Goal: Task Accomplishment & Management: Manage account settings

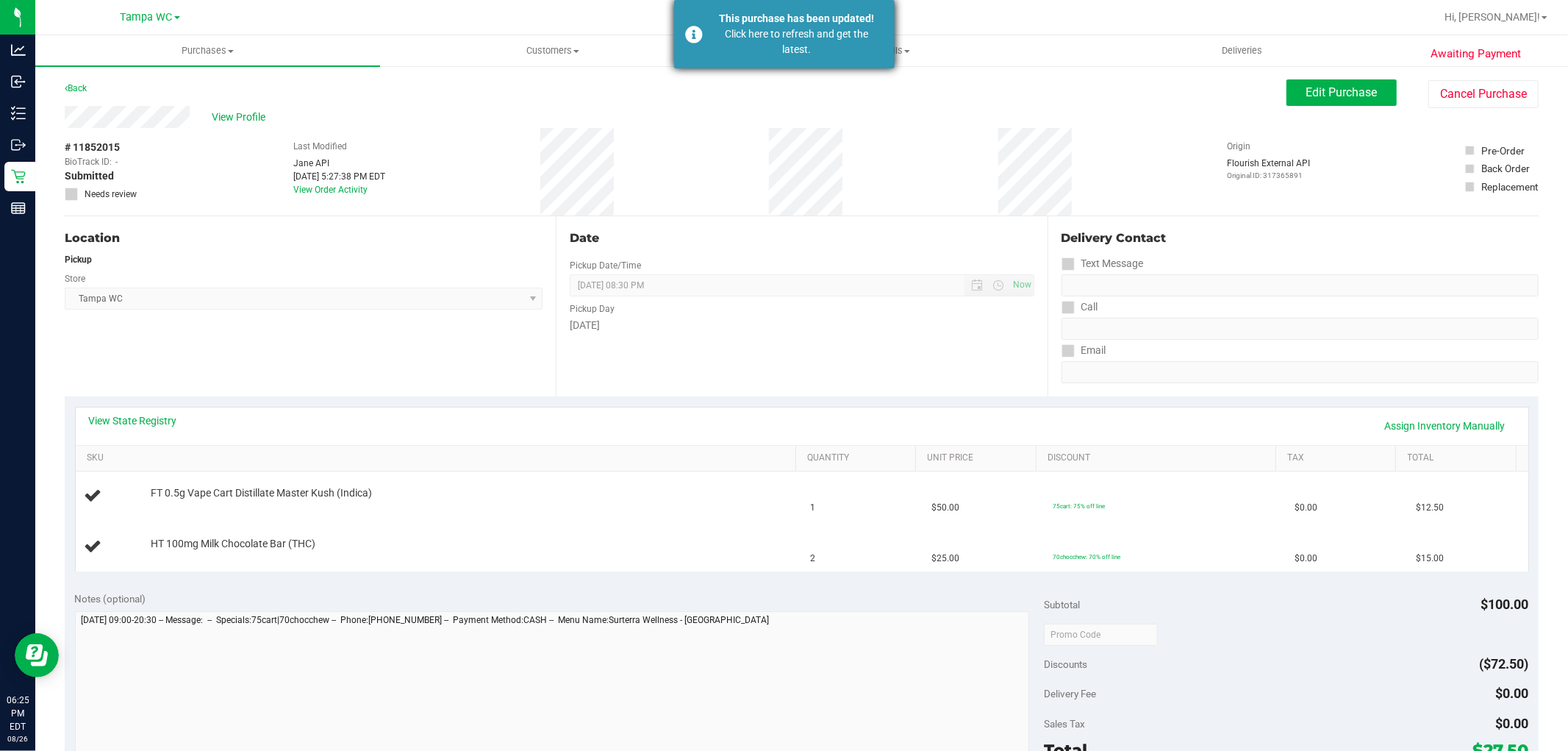
click at [765, 57] on div "This purchase has been updated! Click here to refresh and get the latest." at bounding box center [784, 34] width 221 height 68
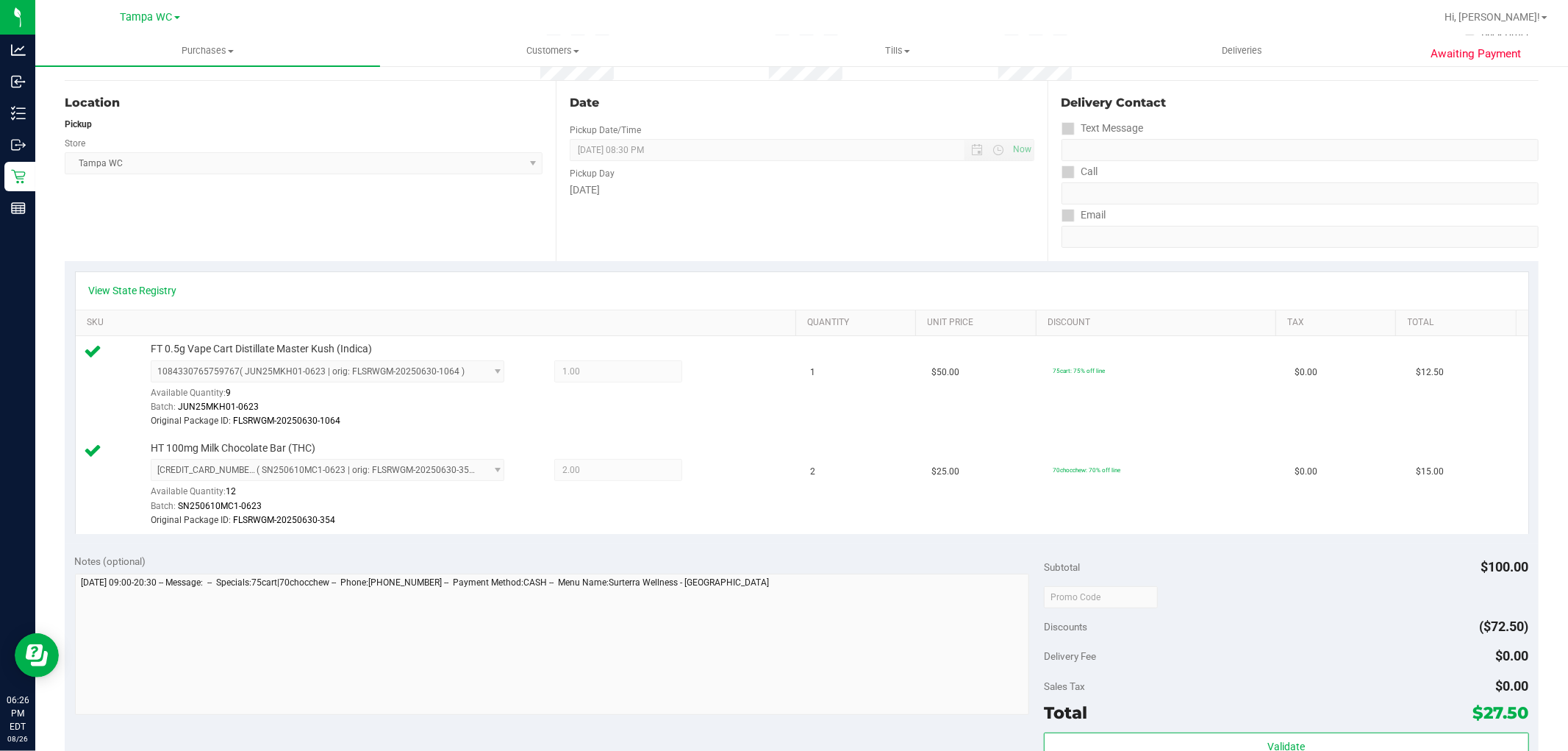
scroll to position [408, 0]
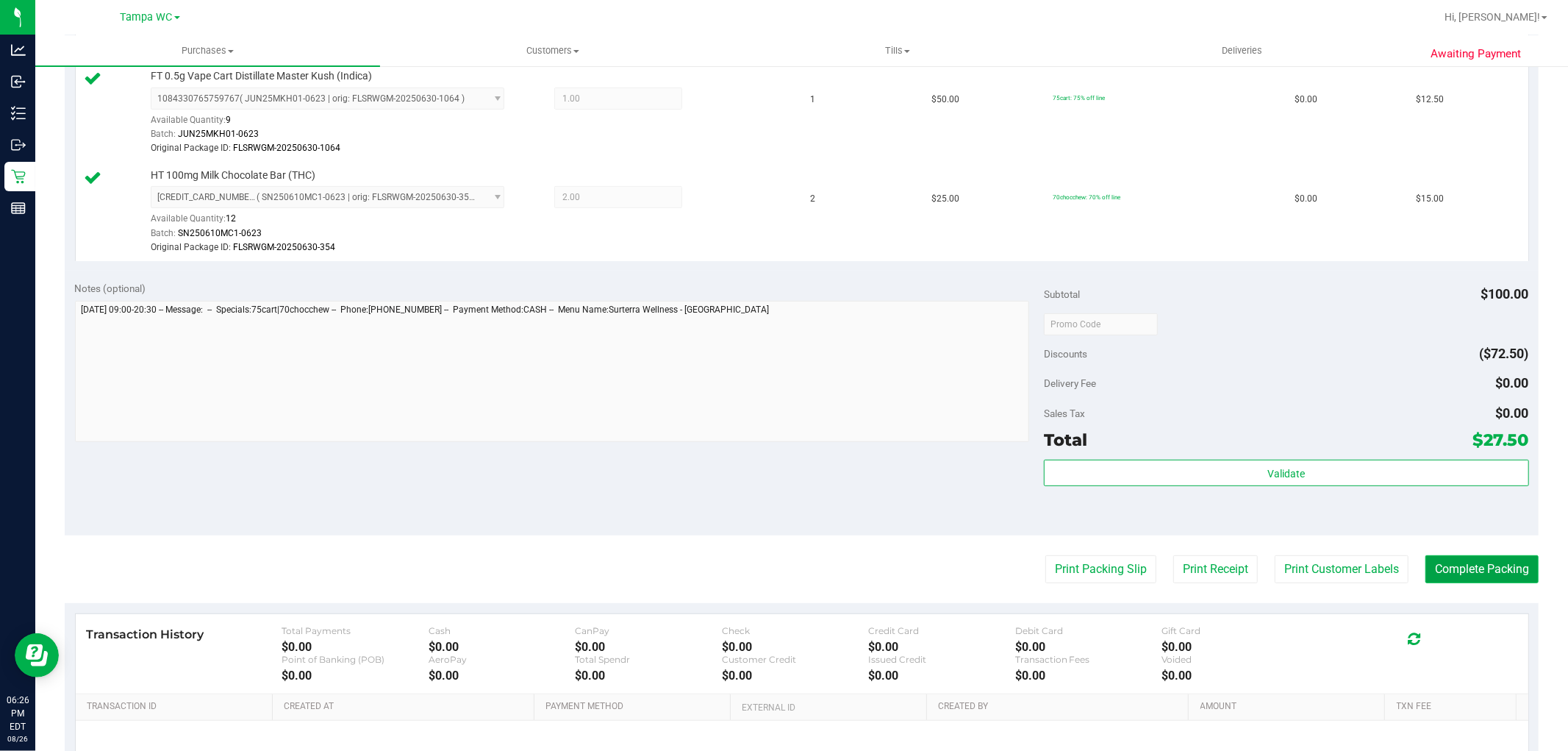
click at [1495, 565] on button "Complete Packing" at bounding box center [1482, 569] width 113 height 28
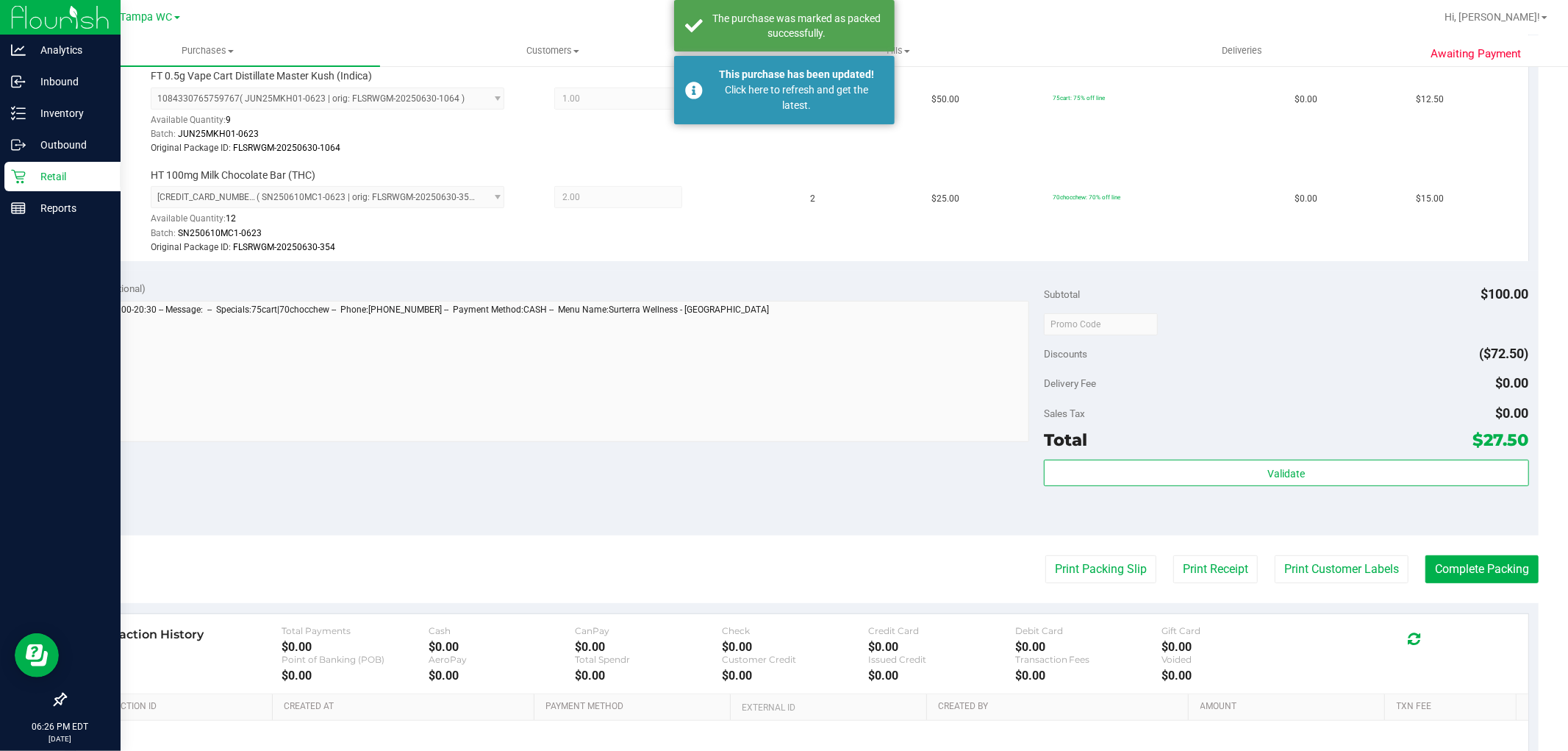
click at [51, 169] on p "Retail" at bounding box center [69, 176] width 88 height 18
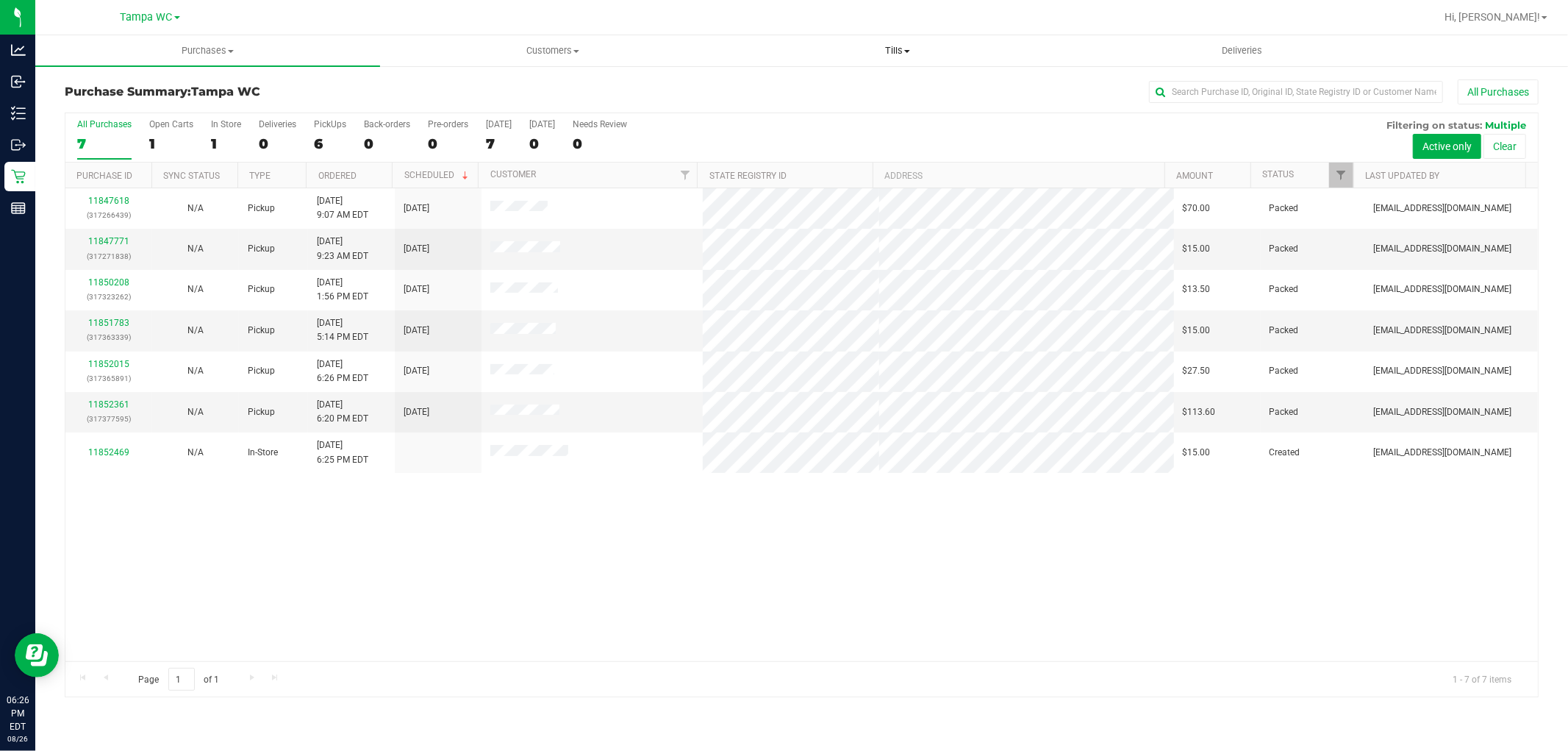
click at [894, 52] on span "Tills" at bounding box center [898, 50] width 344 height 13
click at [883, 86] on li "Manage tills" at bounding box center [897, 89] width 345 height 18
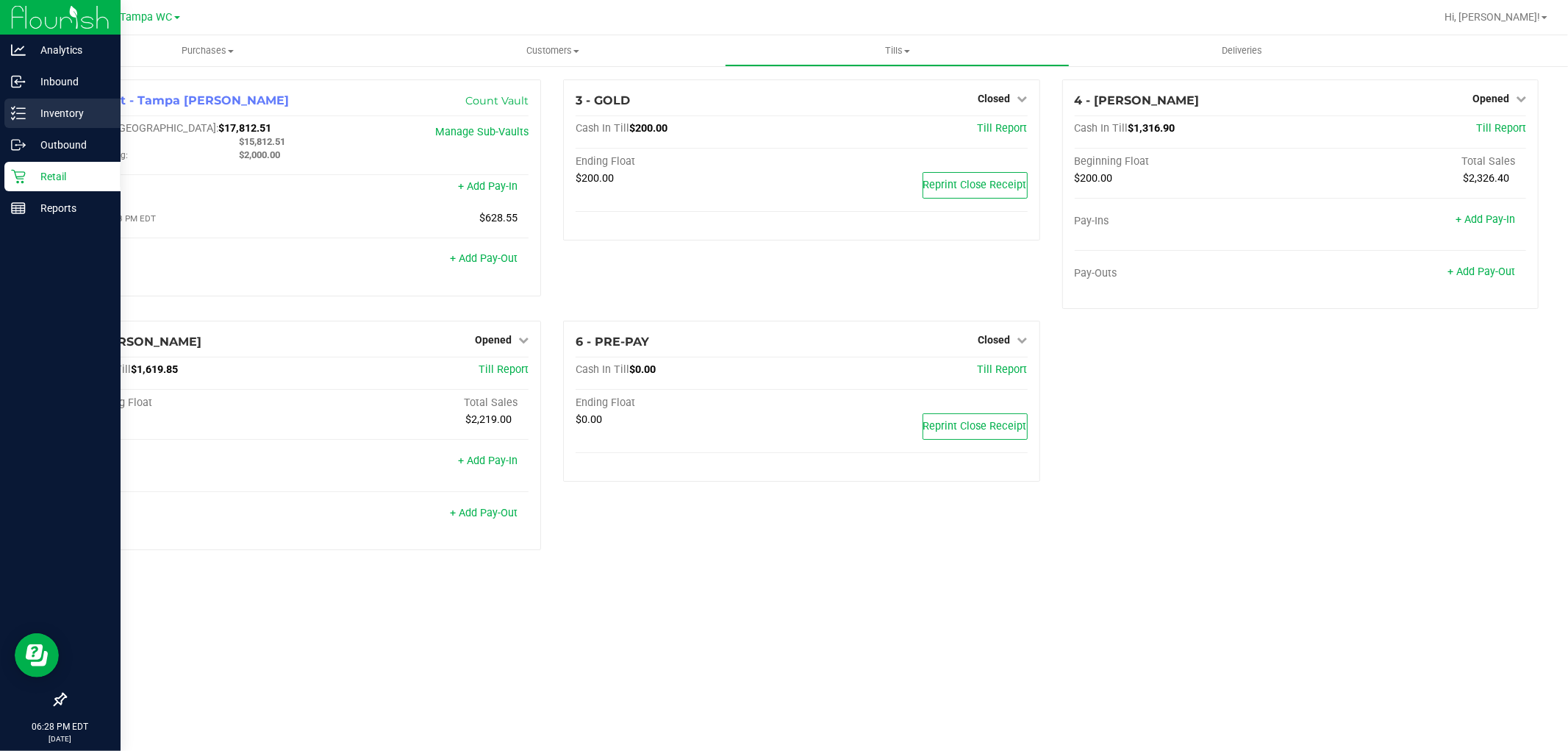
click at [30, 115] on p "Inventory" at bounding box center [69, 113] width 88 height 18
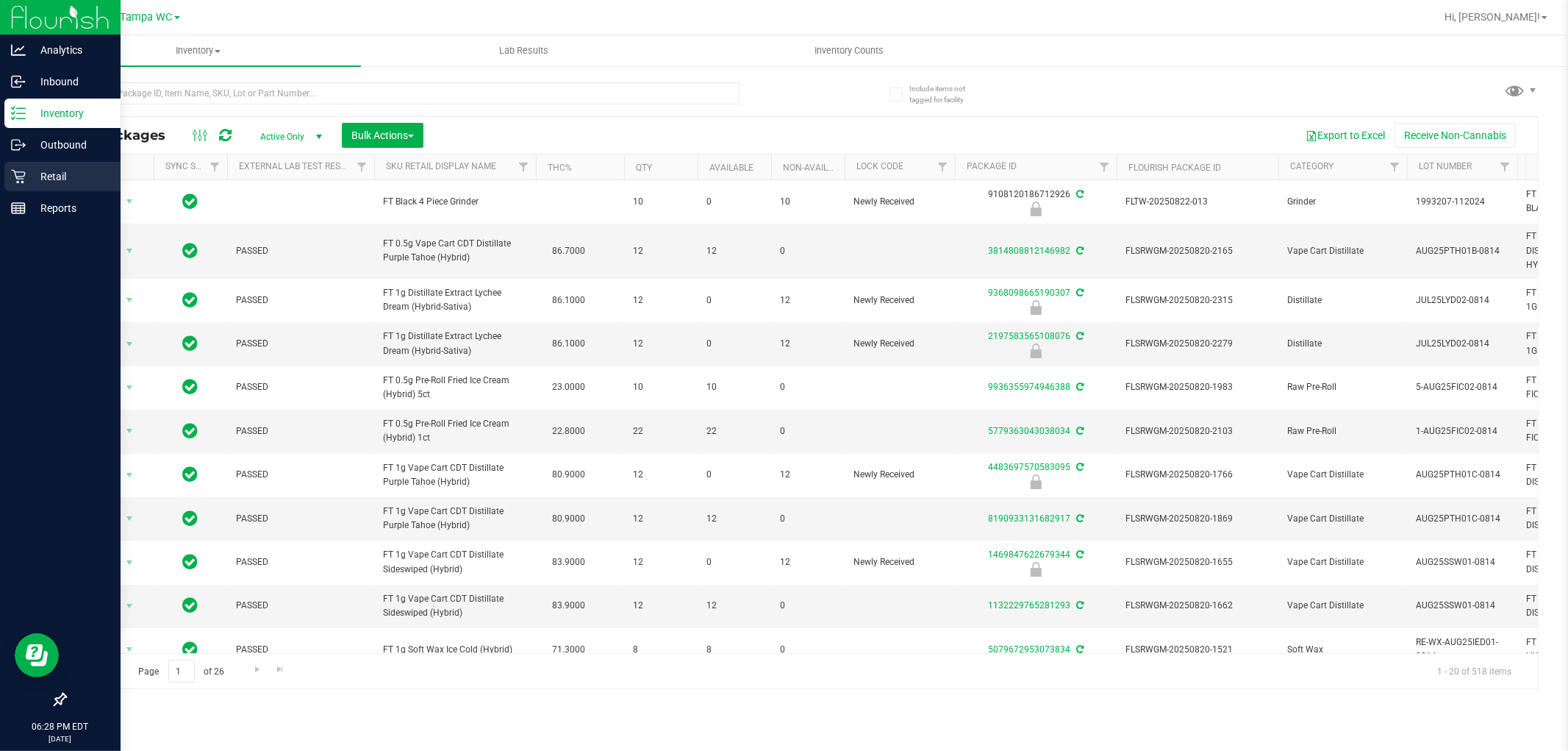
click at [24, 169] on icon at bounding box center [18, 176] width 15 height 15
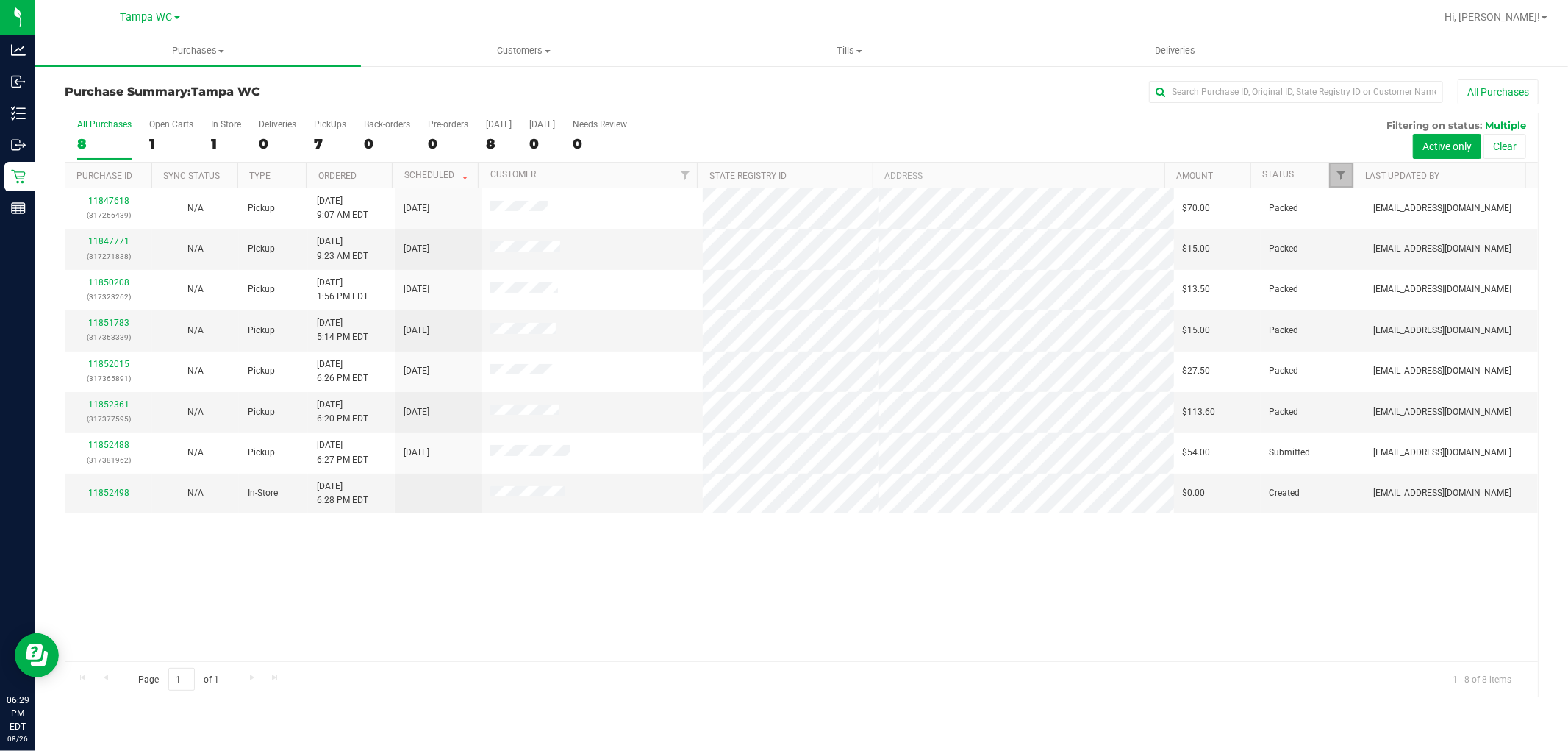
click at [1336, 165] on link "Filter" at bounding box center [1341, 174] width 24 height 25
click at [1277, 126] on div "All Purchases 8 Open Carts 1 In Store 1 Deliveries 0 PickUps 7 Back-orders 0 Pr…" at bounding box center [802, 138] width 1472 height 50
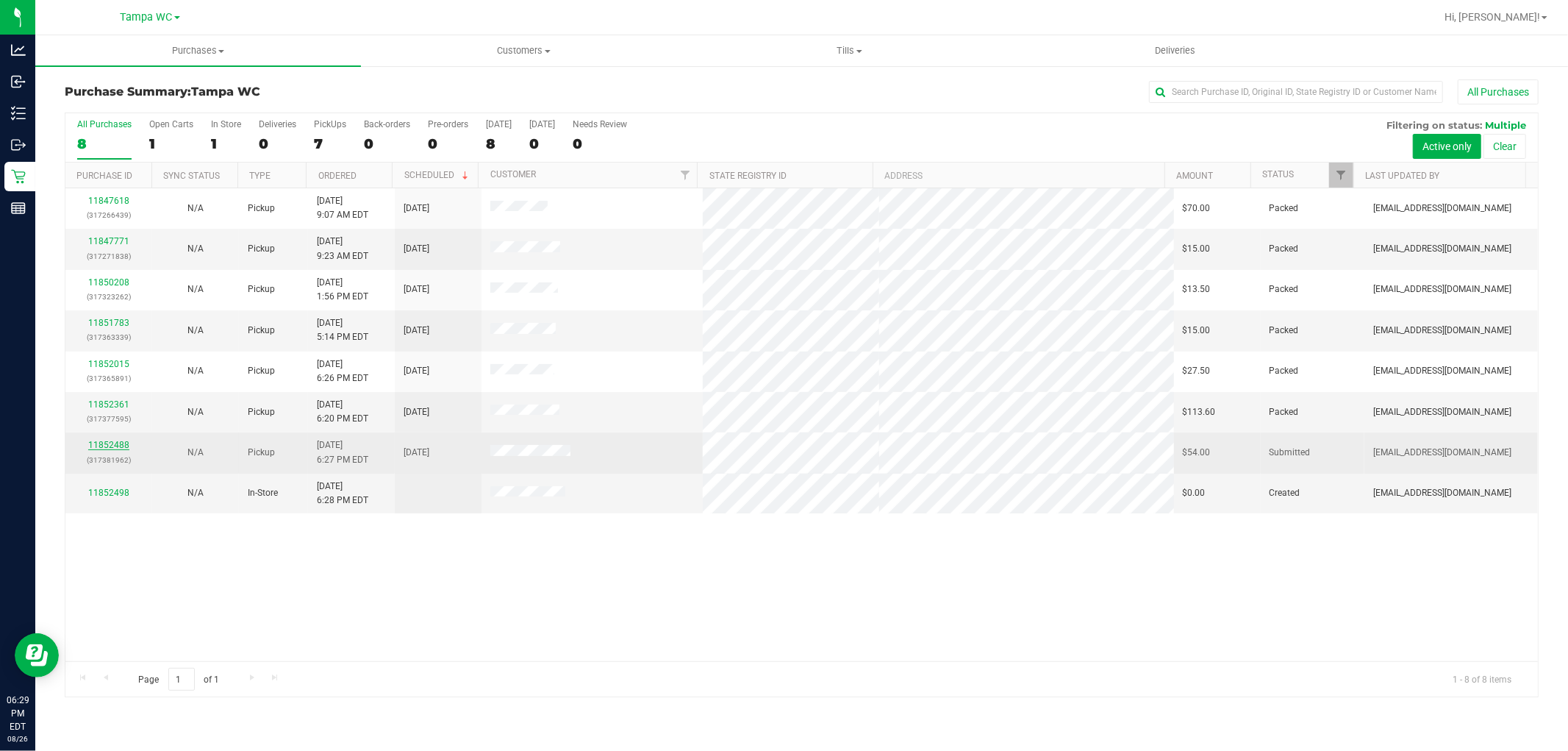
click at [103, 446] on link "11852488" at bounding box center [109, 445] width 41 height 10
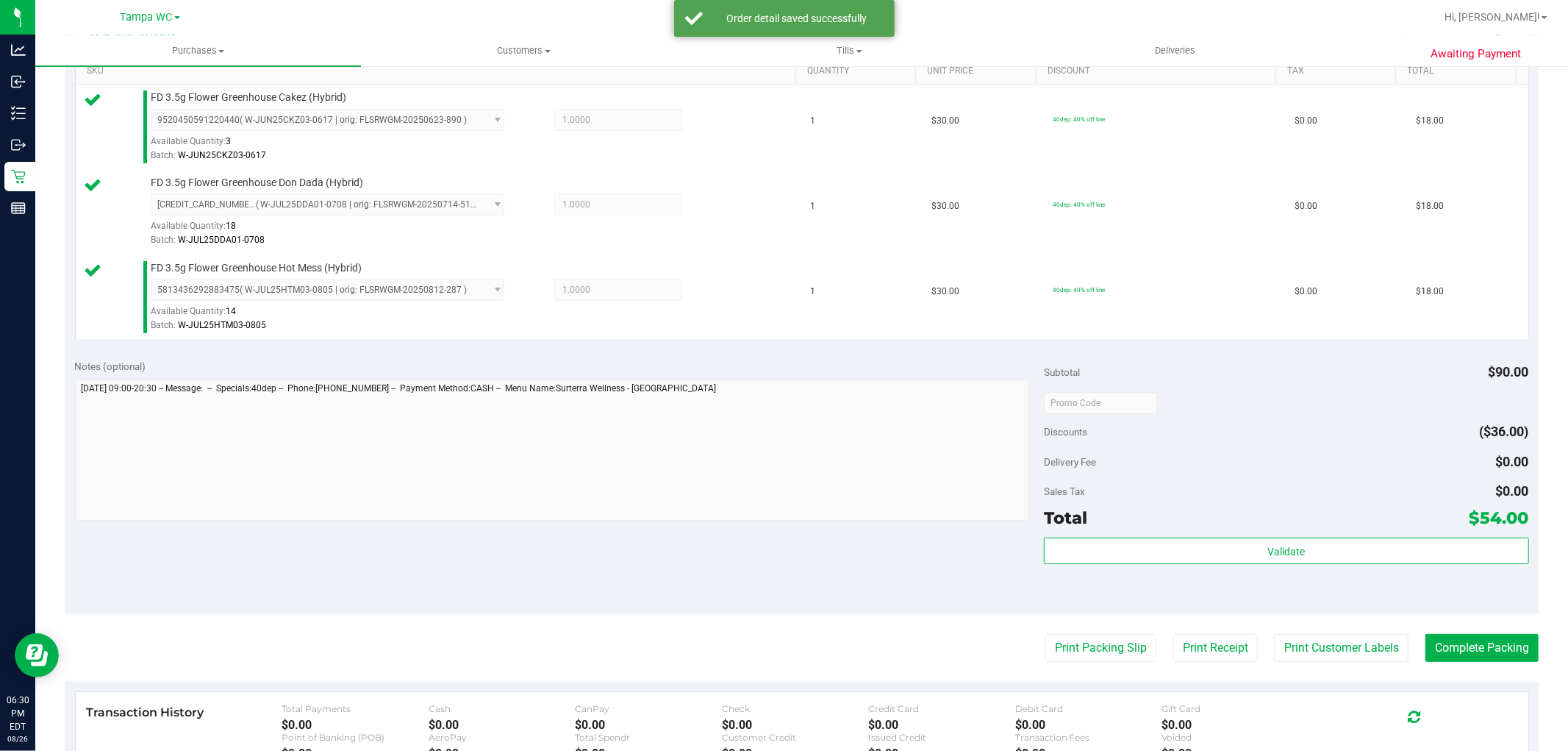
scroll to position [408, 0]
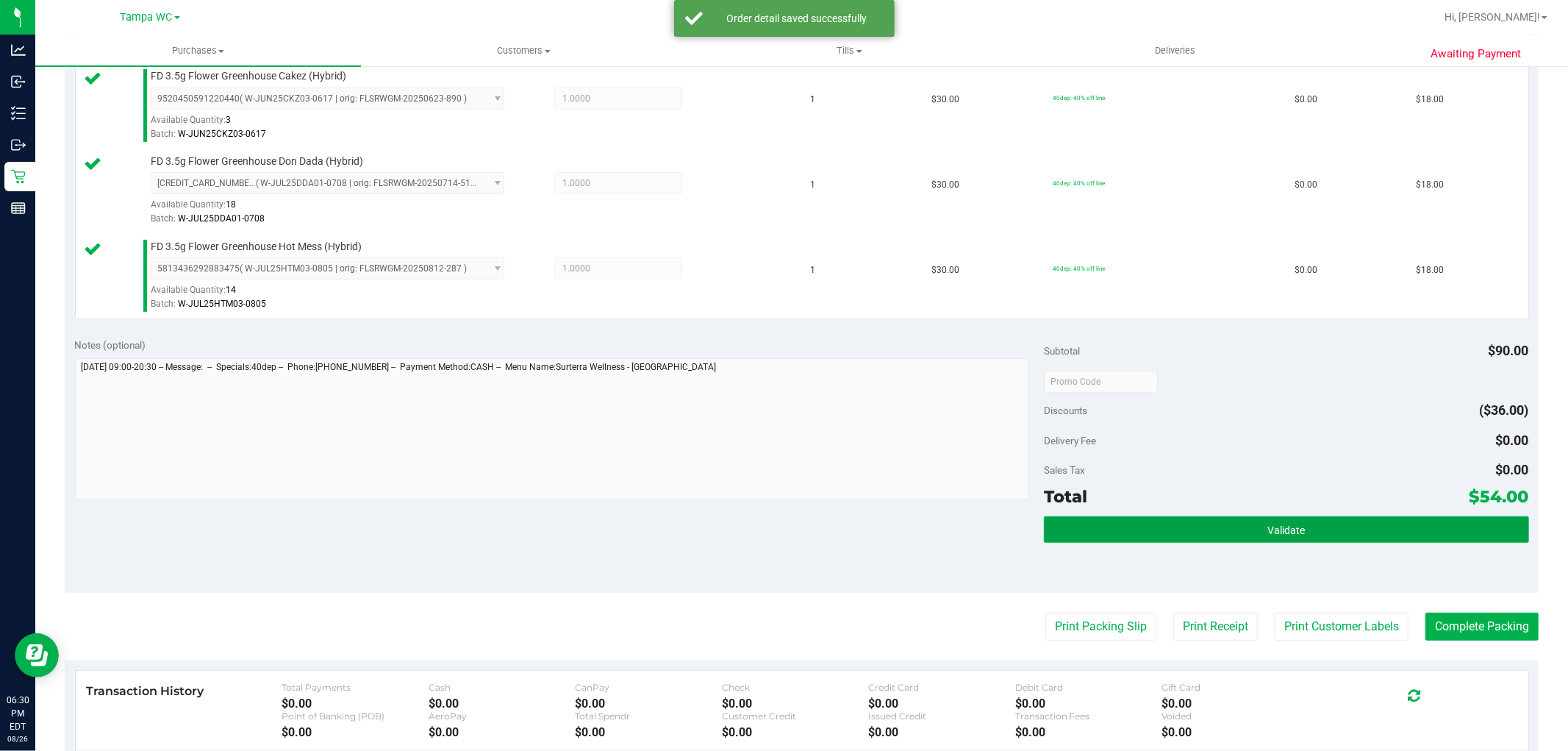
click at [1435, 533] on button "Validate" at bounding box center [1286, 529] width 485 height 27
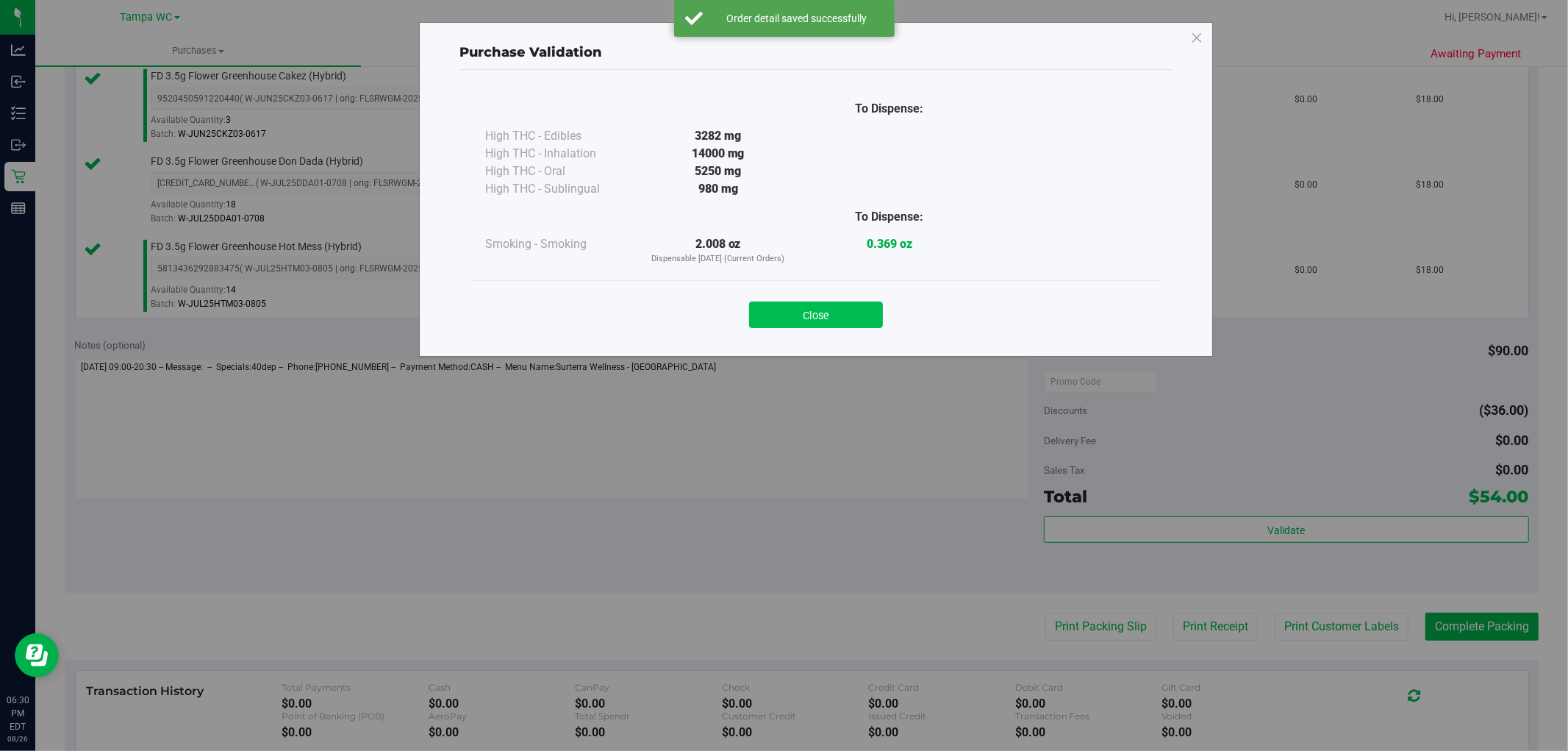
click at [862, 303] on button "Close" at bounding box center [816, 315] width 133 height 27
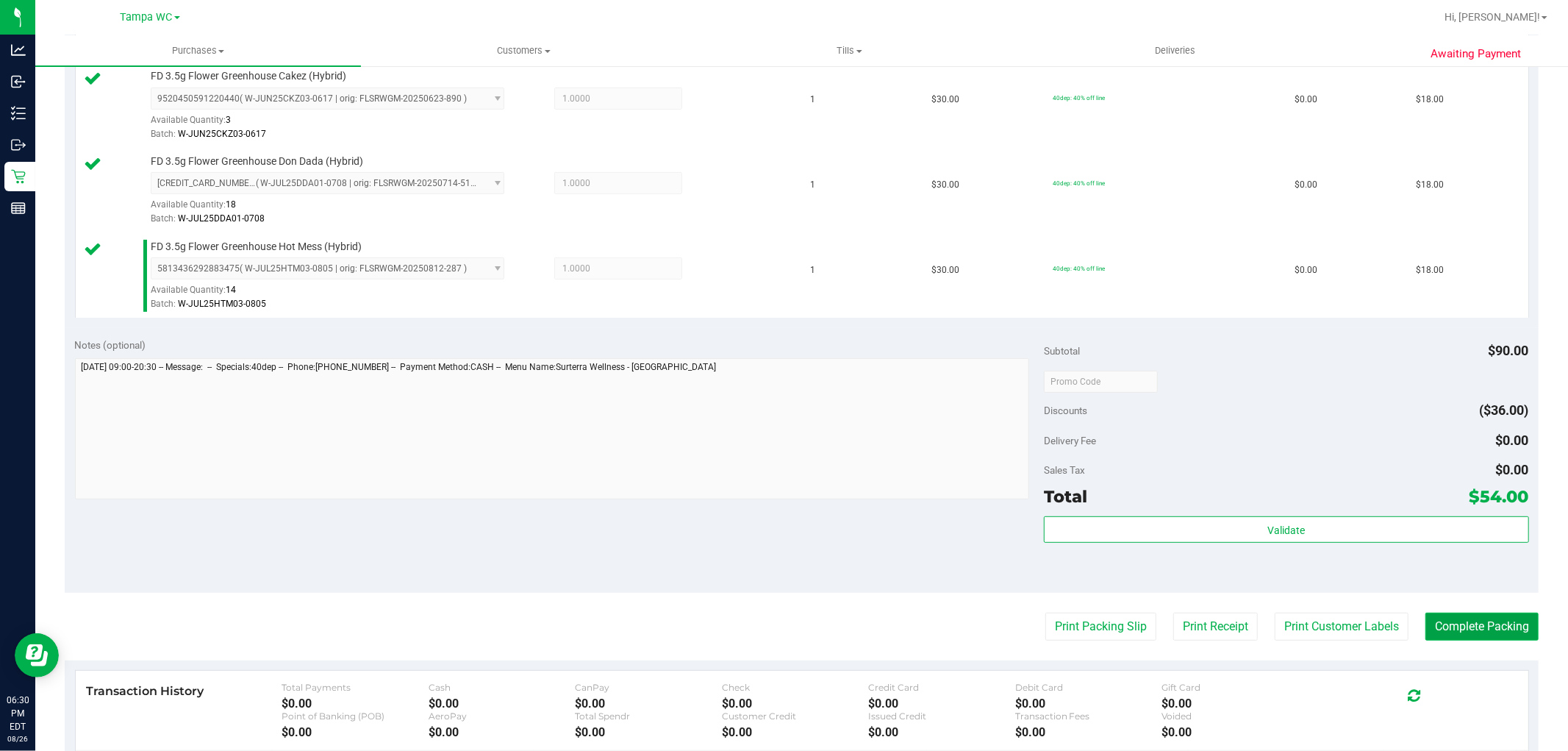
click at [1438, 625] on button "Complete Packing" at bounding box center [1482, 626] width 113 height 28
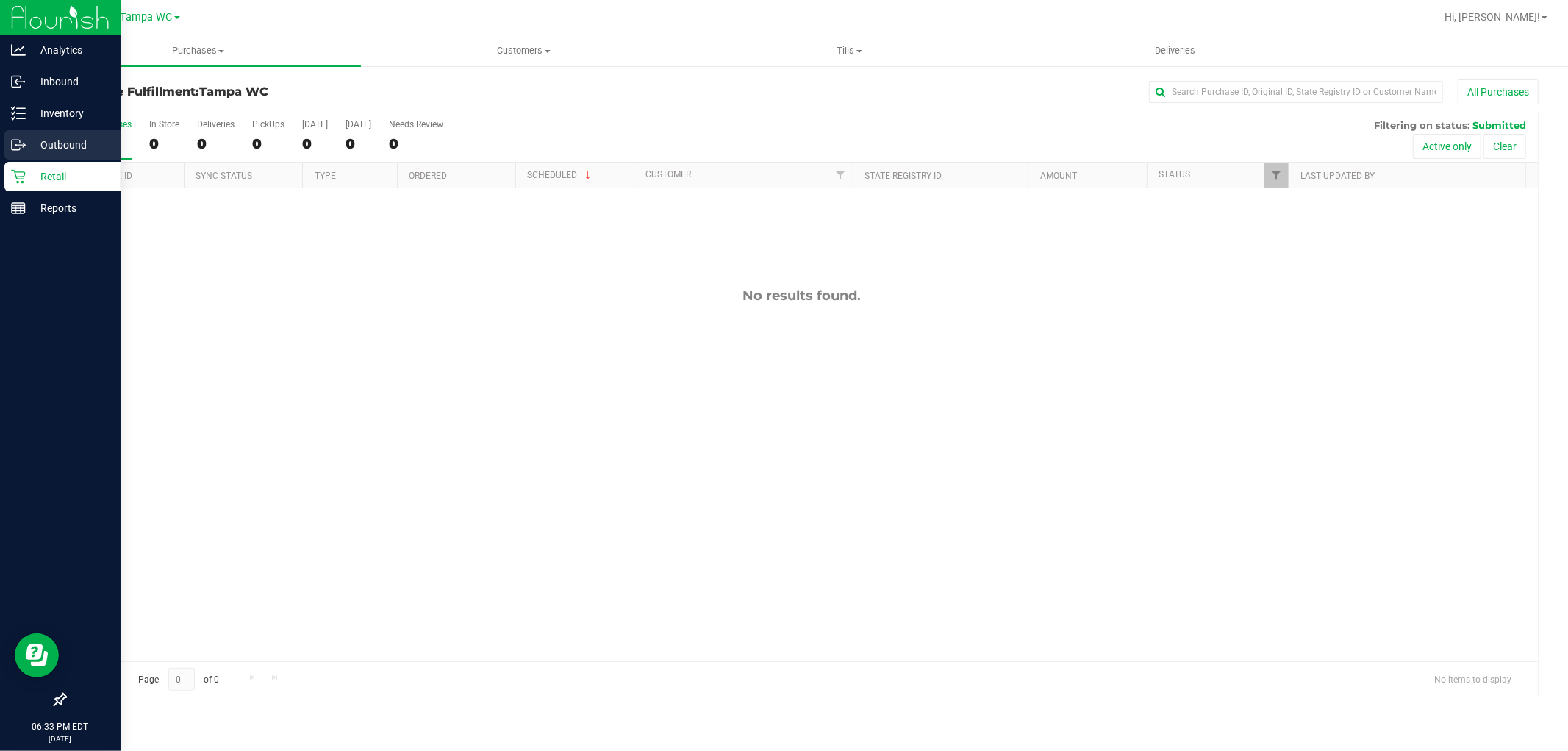
click at [26, 137] on p "Outbound" at bounding box center [69, 145] width 88 height 18
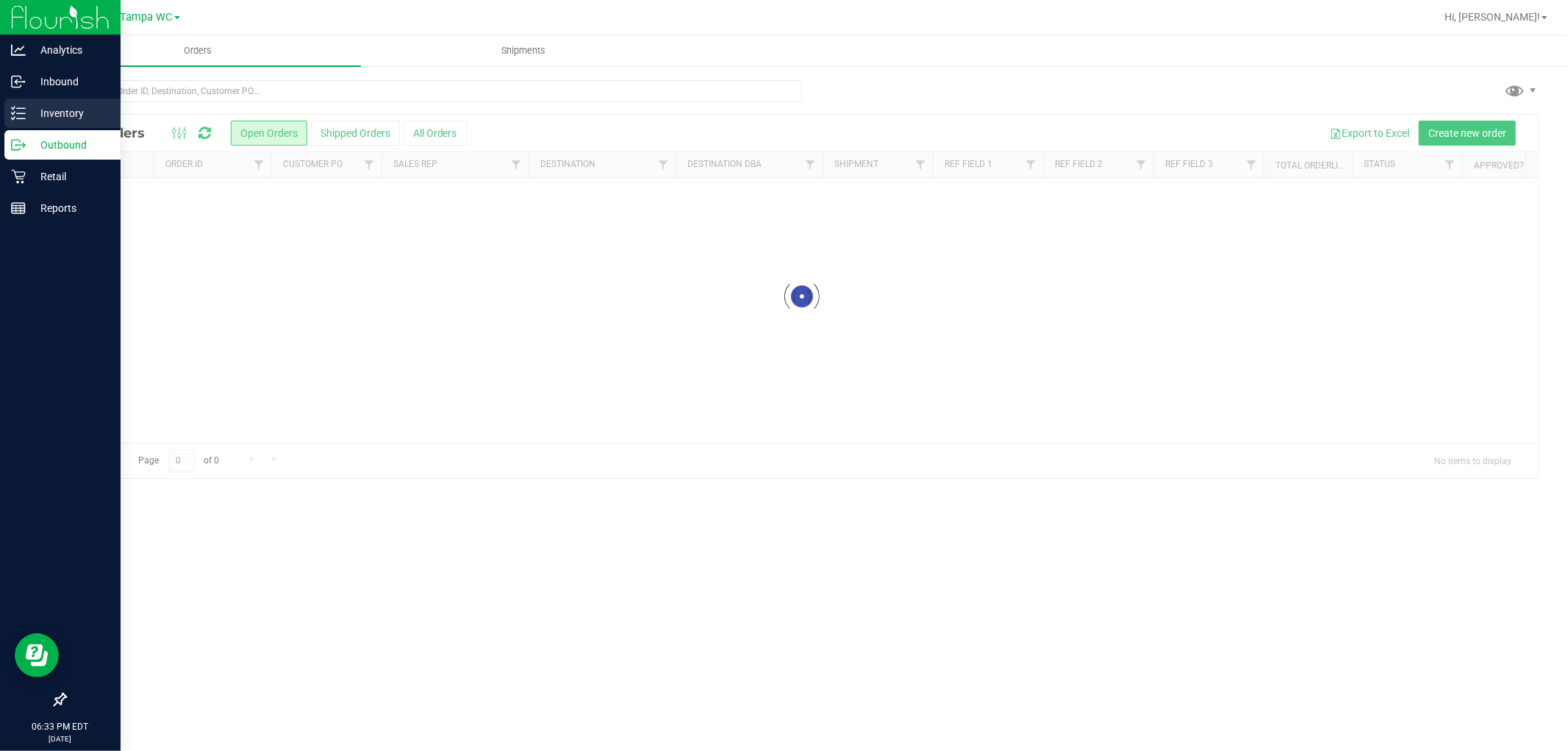
click at [33, 104] on p "Inventory" at bounding box center [69, 113] width 88 height 18
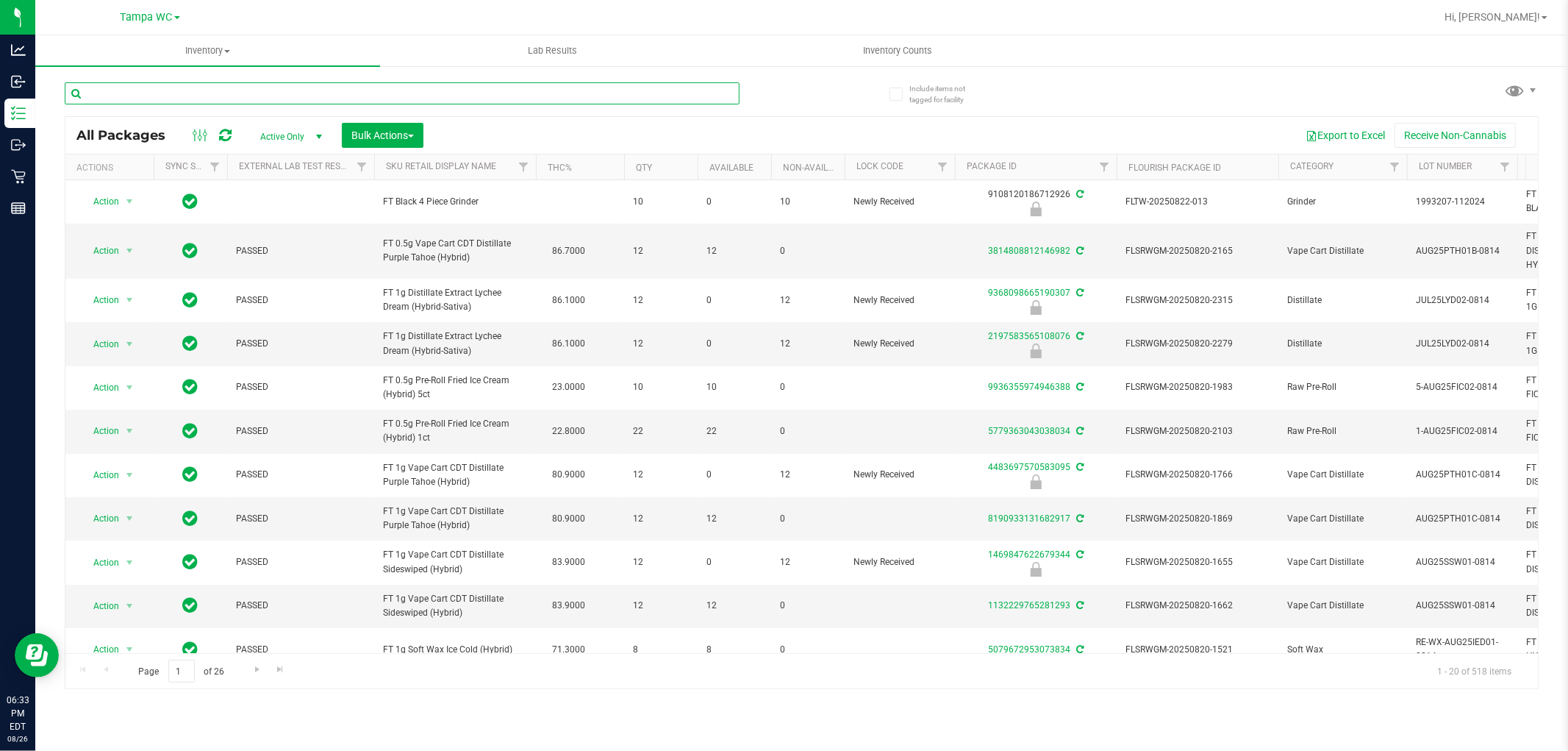
click at [326, 96] on input "text" at bounding box center [402, 93] width 675 height 22
type input "dark cherry"
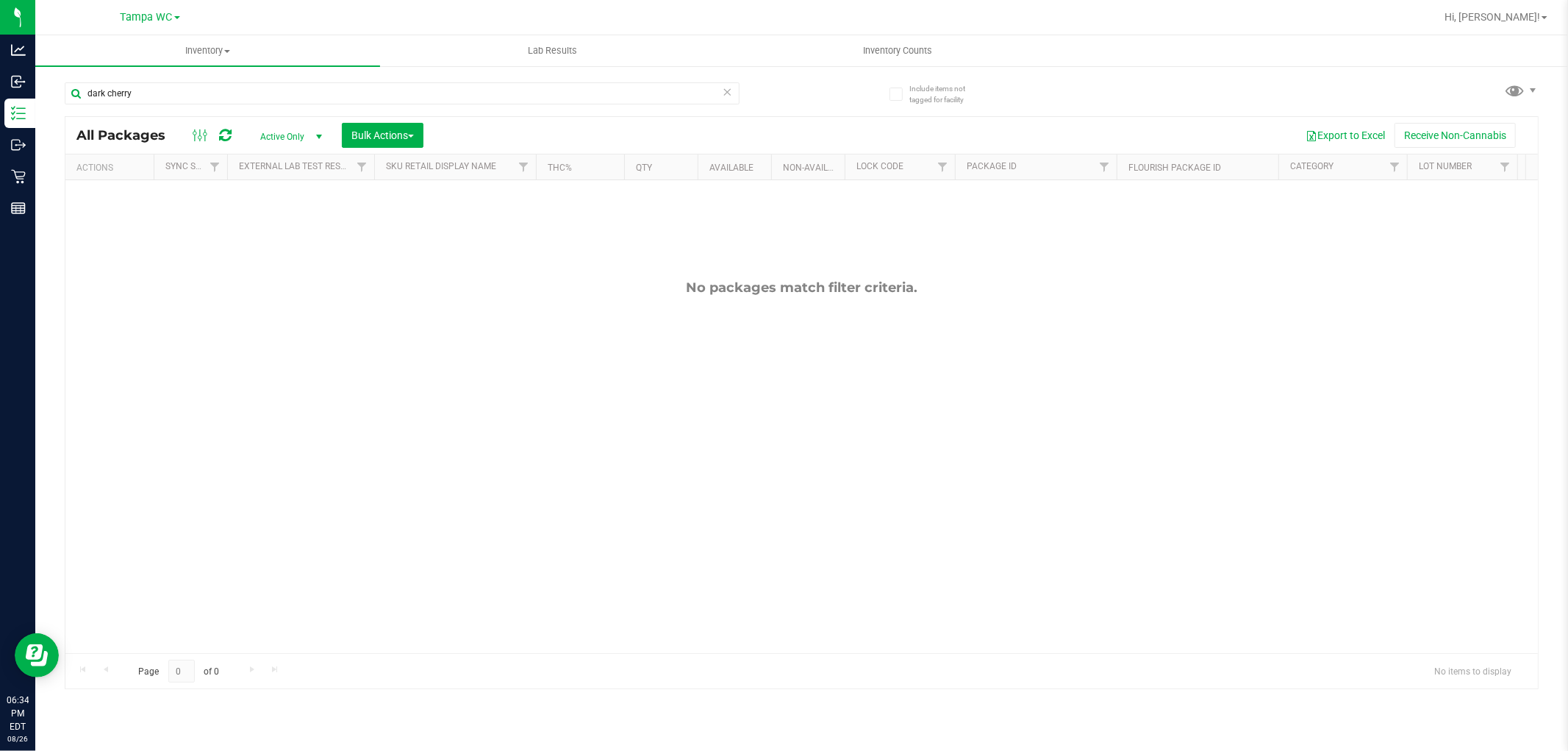
click at [725, 88] on icon at bounding box center [728, 91] width 10 height 18
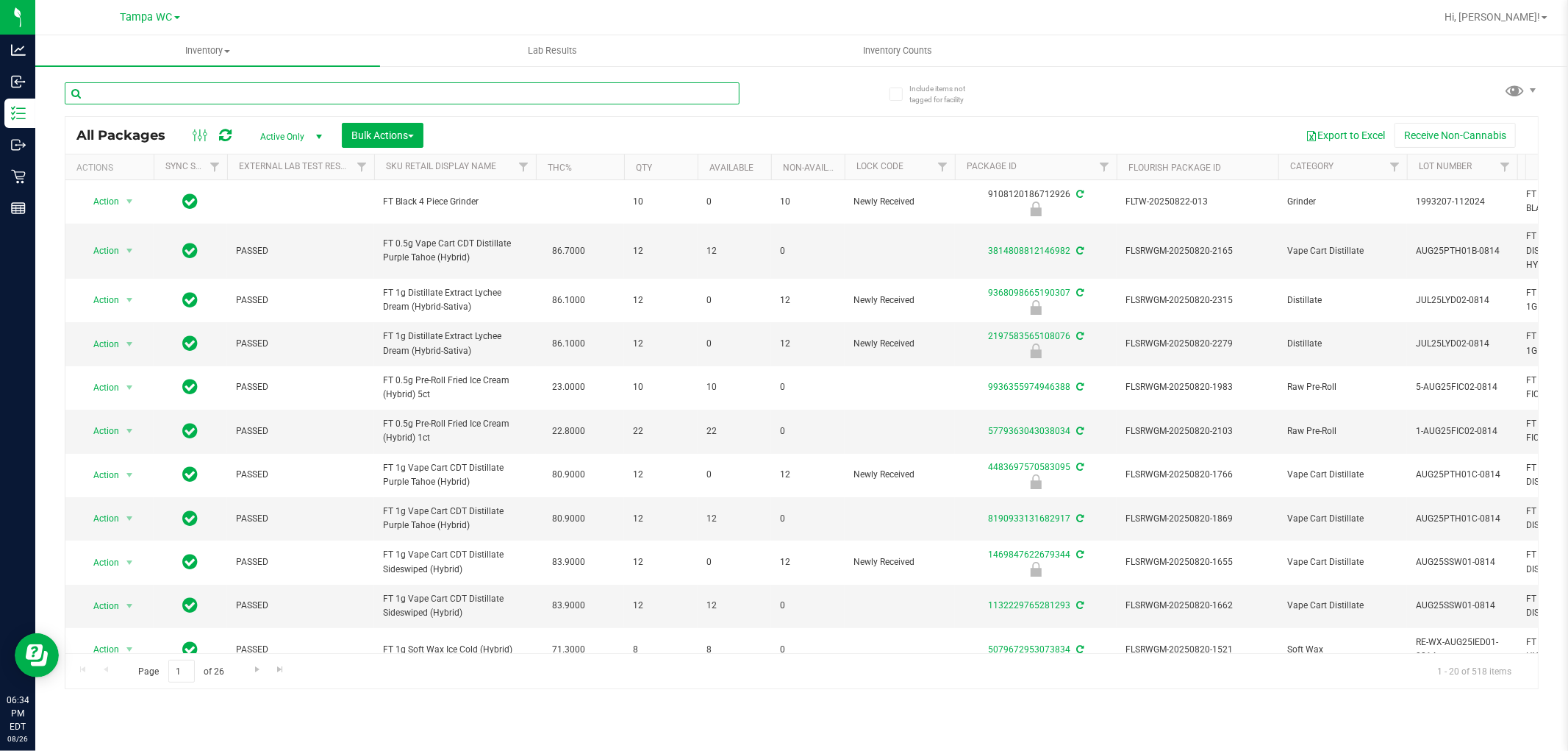
drag, startPoint x: 725, startPoint y: 88, endPoint x: 706, endPoint y: 92, distance: 19.4
click at [716, 91] on input "text" at bounding box center [402, 93] width 675 height 22
type input "cherry"
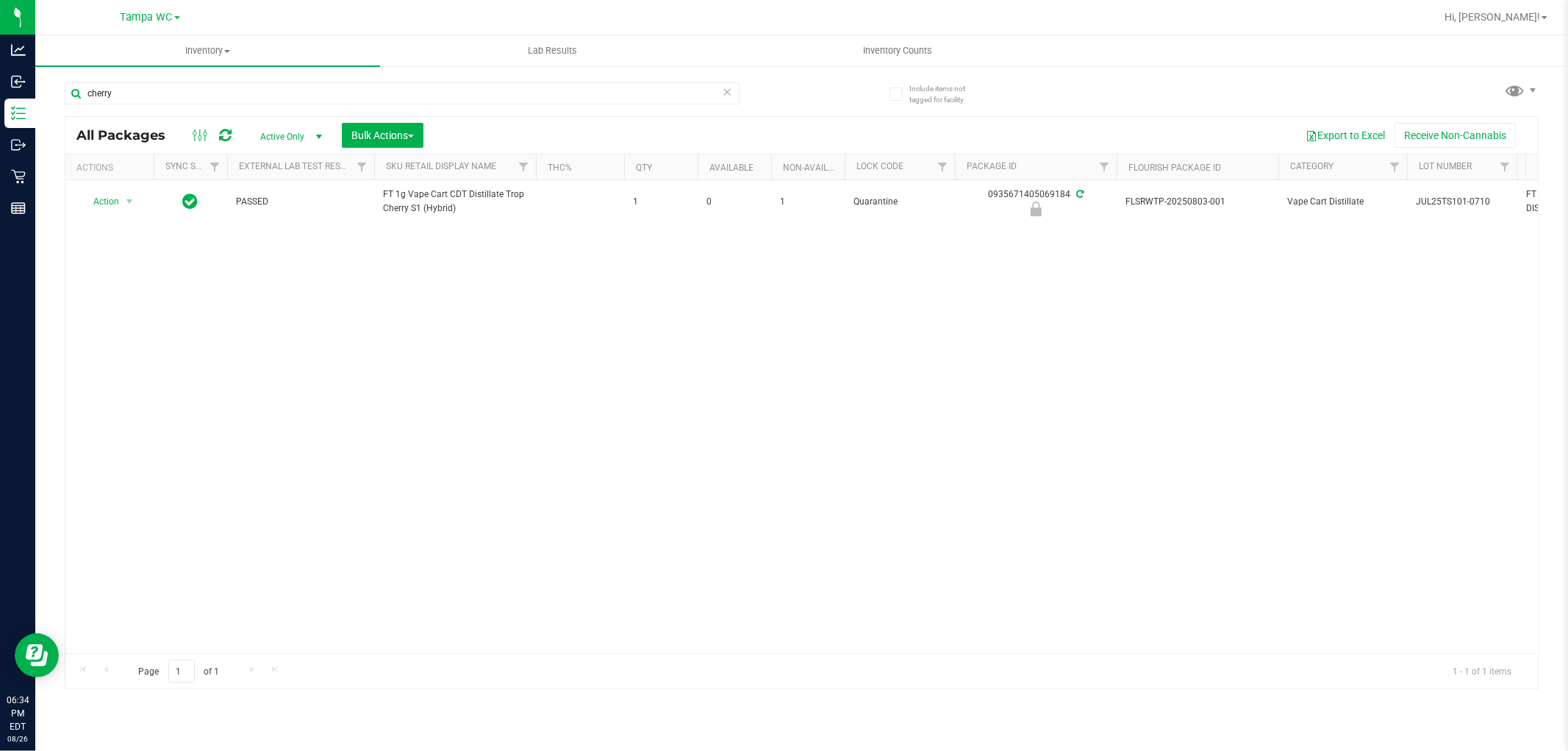
click at [728, 88] on icon at bounding box center [728, 91] width 10 height 18
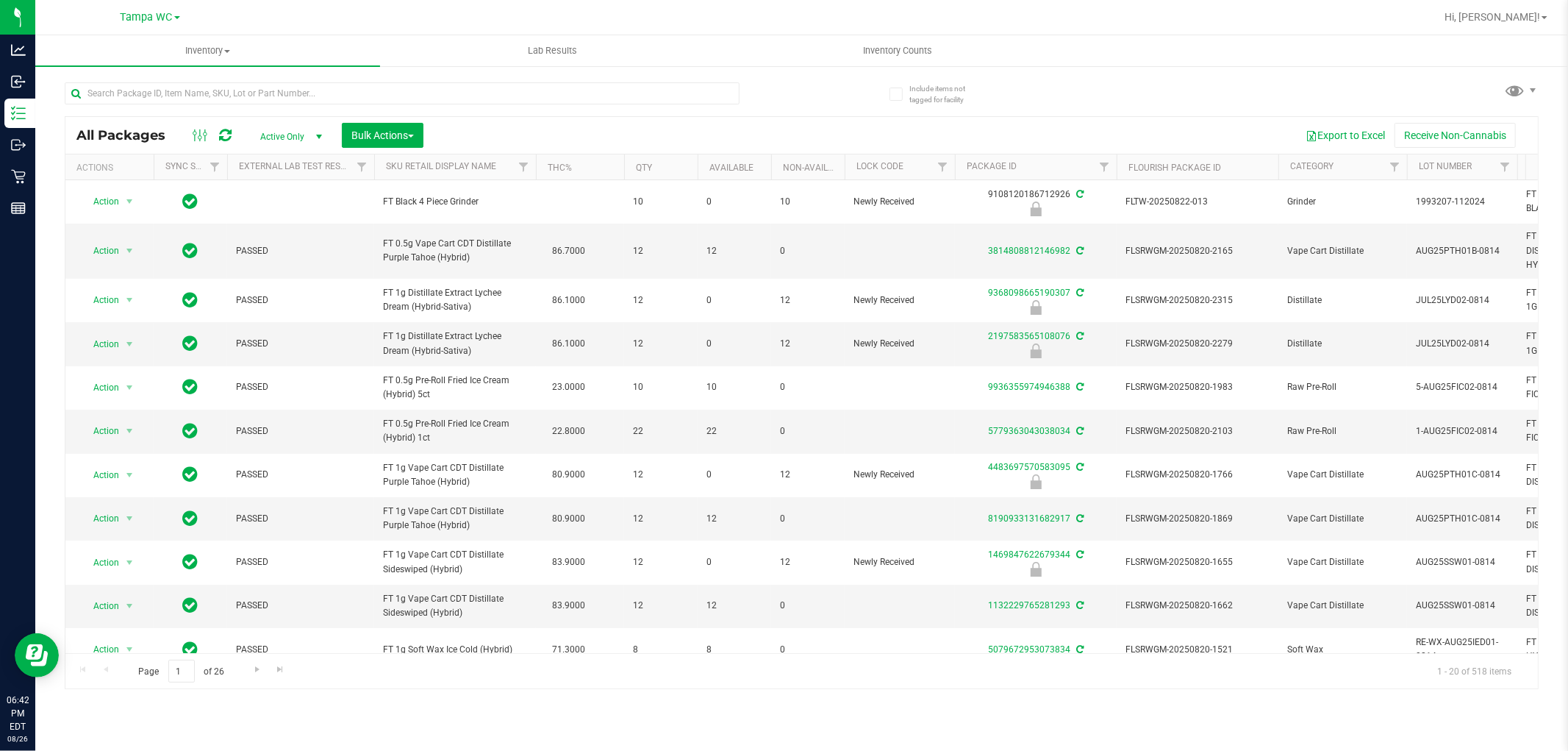
click at [829, 123] on div "Export to Excel Receive Non-Cannabis" at bounding box center [981, 135] width 1093 height 25
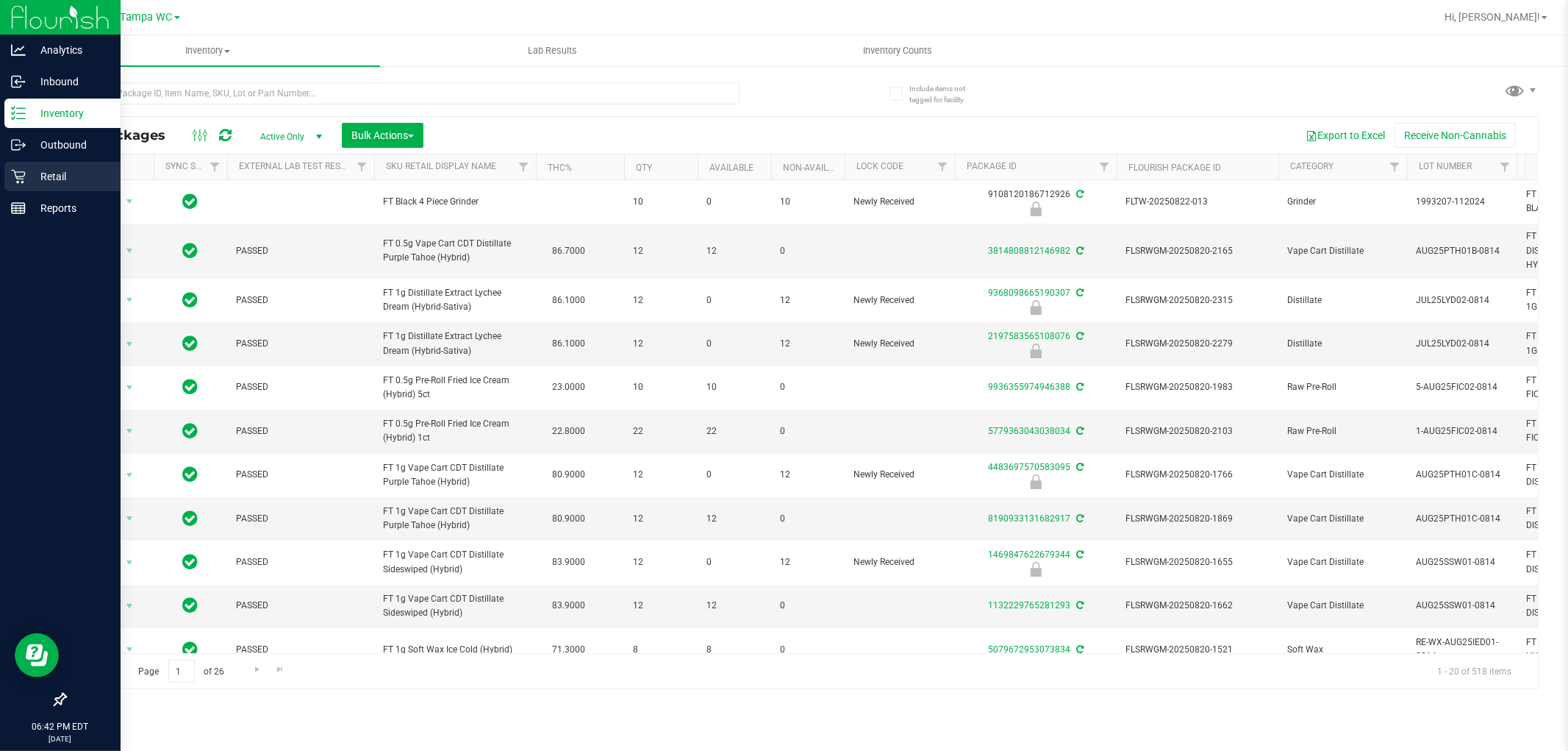
click at [20, 180] on icon at bounding box center [18, 176] width 15 height 15
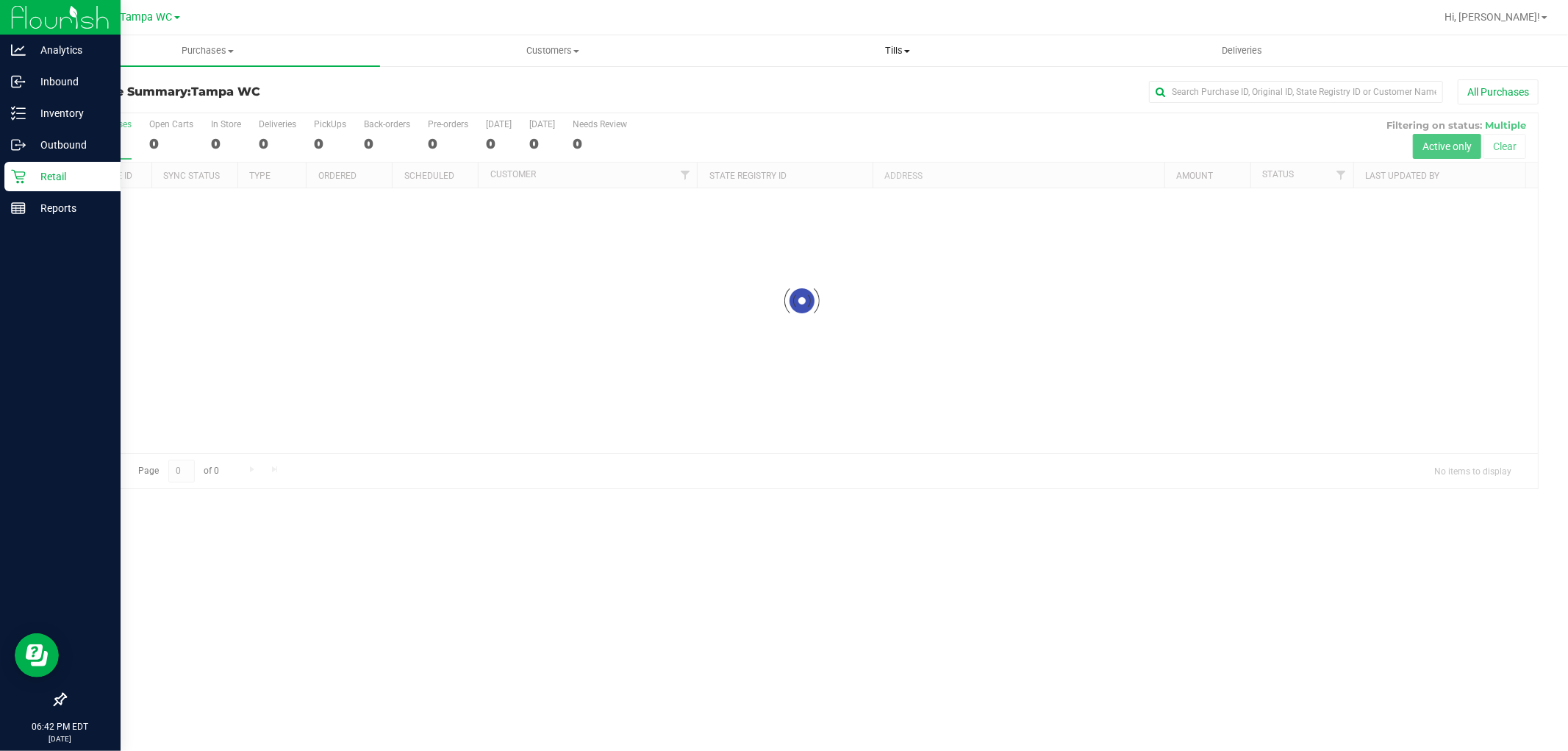
click at [893, 44] on span "Tills" at bounding box center [898, 50] width 344 height 13
click at [863, 84] on li "Manage tills" at bounding box center [897, 89] width 345 height 18
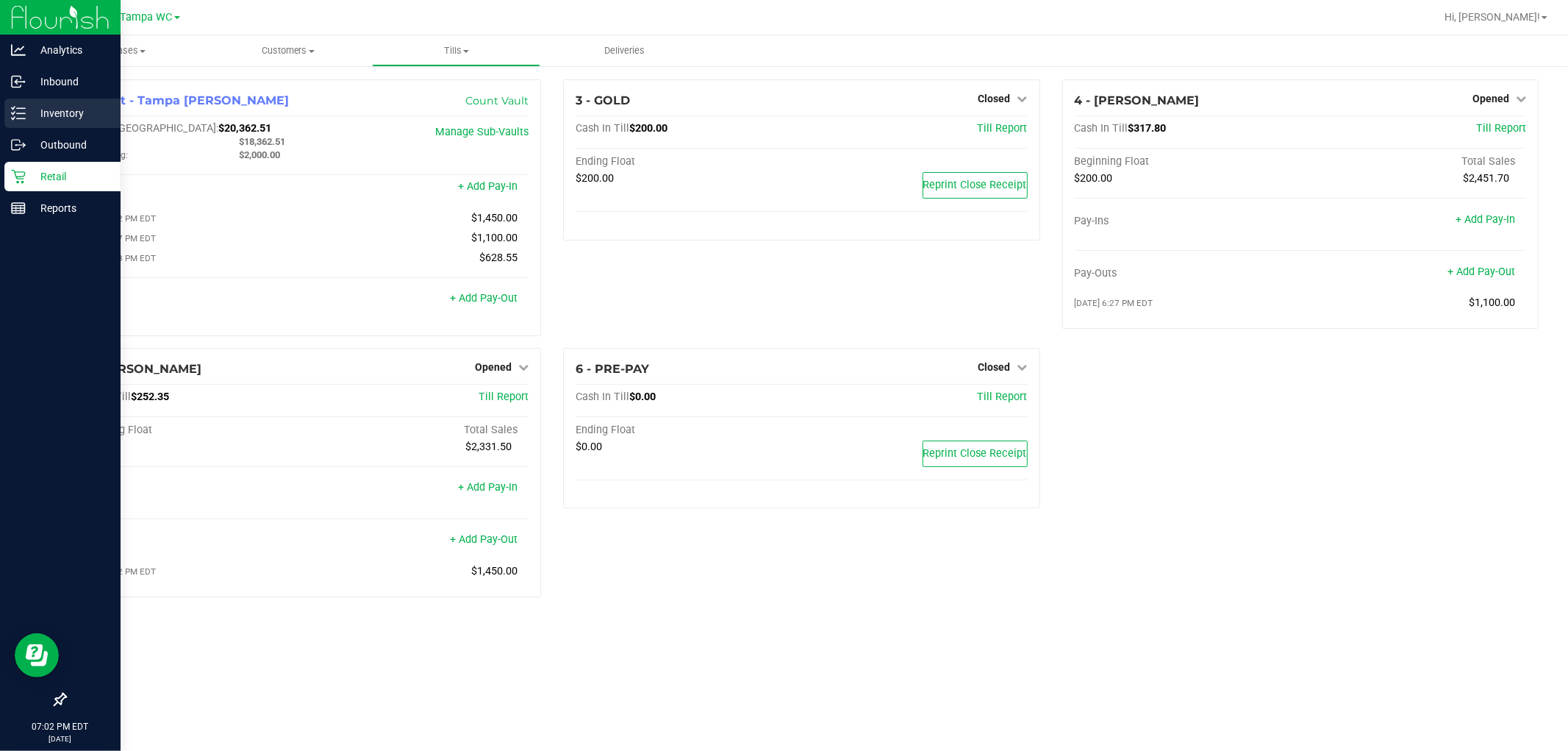
click at [61, 98] on div "Inventory" at bounding box center [62, 113] width 116 height 29
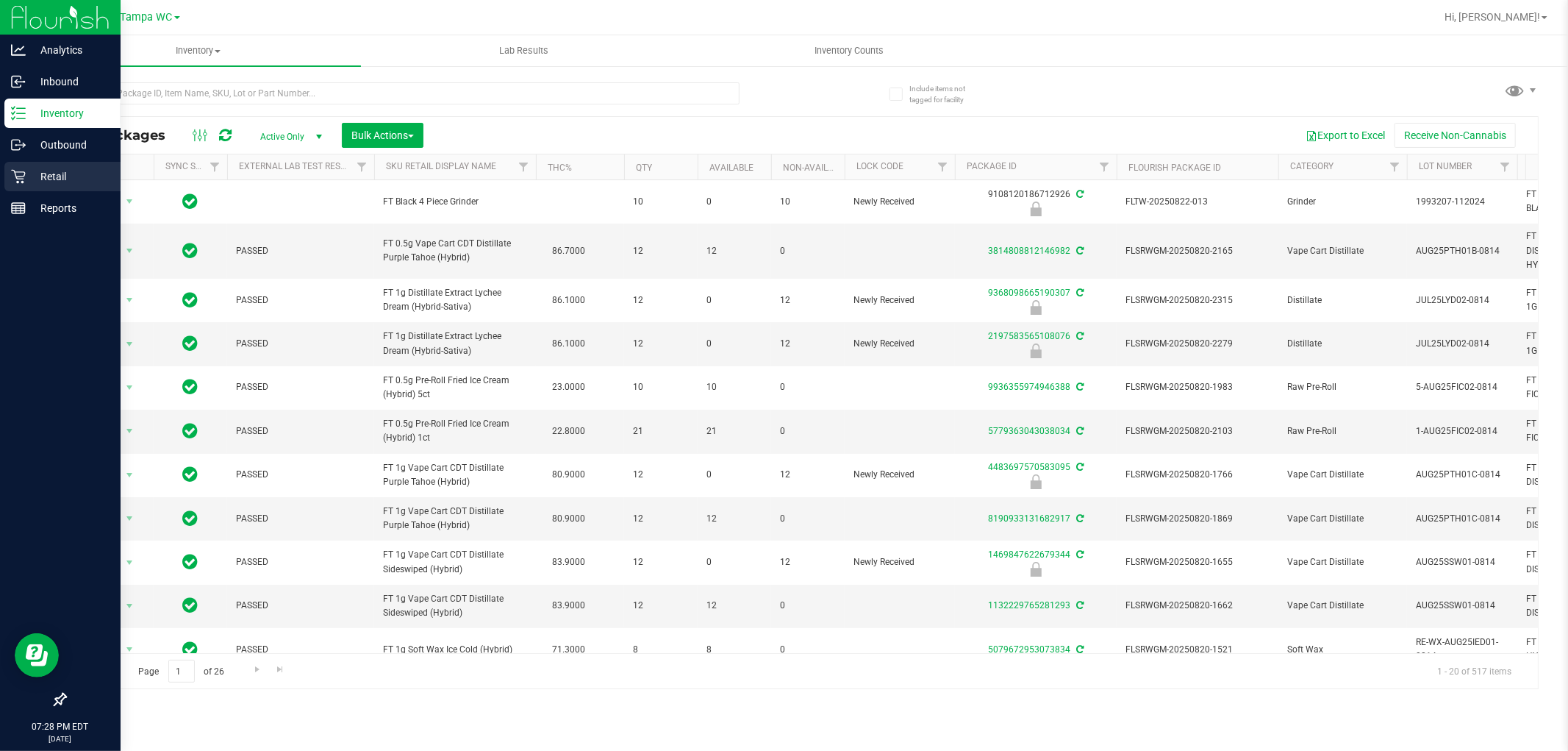
click at [13, 173] on icon at bounding box center [18, 176] width 15 height 15
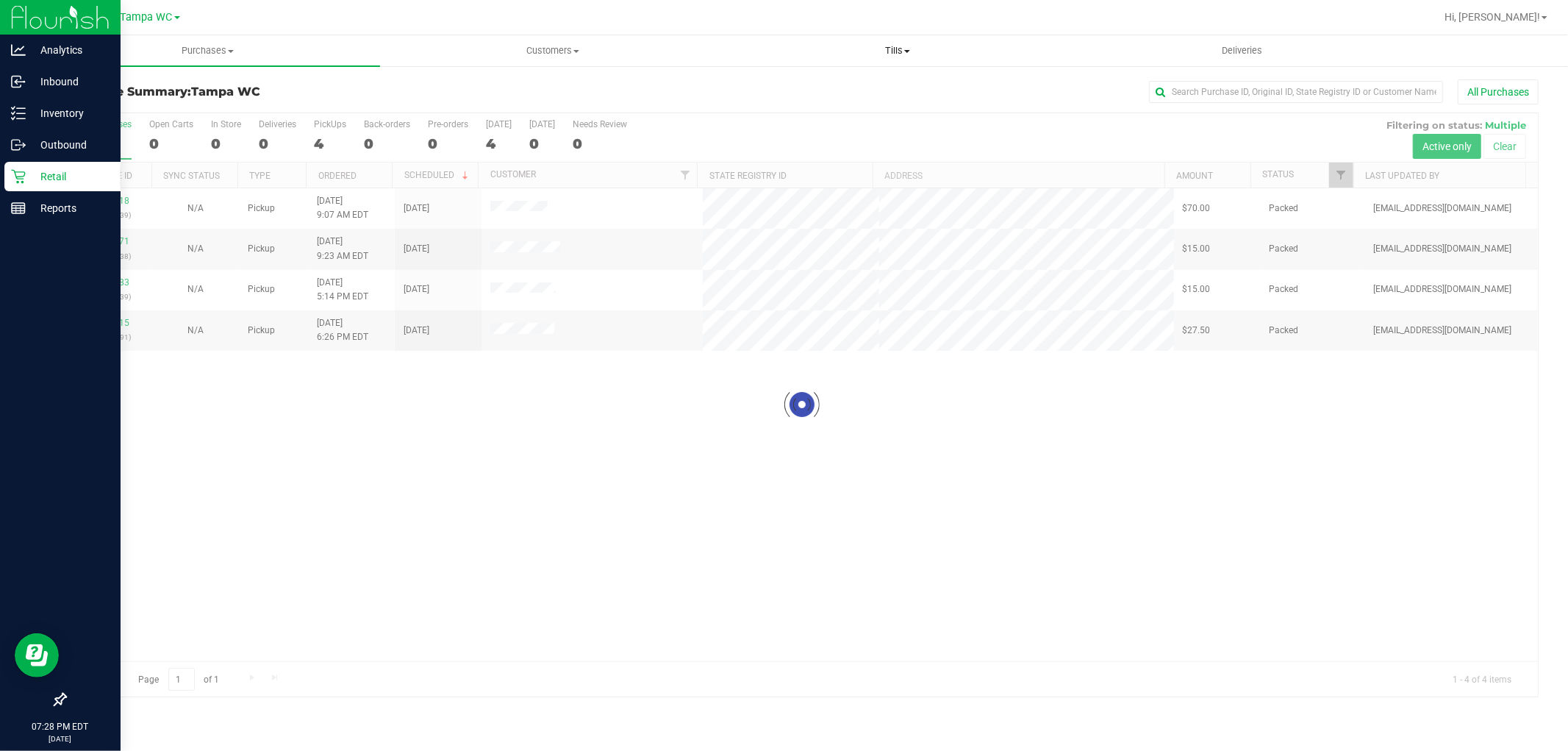
click at [783, 56] on span "Tills" at bounding box center [898, 50] width 344 height 13
click at [783, 55] on span "Tills" at bounding box center [897, 50] width 345 height 13
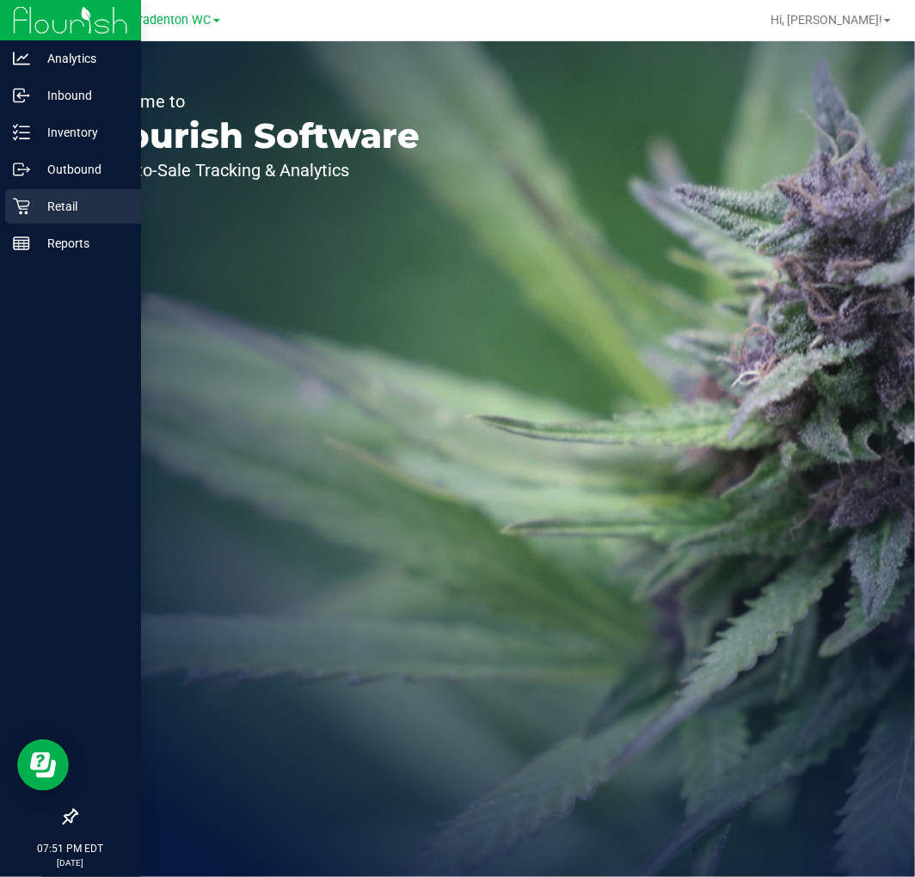
click at [37, 204] on p "Retail" at bounding box center [81, 206] width 103 height 21
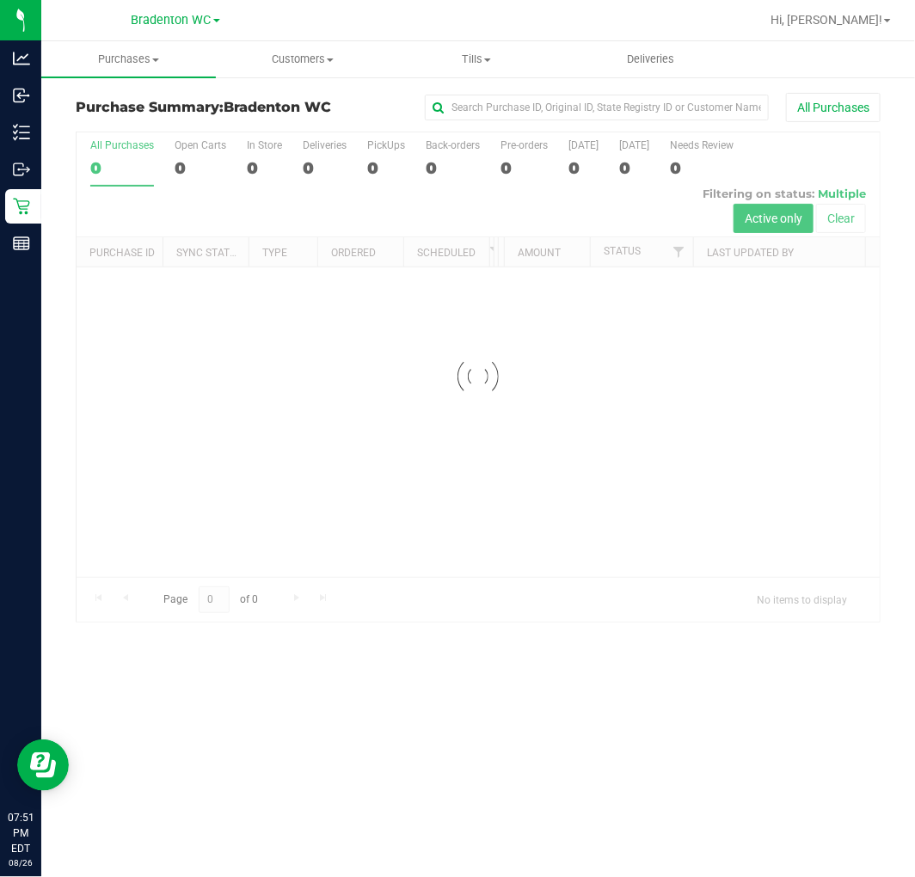
click at [161, 31] on div "Bradenton WC" at bounding box center [175, 20] width 251 height 27
click at [168, 17] on span "Bradenton WC" at bounding box center [172, 20] width 80 height 15
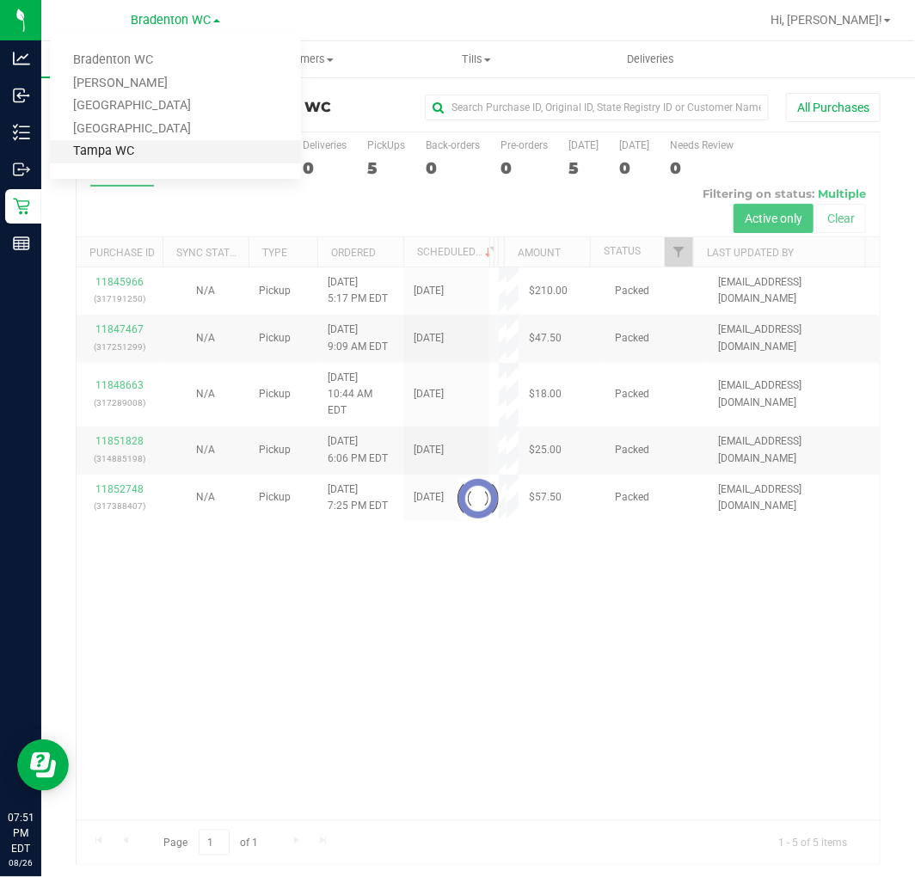
click at [166, 146] on link "Tampa WC" at bounding box center [175, 151] width 251 height 23
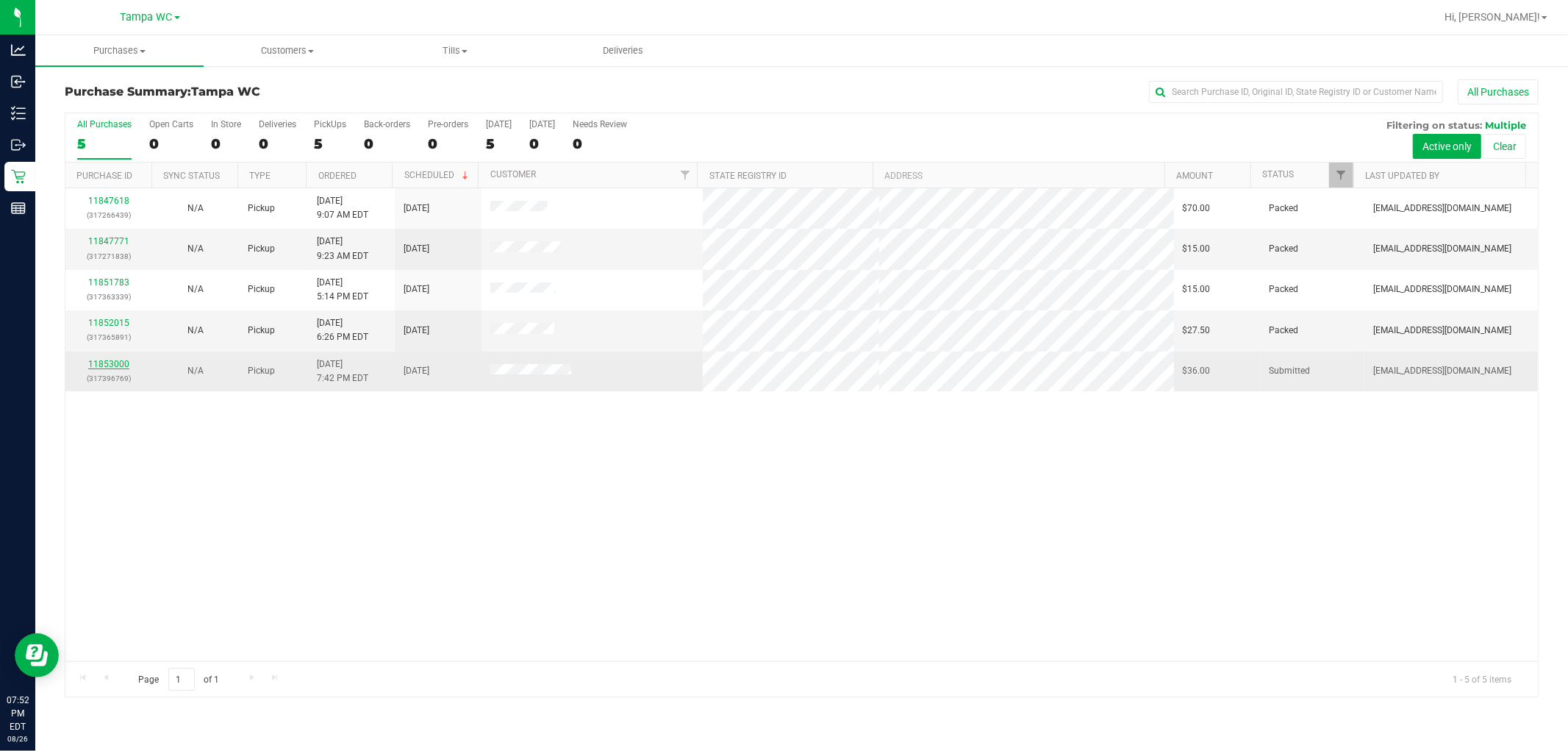
click at [106, 364] on link "11853000" at bounding box center [109, 364] width 41 height 10
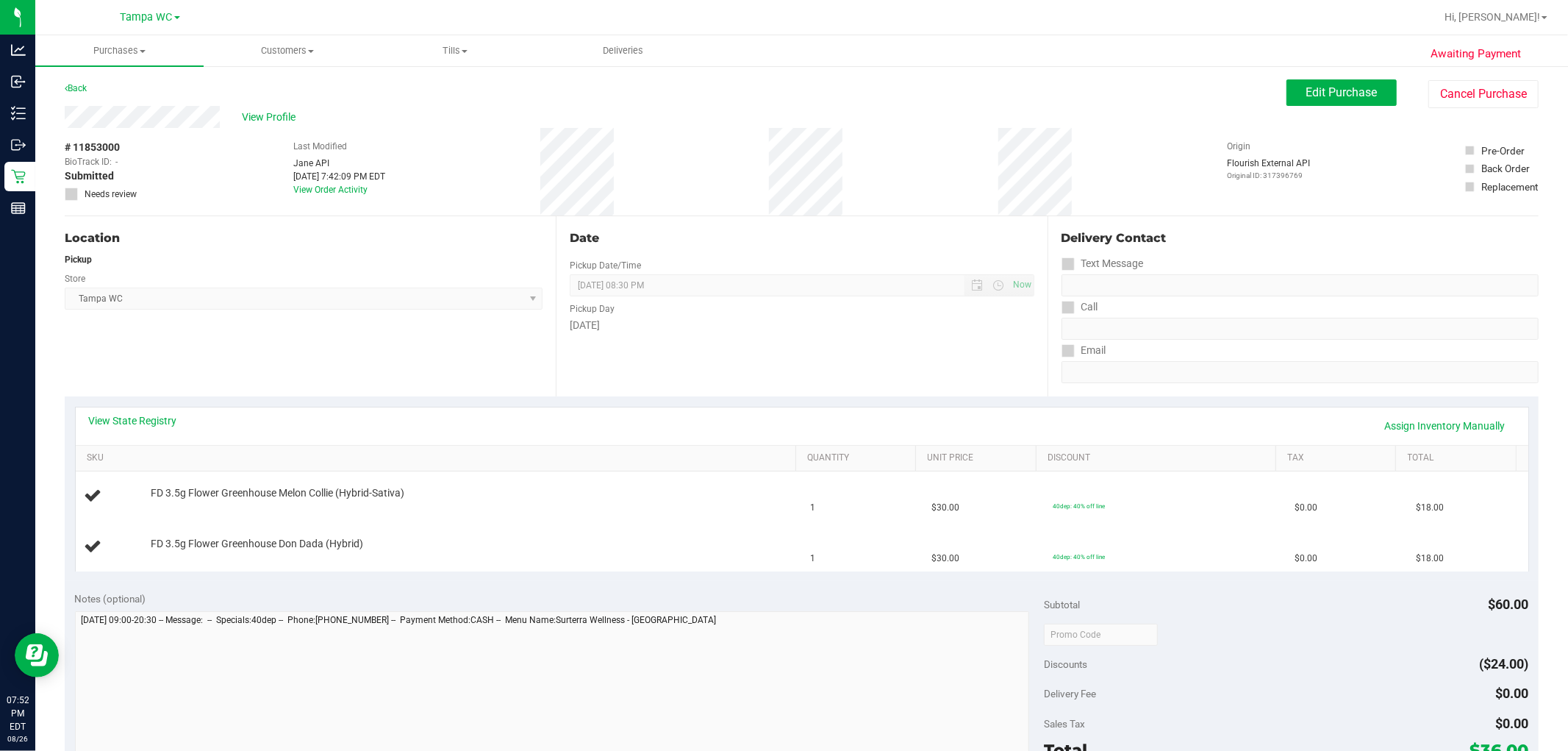
click at [745, 350] on div "Date Pickup Date/Time 08/26/2025 Now 08/26/2025 08:30 PM Now Pickup Day Tuesday" at bounding box center [801, 306] width 491 height 180
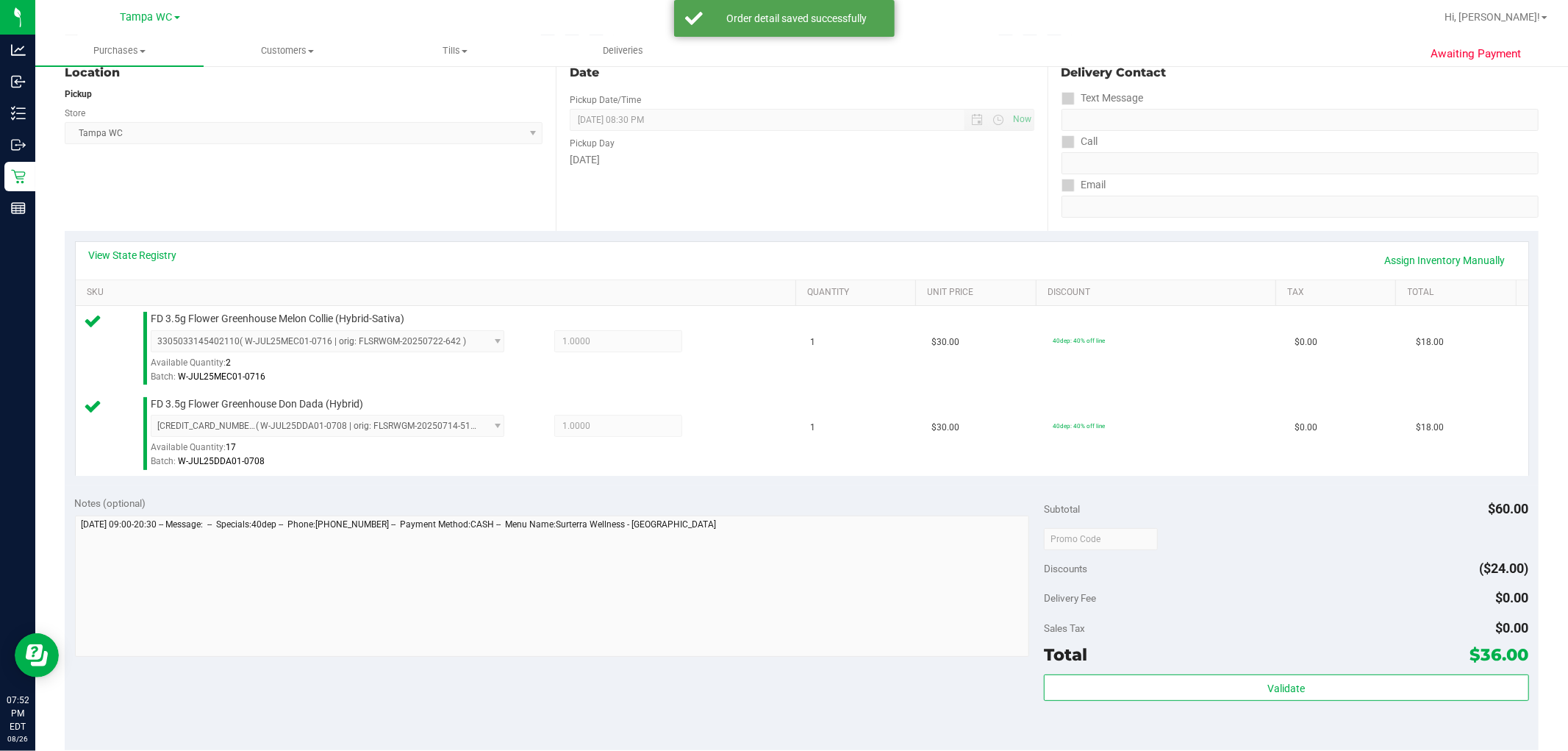
scroll to position [408, 0]
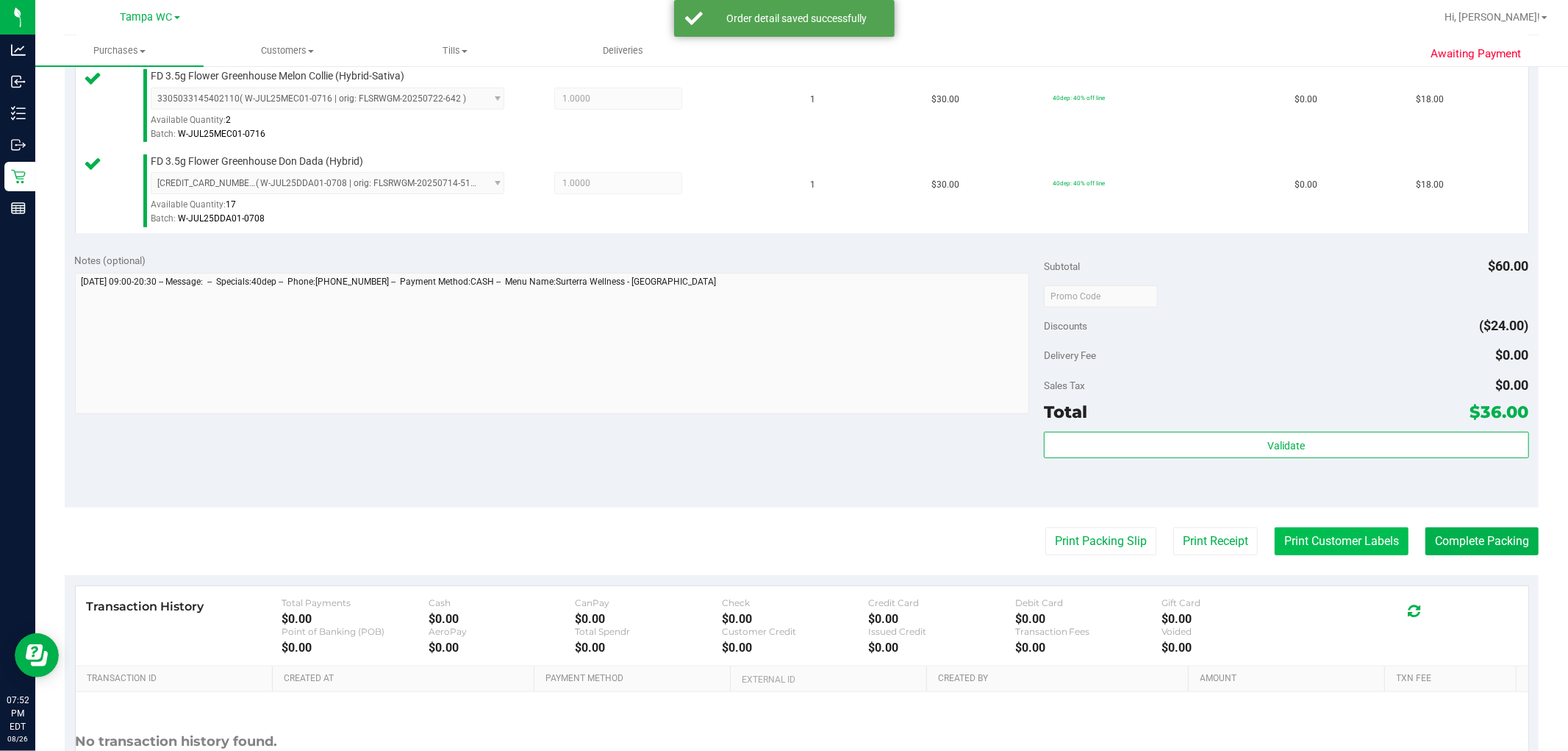
click at [781, 553] on button "Print Customer Labels" at bounding box center [1341, 541] width 133 height 28
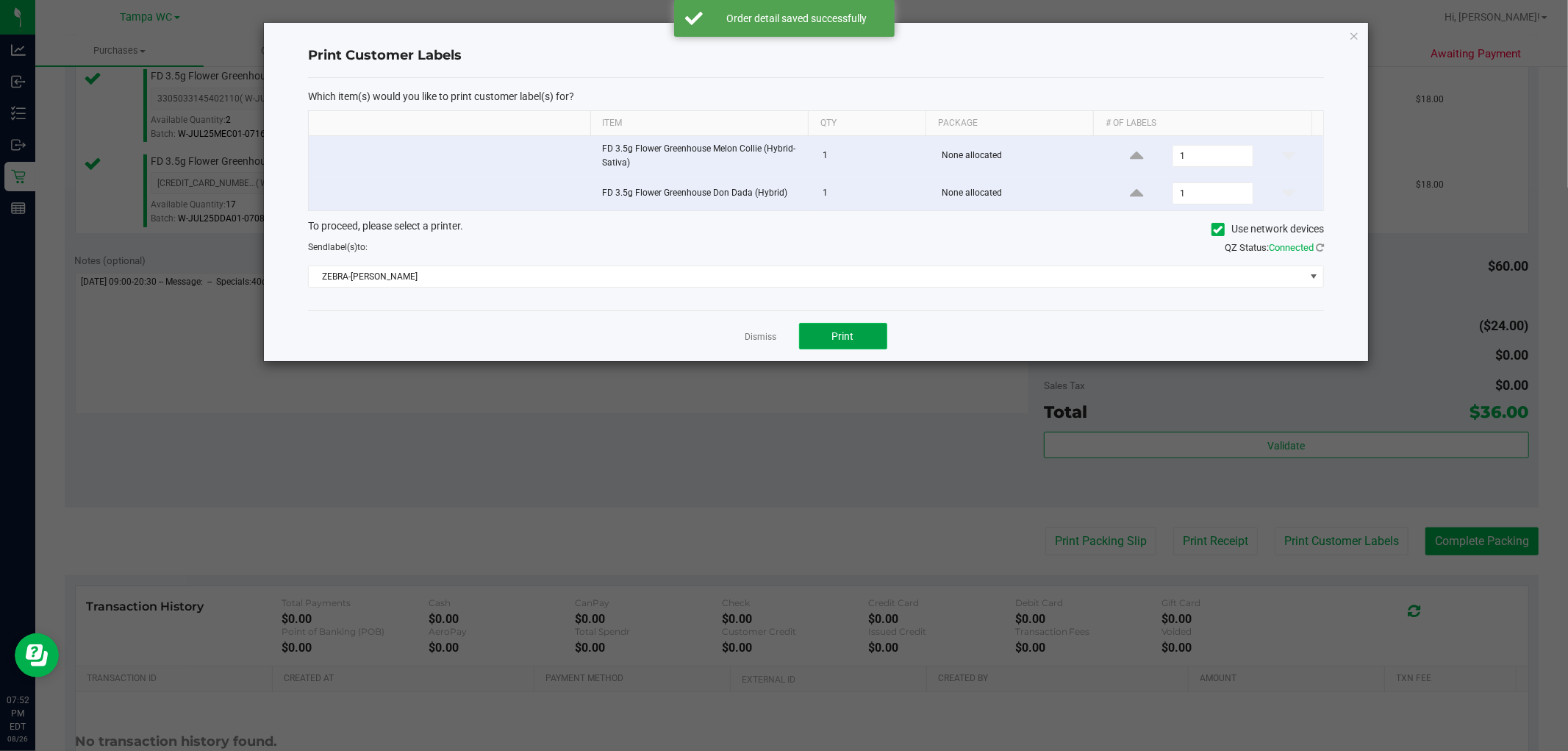
click at [781, 334] on span "Print" at bounding box center [843, 336] width 22 height 12
click at [758, 342] on link "Dismiss" at bounding box center [761, 337] width 32 height 13
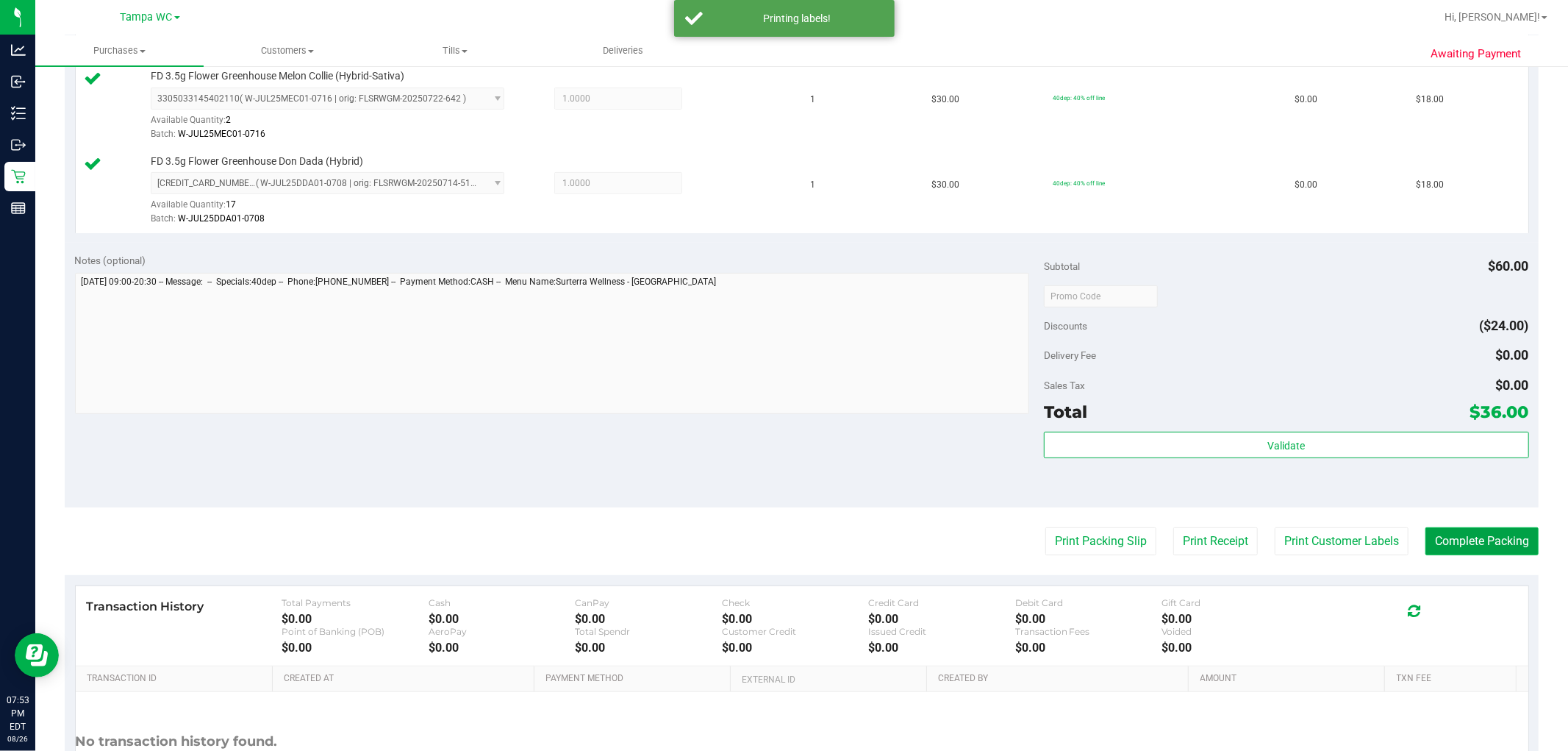
click at [781, 541] on button "Complete Packing" at bounding box center [1482, 541] width 113 height 28
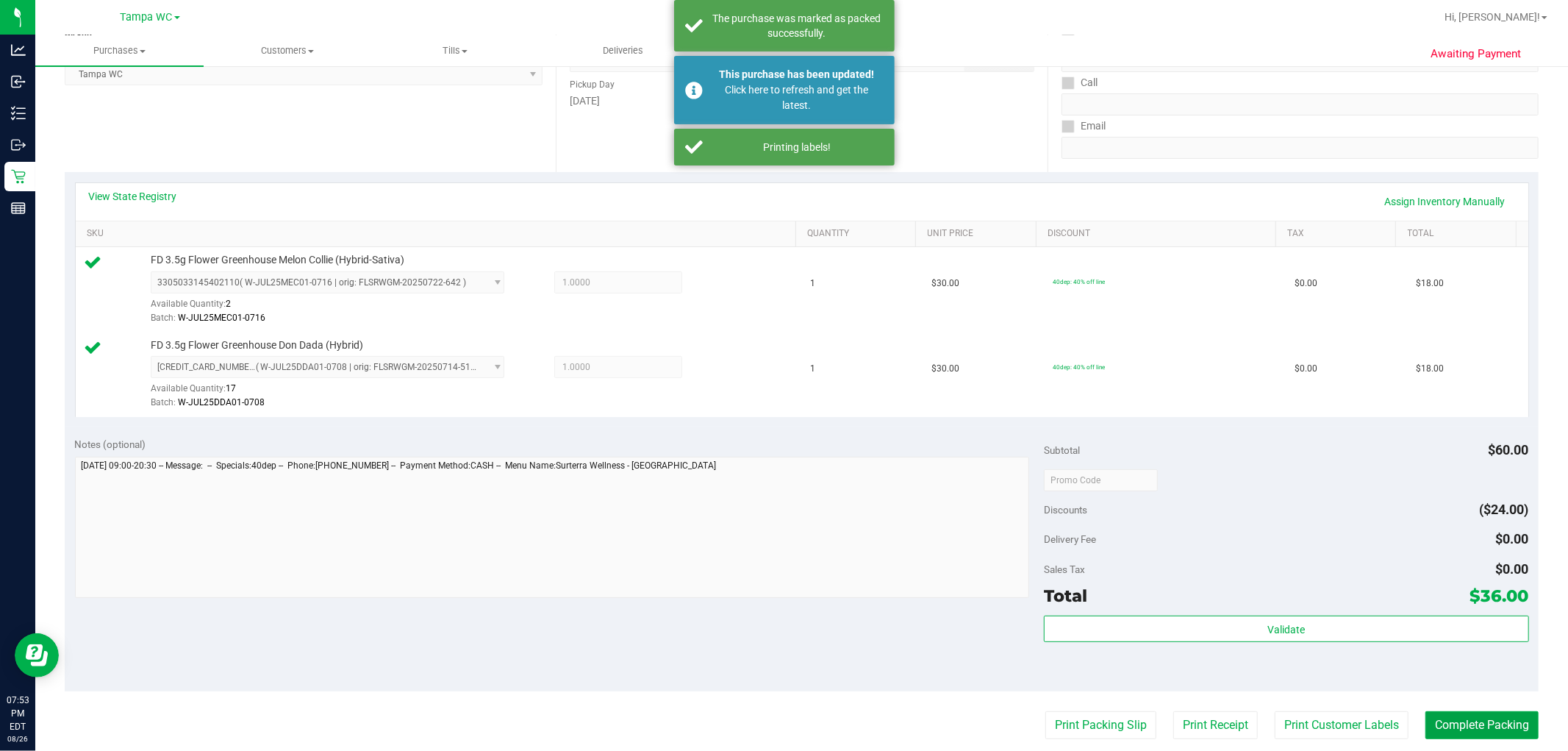
scroll to position [0, 0]
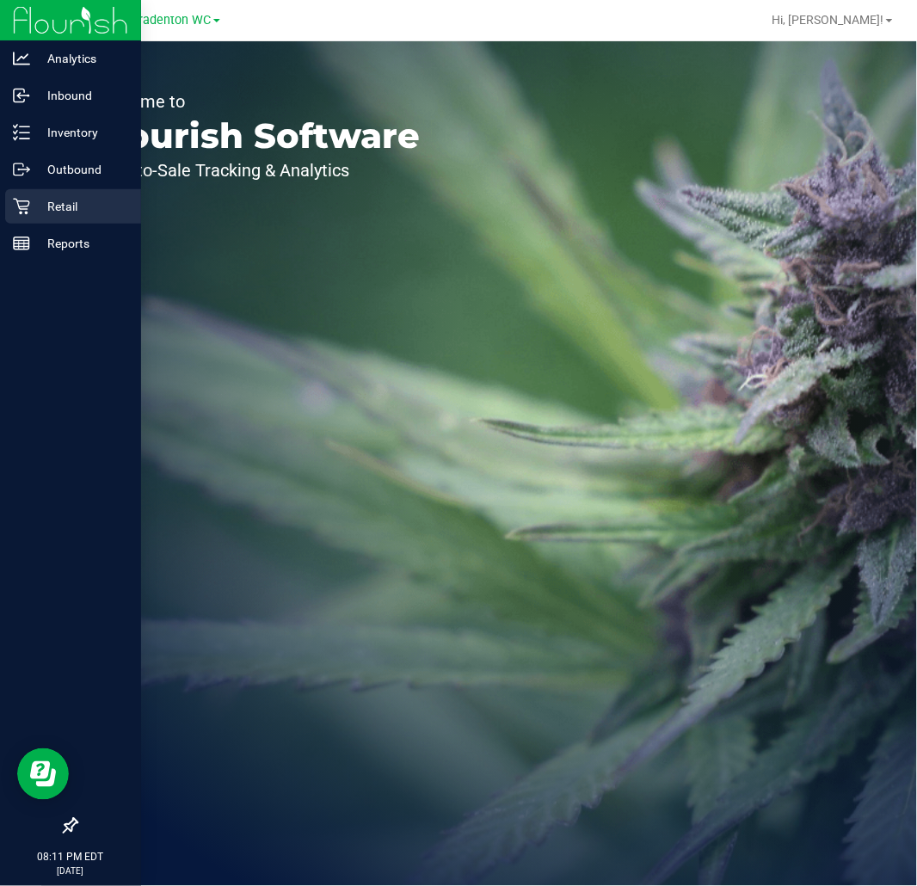
click at [39, 208] on p "Retail" at bounding box center [81, 206] width 103 height 21
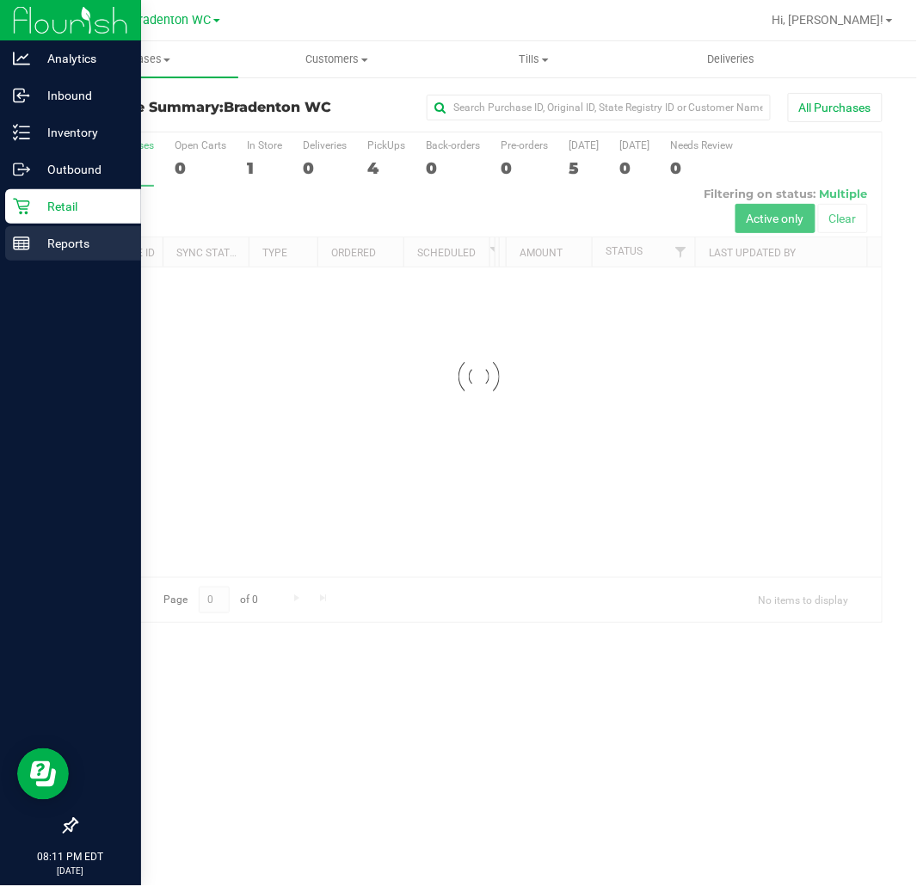
click at [21, 247] on line at bounding box center [21, 247] width 15 height 0
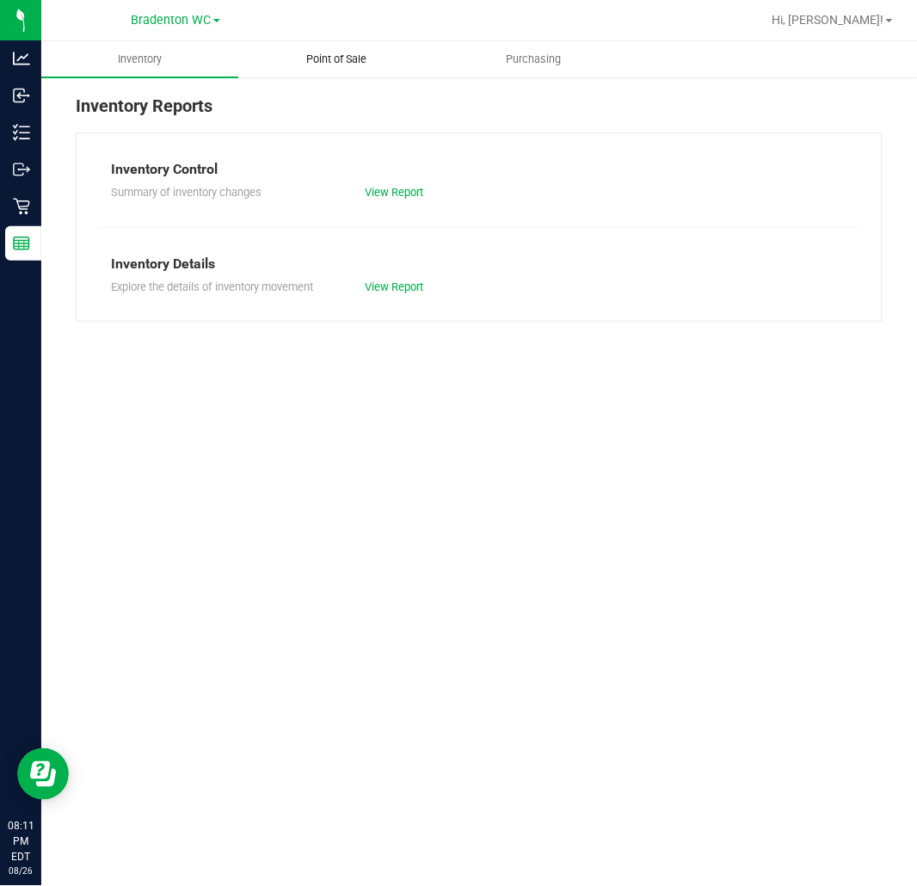
click at [371, 74] on uib-tab-heading "Point of Sale" at bounding box center [336, 59] width 195 height 34
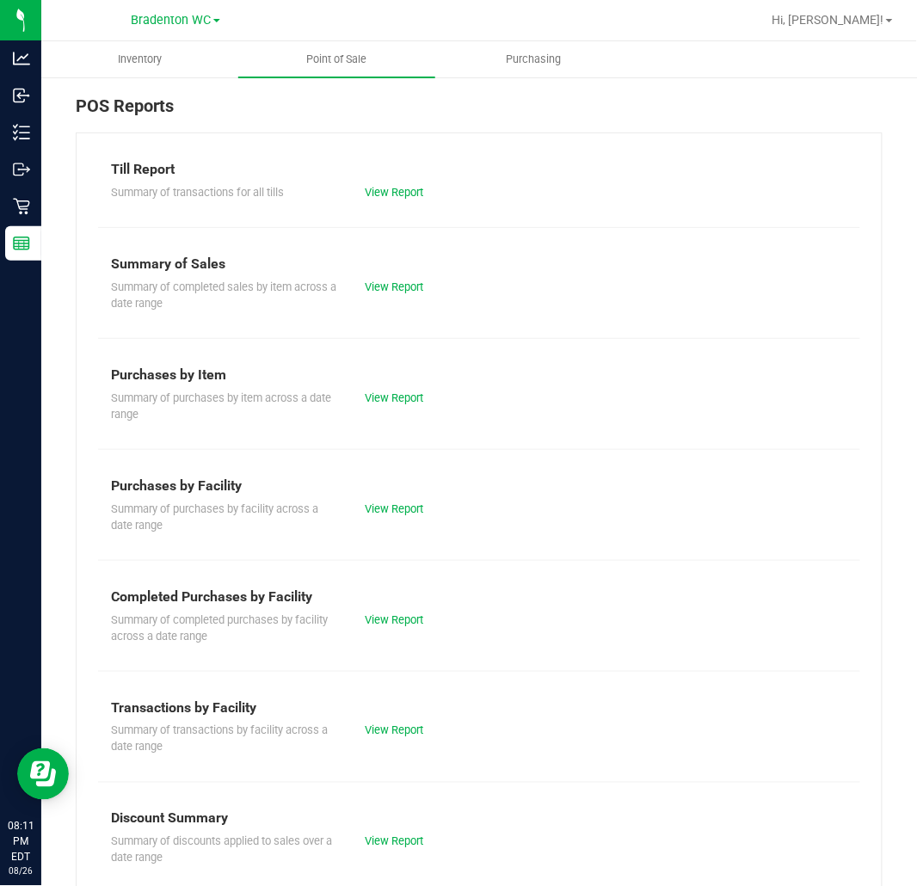
click at [396, 629] on div "Summary of completed purchases by facility across a date range View Report" at bounding box center [479, 626] width 762 height 38
click at [393, 622] on link "View Report" at bounding box center [394, 619] width 58 height 13
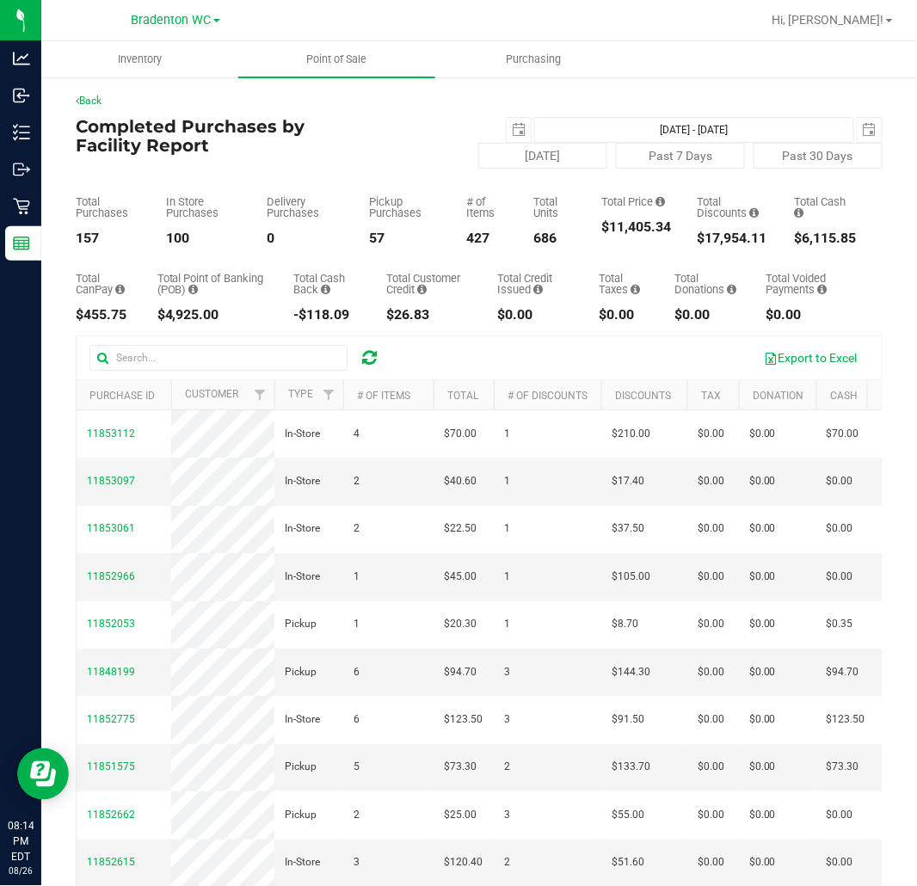
click at [88, 243] on div "157" at bounding box center [108, 238] width 64 height 14
copy div "157"
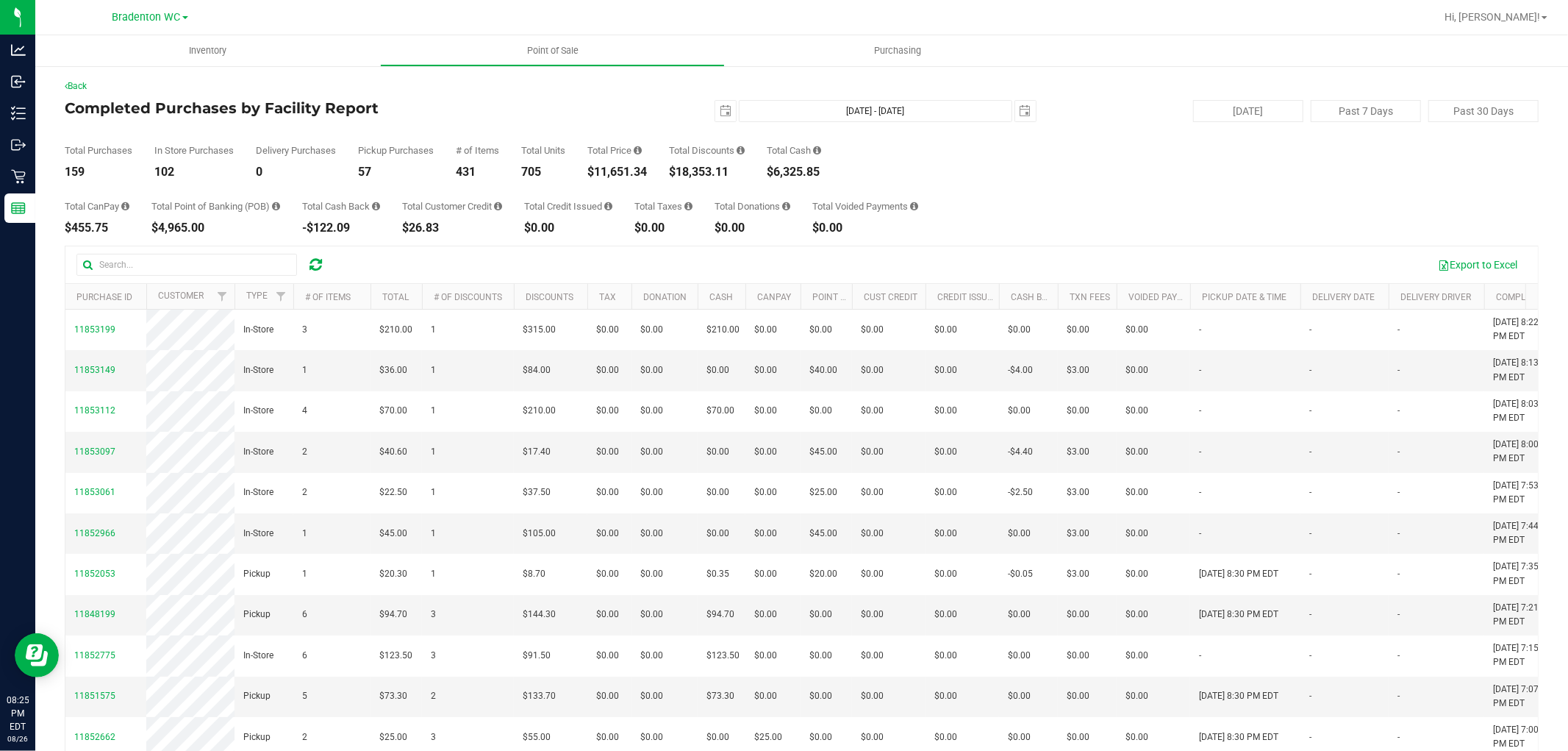
click at [645, 170] on div "$11,651.34" at bounding box center [617, 172] width 60 height 12
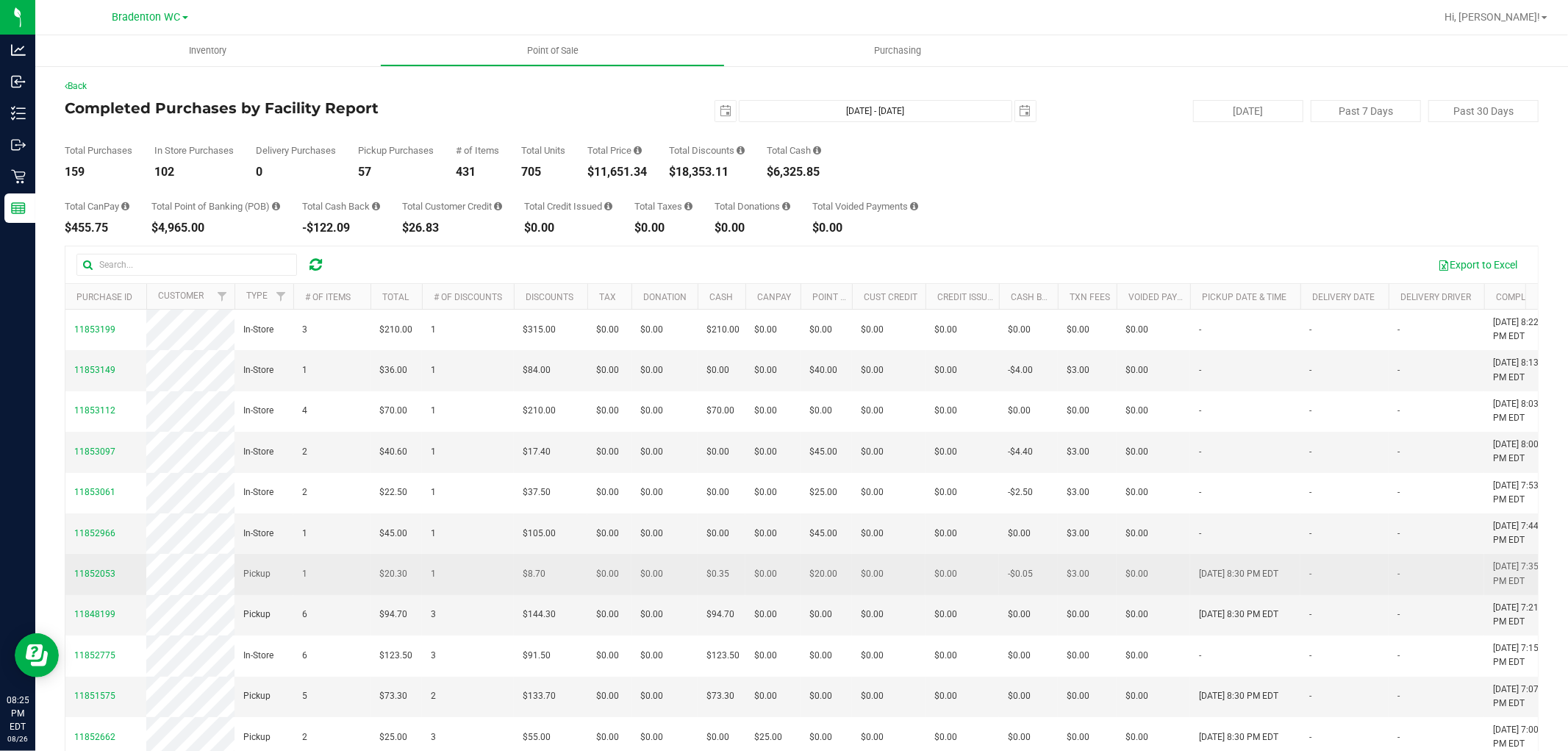
copy div "11,651.34"
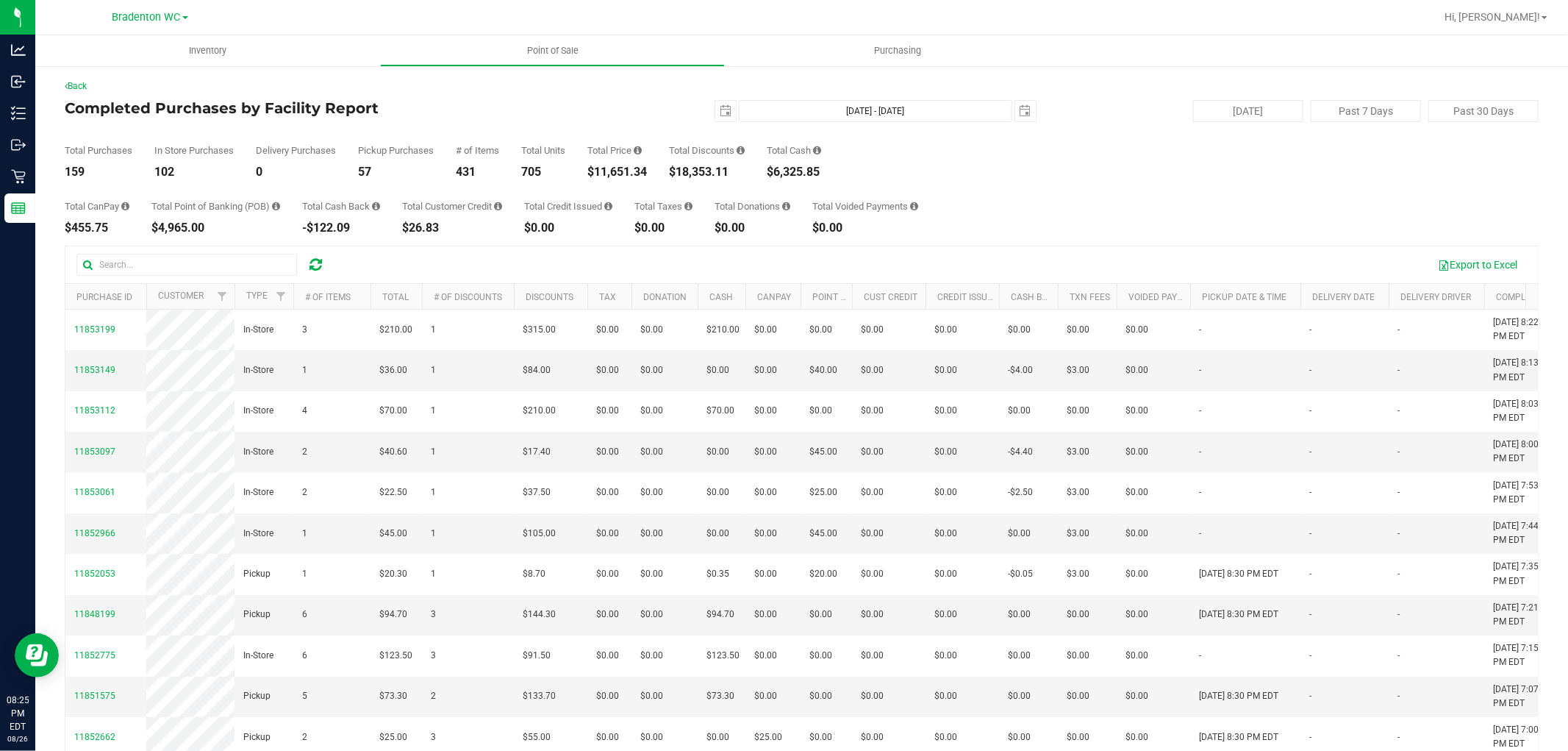
click at [81, 173] on div "159" at bounding box center [98, 172] width 68 height 12
click at [78, 173] on div "159" at bounding box center [98, 172] width 68 height 12
click at [716, 171] on div "$18,353.11" at bounding box center [706, 172] width 76 height 12
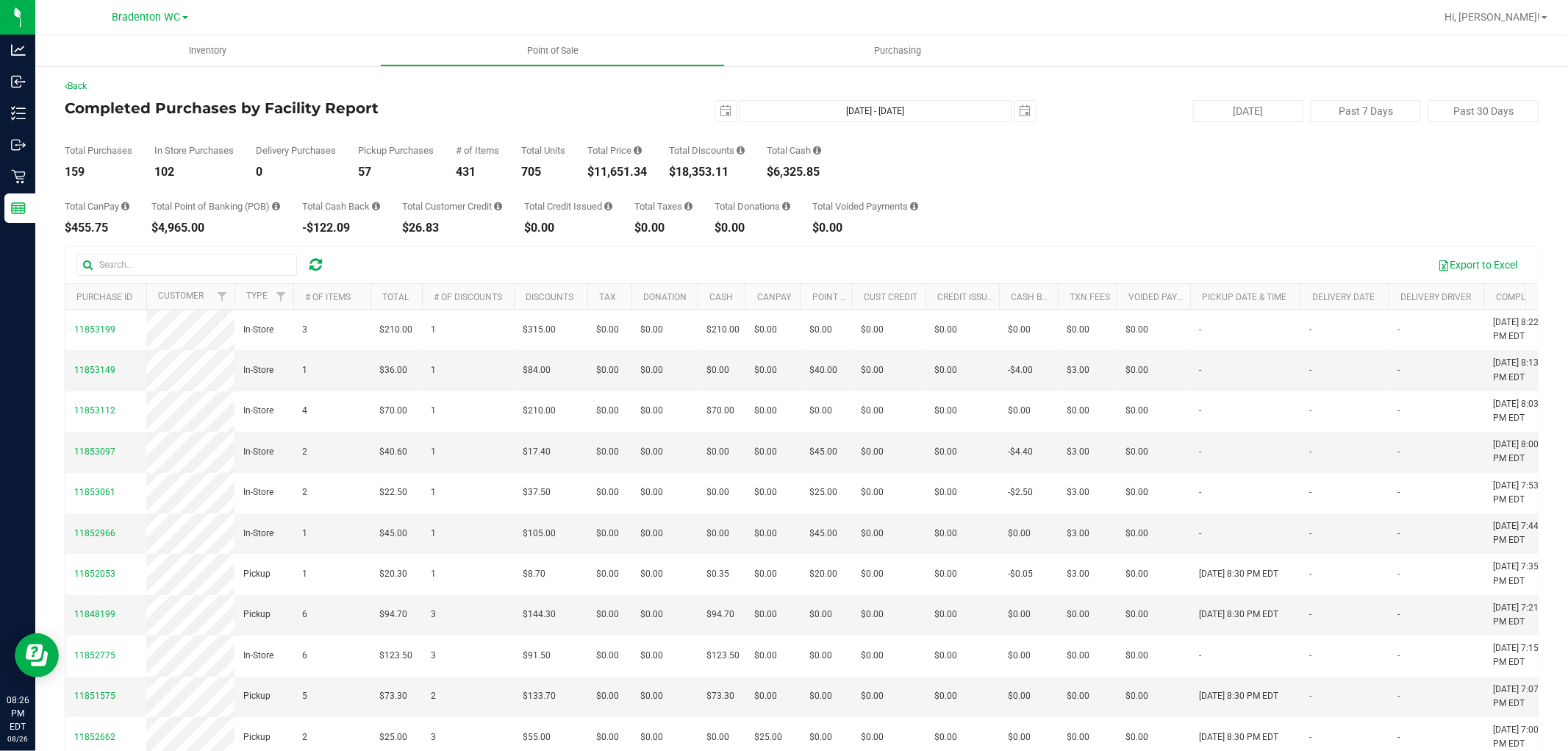
click at [716, 171] on div "$18,353.11" at bounding box center [706, 172] width 76 height 12
copy div "18,353.11"
click at [546, 232] on div "$0.00" at bounding box center [568, 228] width 88 height 12
click at [720, 111] on span "select" at bounding box center [726, 111] width 12 height 12
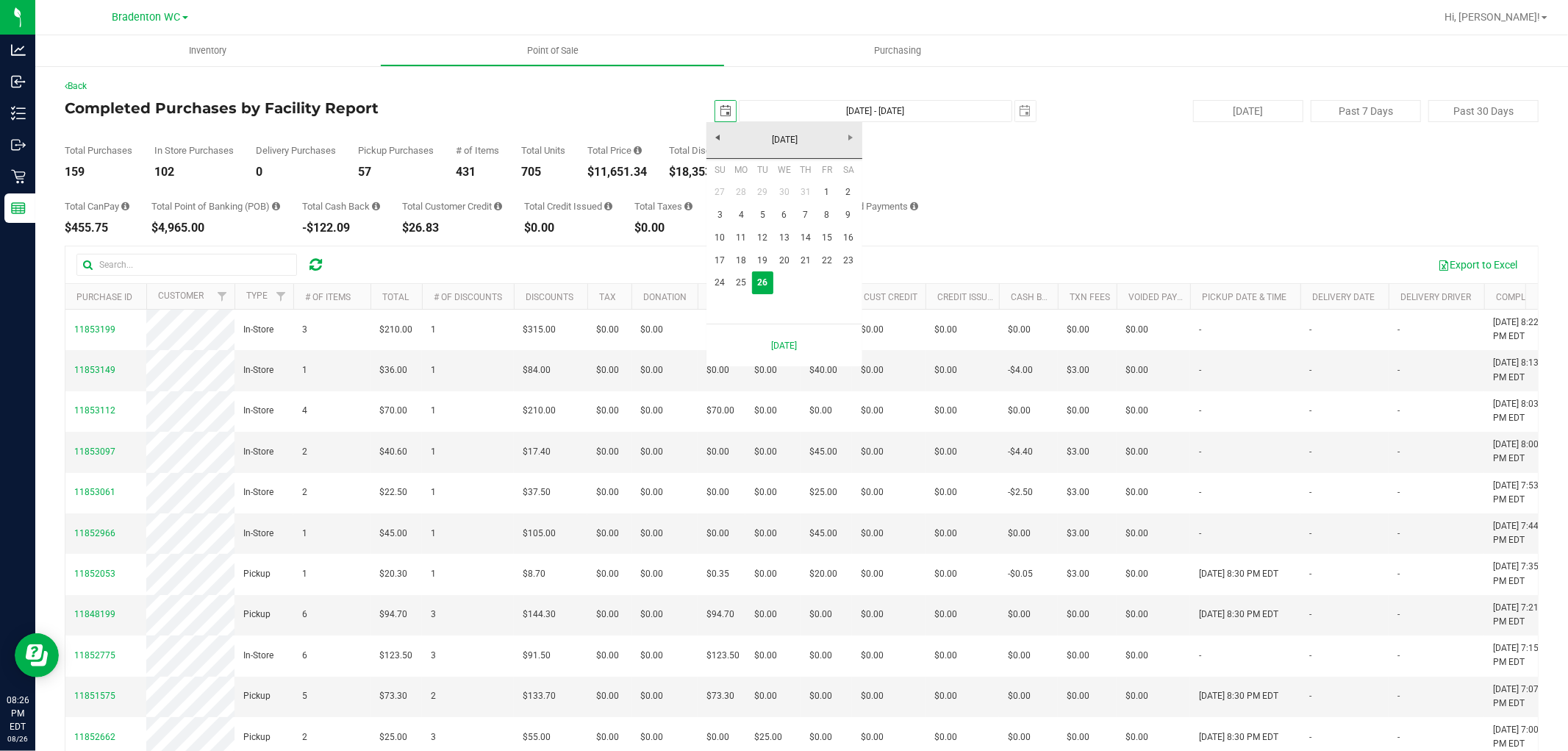
scroll to position [0, 37]
click at [820, 192] on link "1" at bounding box center [826, 192] width 21 height 23
type input "[DATE]"
type input "[DATE] - [DATE]"
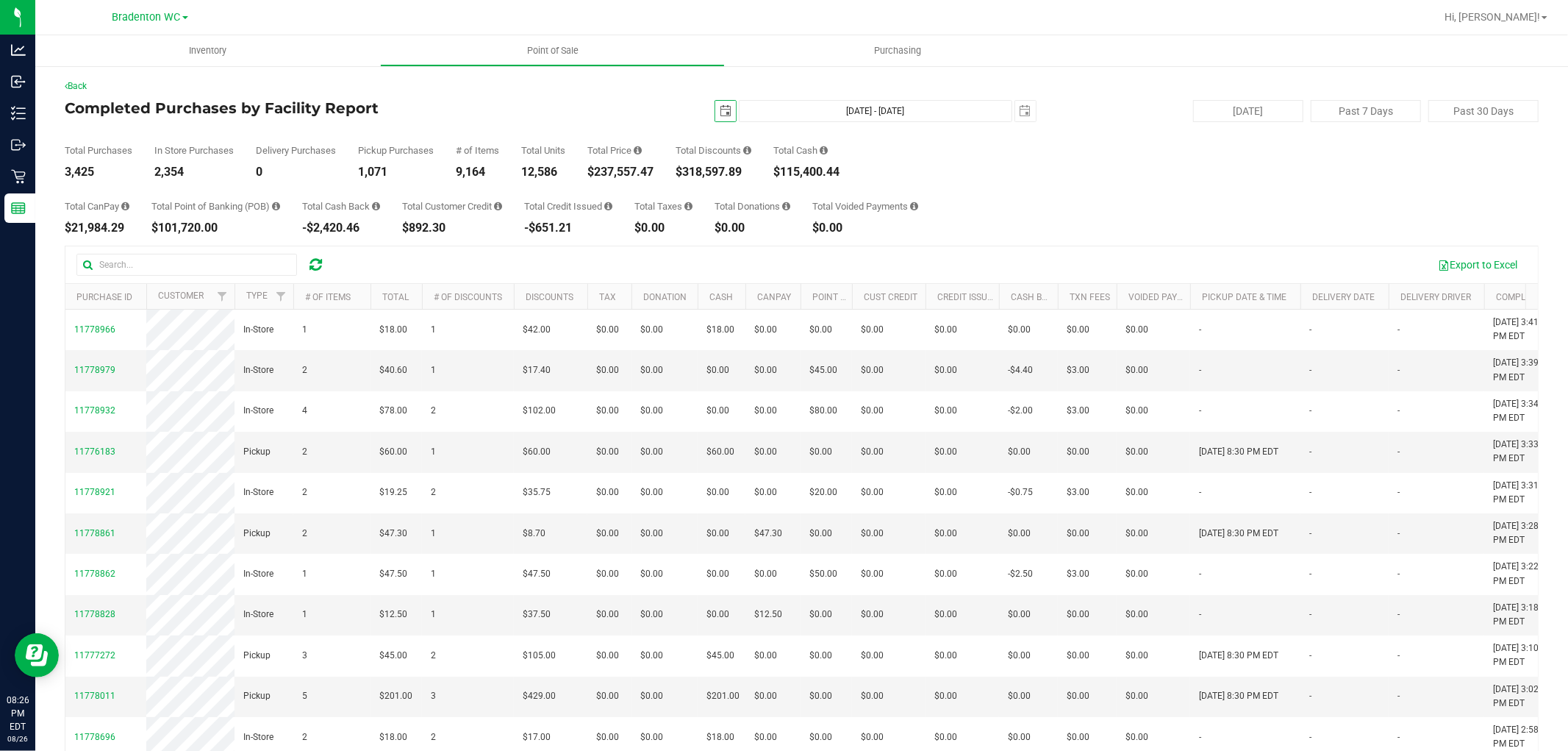
click at [634, 186] on div "Total CanPay $21,984.29 Total Point of Banking (POB) $101,720.00 Total Cash Bac…" at bounding box center [802, 205] width 1474 height 56
click at [634, 170] on div "$237,557.47" at bounding box center [620, 172] width 66 height 12
copy div "237,557.47"
click at [722, 107] on span "select" at bounding box center [726, 111] width 12 height 12
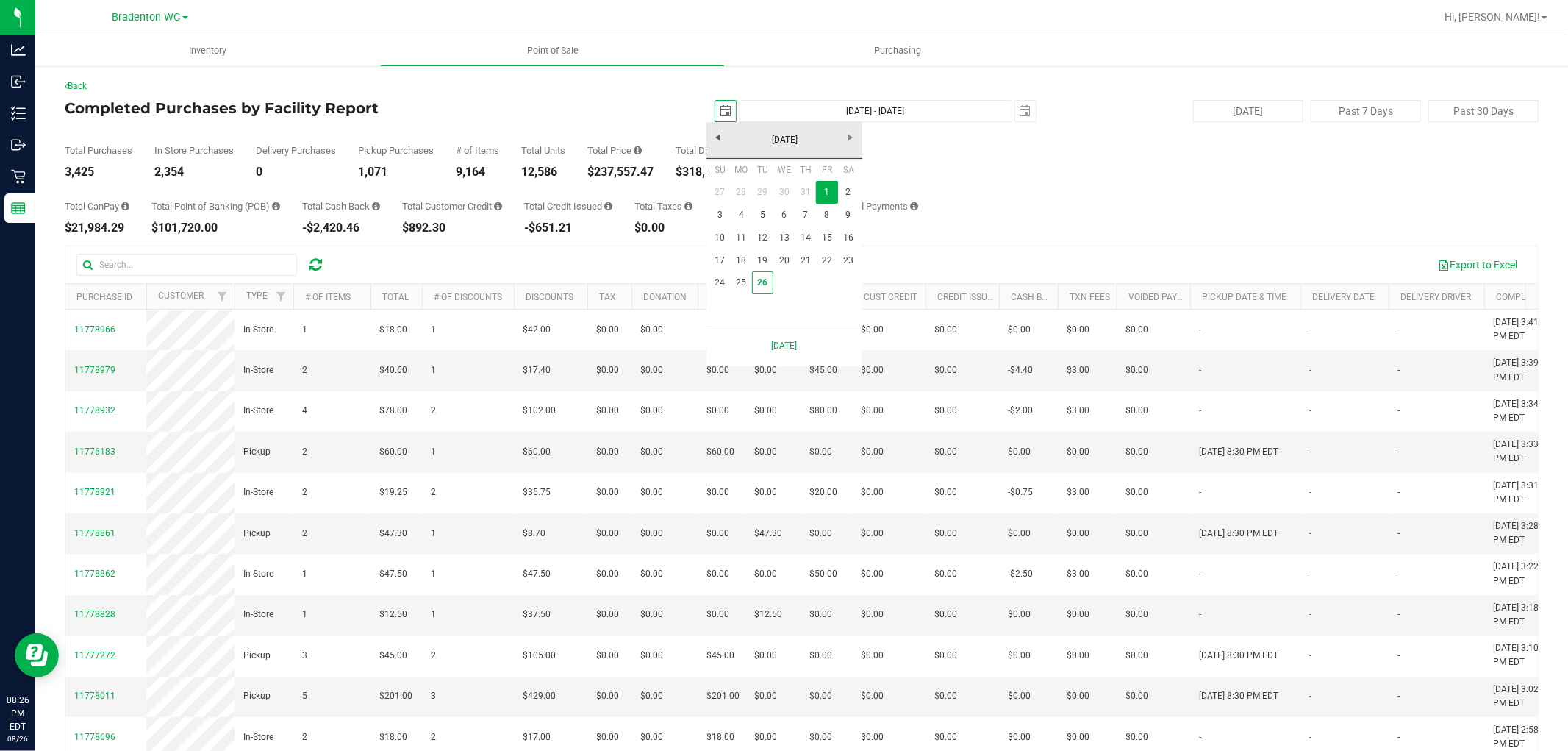
scroll to position [0, 37]
click at [719, 286] on link "24" at bounding box center [720, 282] width 21 height 23
type input "[DATE]"
type input "[DATE] - [DATE]"
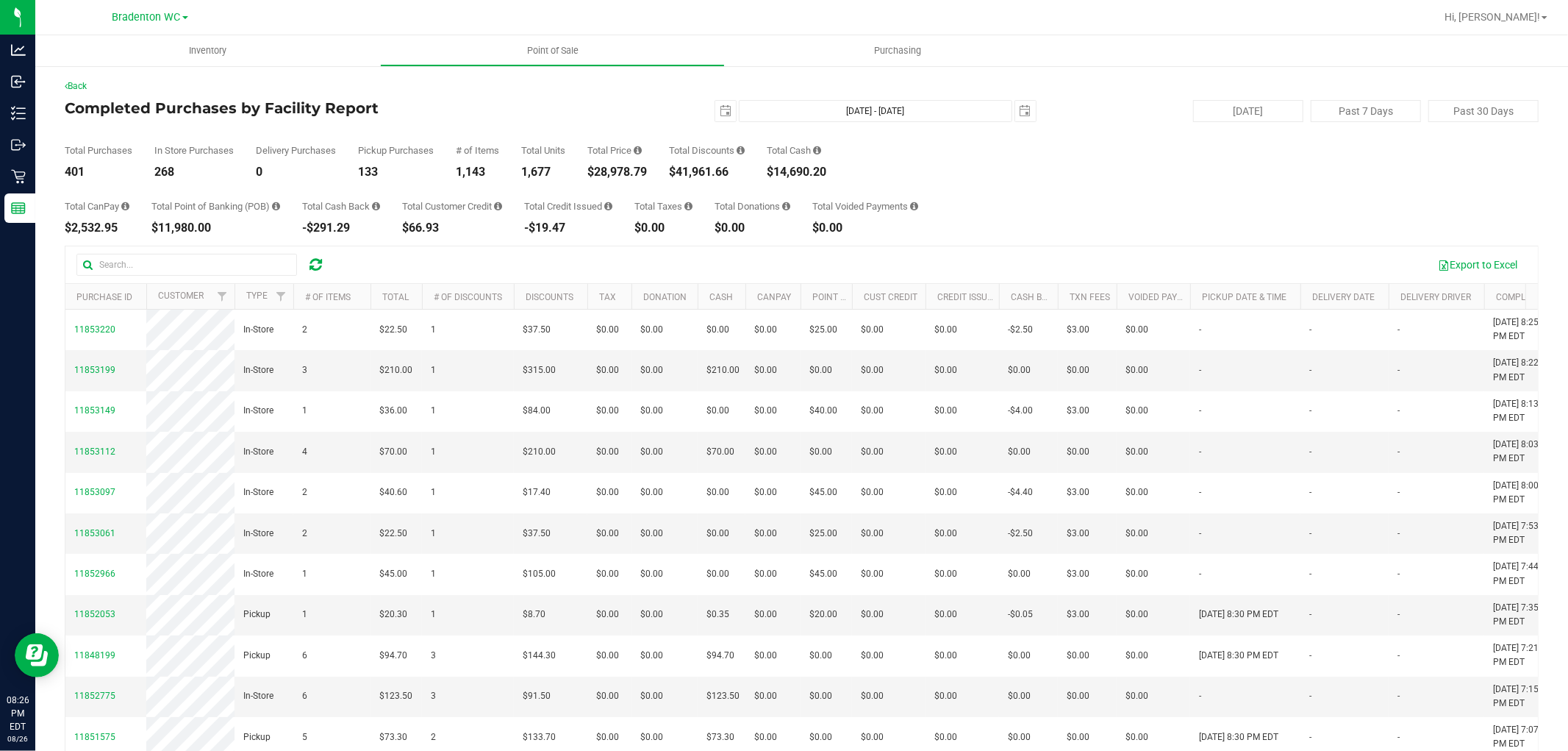
click at [638, 171] on div "$28,978.79" at bounding box center [617, 172] width 60 height 12
copy div "28,978.79"
click at [581, 128] on div "Total Purchases 401 In Store Purchases 268 Delivery Purchases 0 Pickup Purchase…" at bounding box center [802, 150] width 1474 height 56
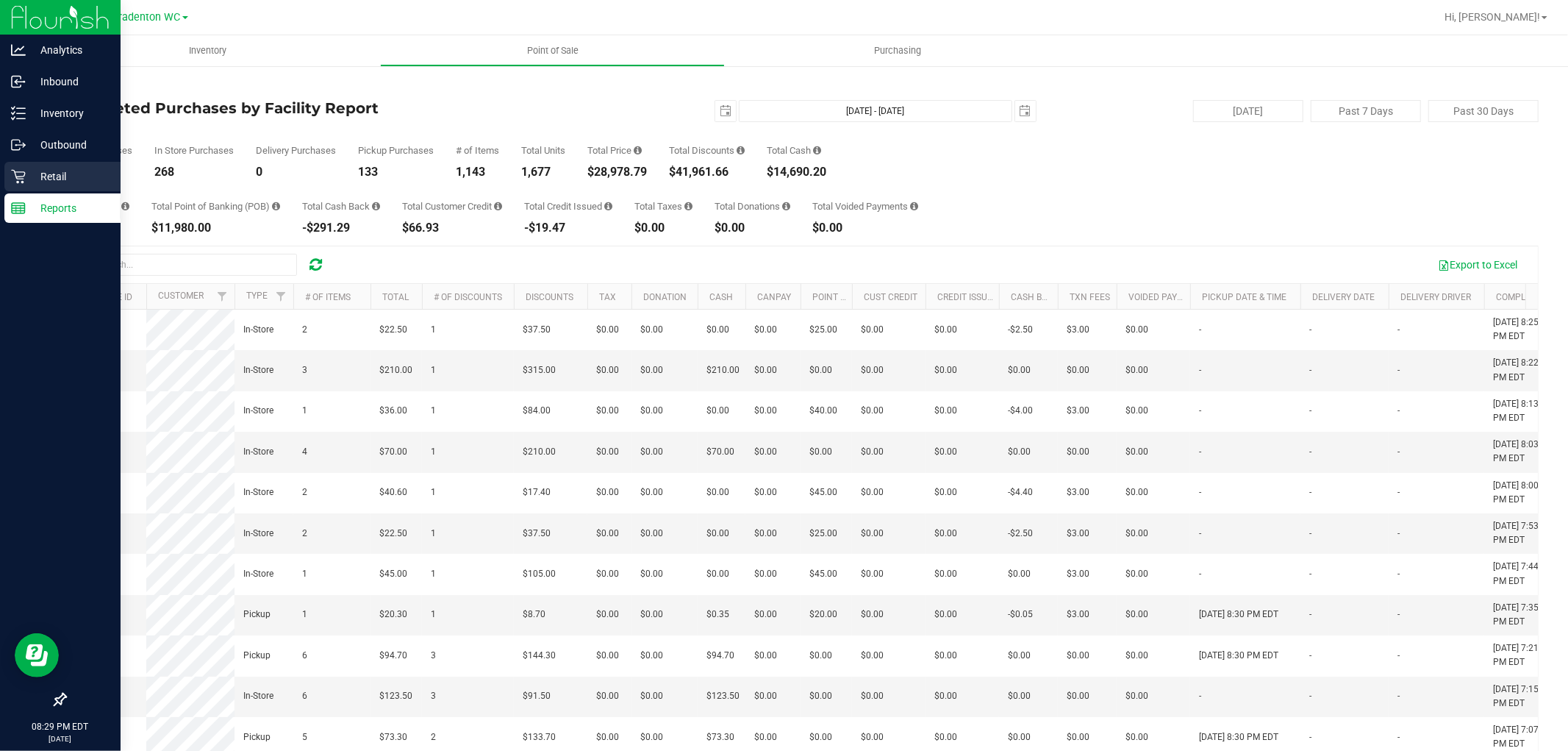
click at [40, 181] on p "Retail" at bounding box center [69, 176] width 88 height 18
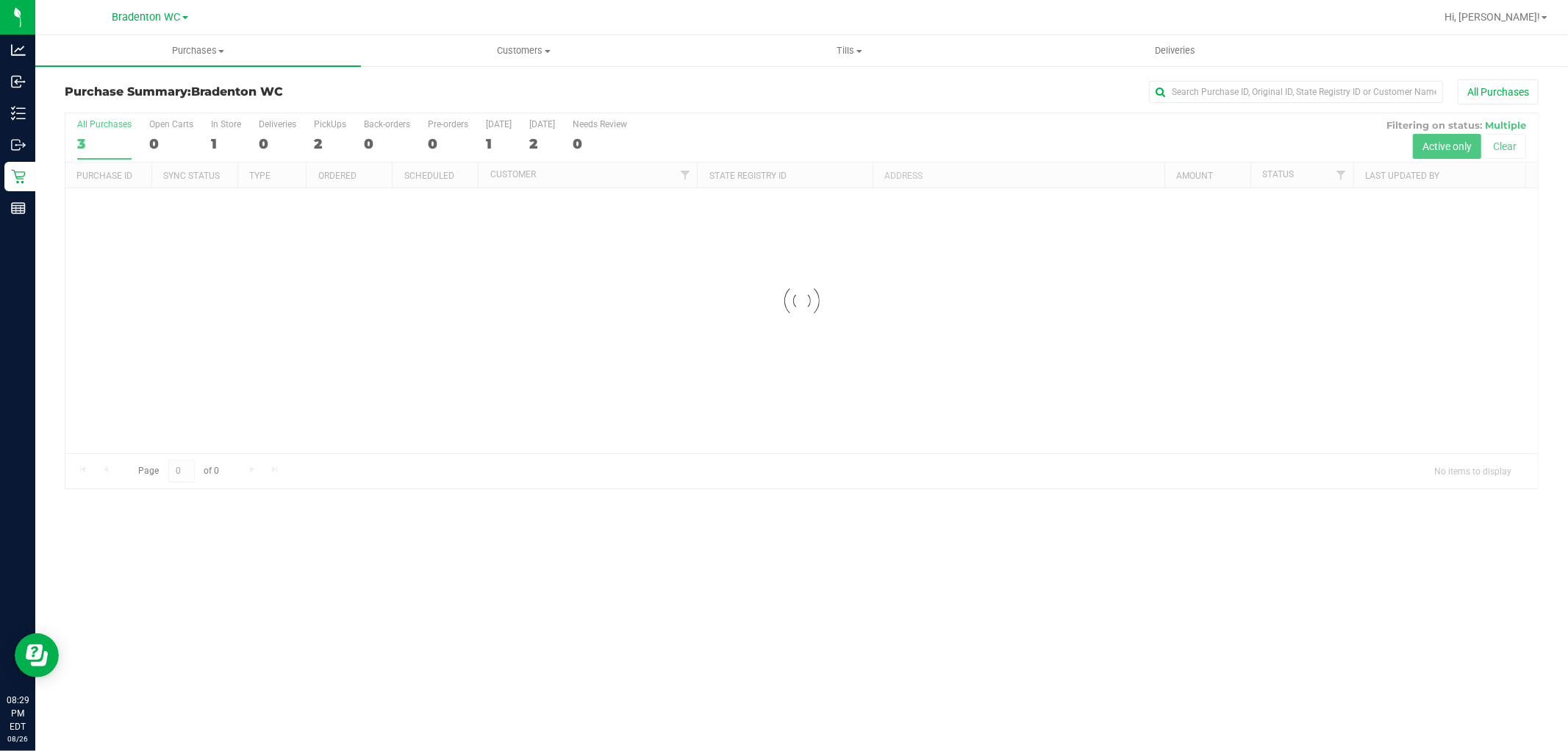
click at [167, 6] on div "Bradenton WC" at bounding box center [150, 17] width 215 height 23
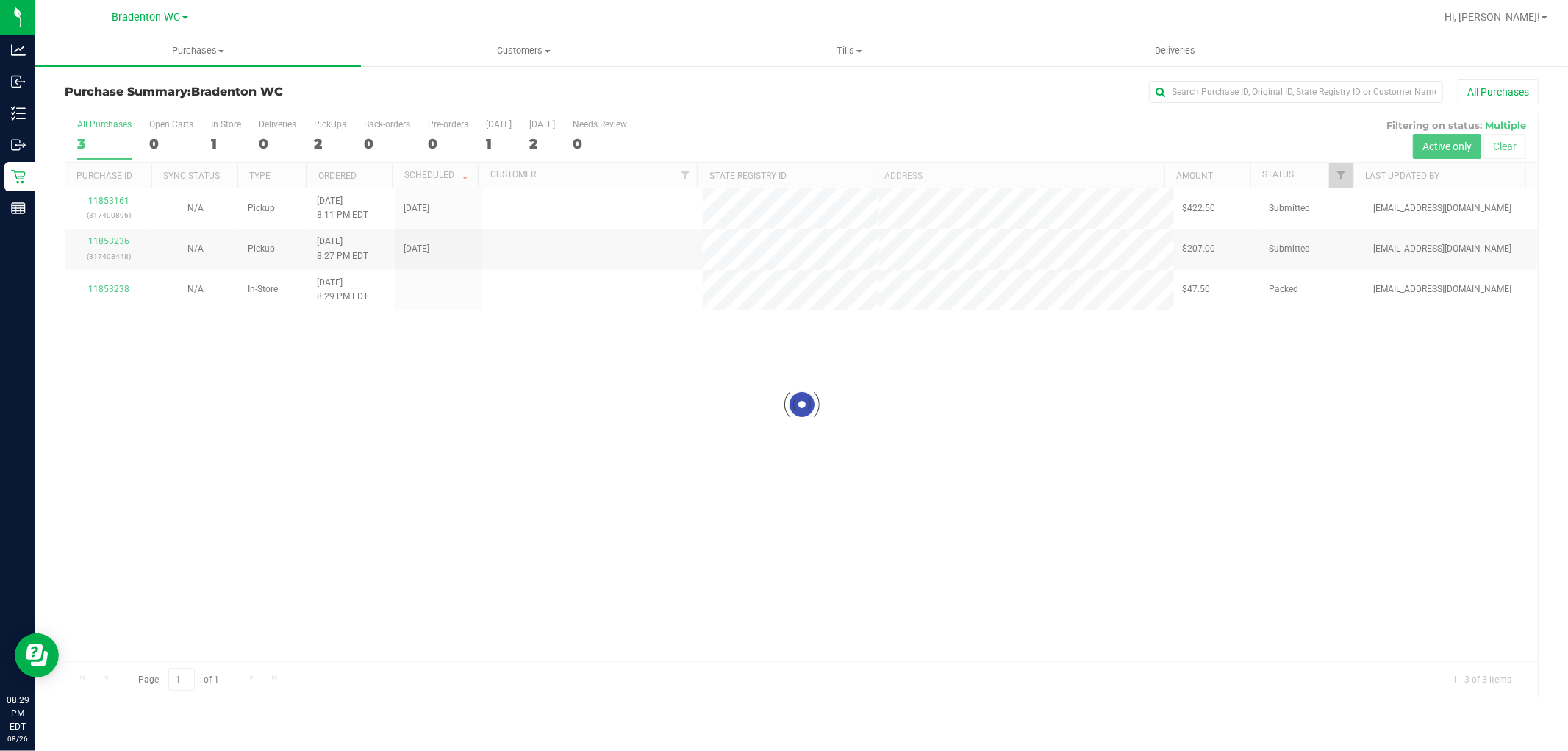
click at [171, 17] on span "Bradenton WC" at bounding box center [147, 17] width 68 height 13
click at [138, 121] on link "Tampa WC" at bounding box center [150, 129] width 215 height 20
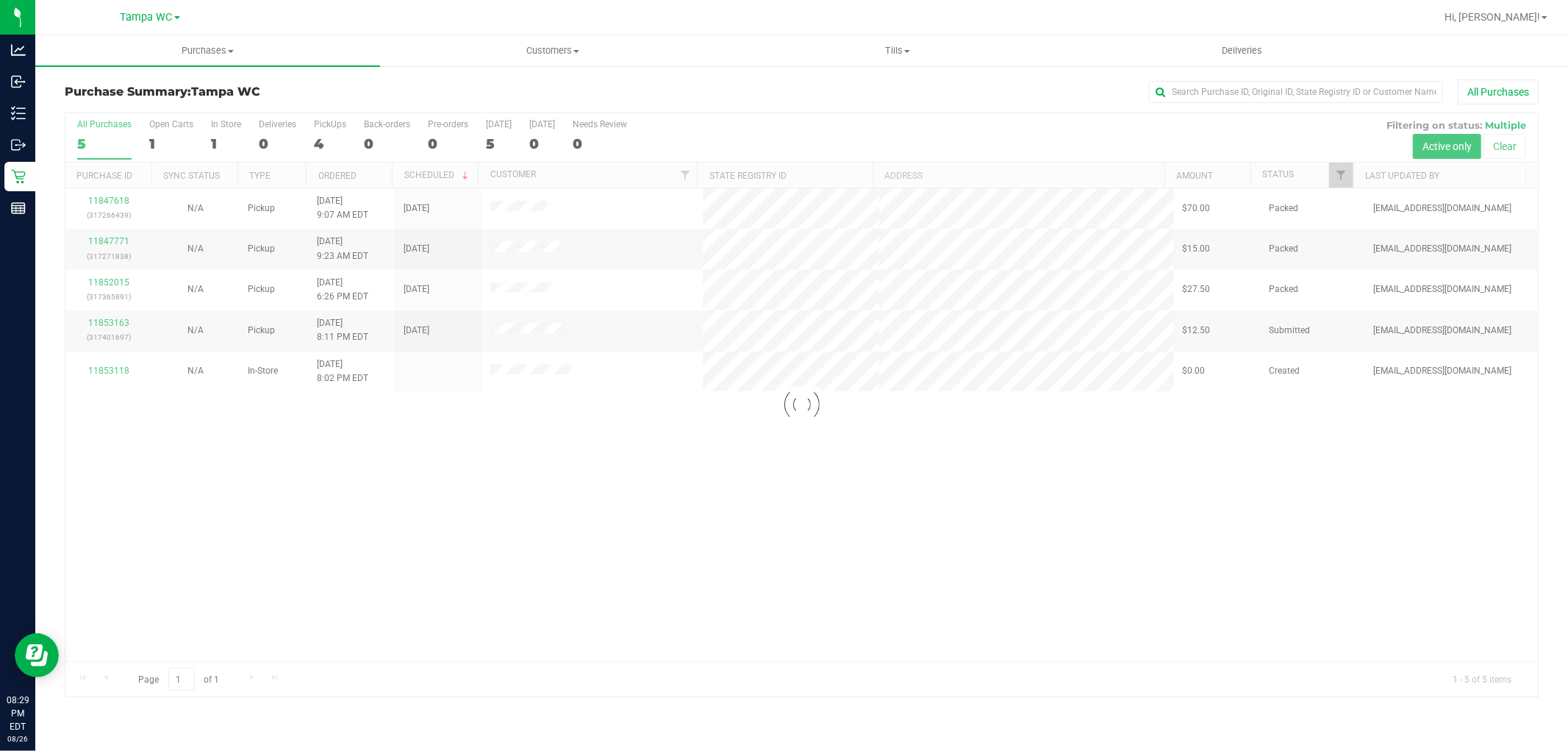
click at [108, 322] on div at bounding box center [802, 405] width 1472 height 583
click at [108, 322] on link "11853163" at bounding box center [109, 322] width 41 height 10
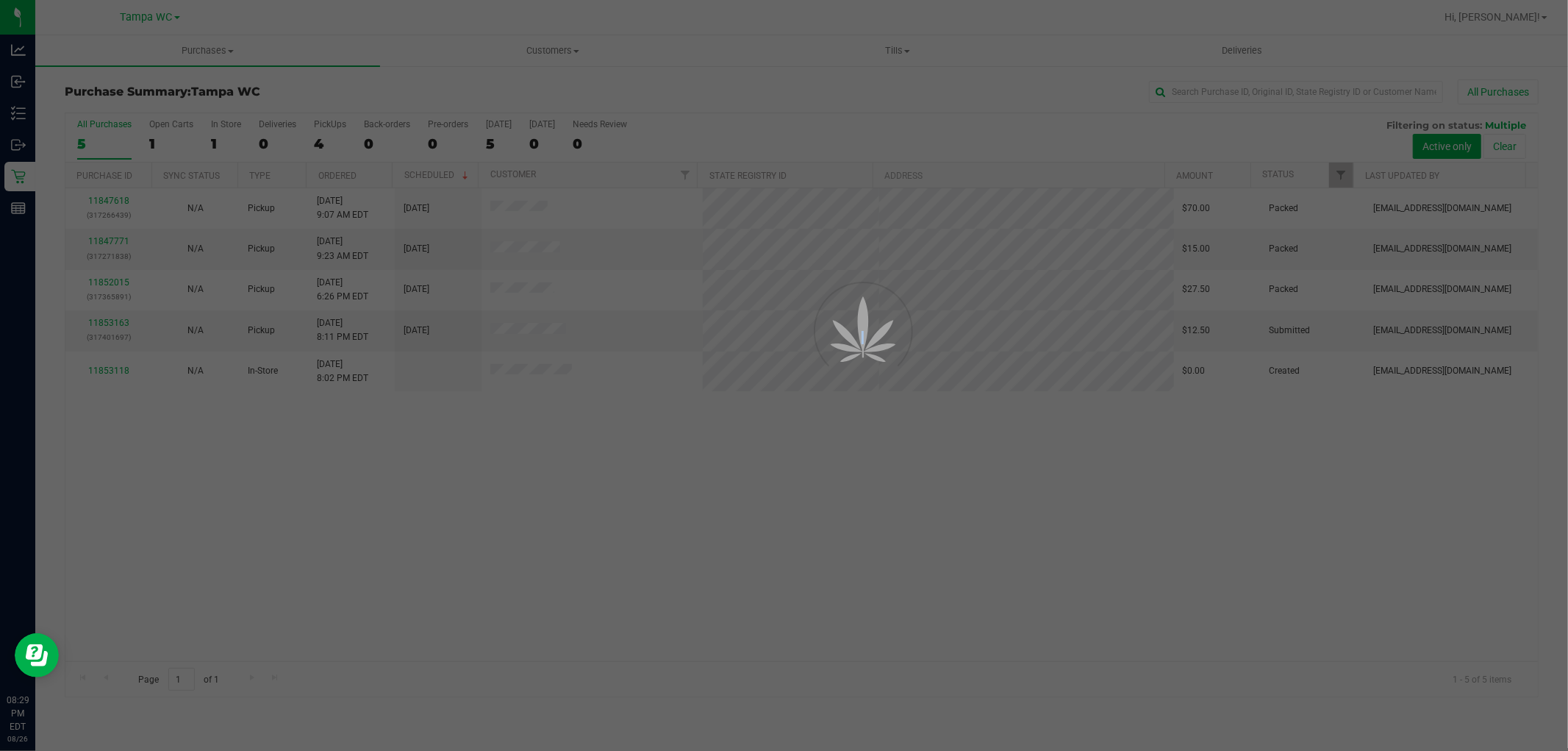
click at [108, 322] on div at bounding box center [784, 376] width 1568 height 751
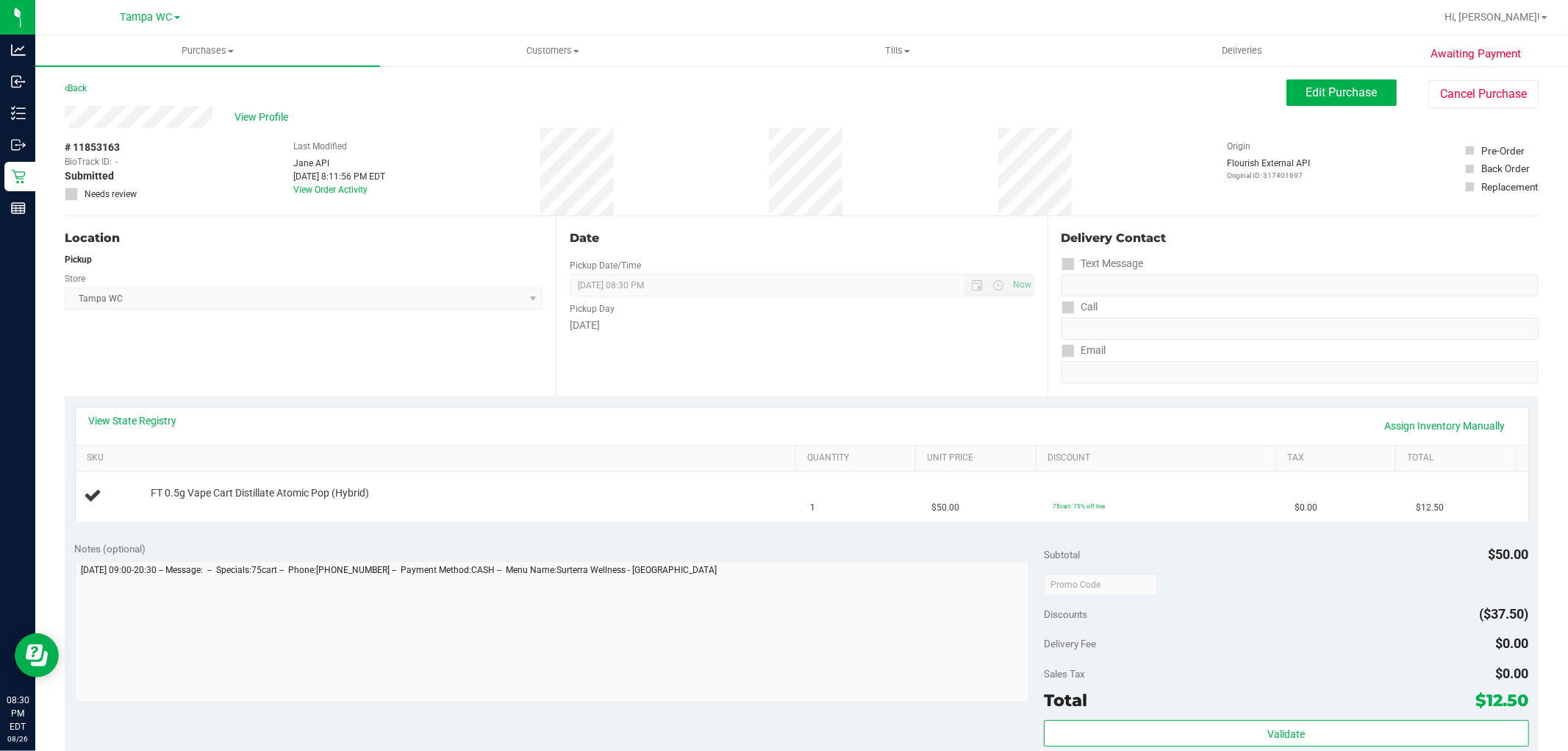
click at [466, 538] on div "Notes (optional) Subtotal $50.00 Discounts ($37.50) Delivery Fee $0.00 Sales Ta…" at bounding box center [802, 664] width 1474 height 265
click at [204, 373] on div "Location Pickup Store [GEOGRAPHIC_DATA] WC Select Store [PERSON_NAME][GEOGRAPHI…" at bounding box center [310, 306] width 491 height 180
click at [439, 260] on div "Pickup" at bounding box center [304, 259] width 478 height 13
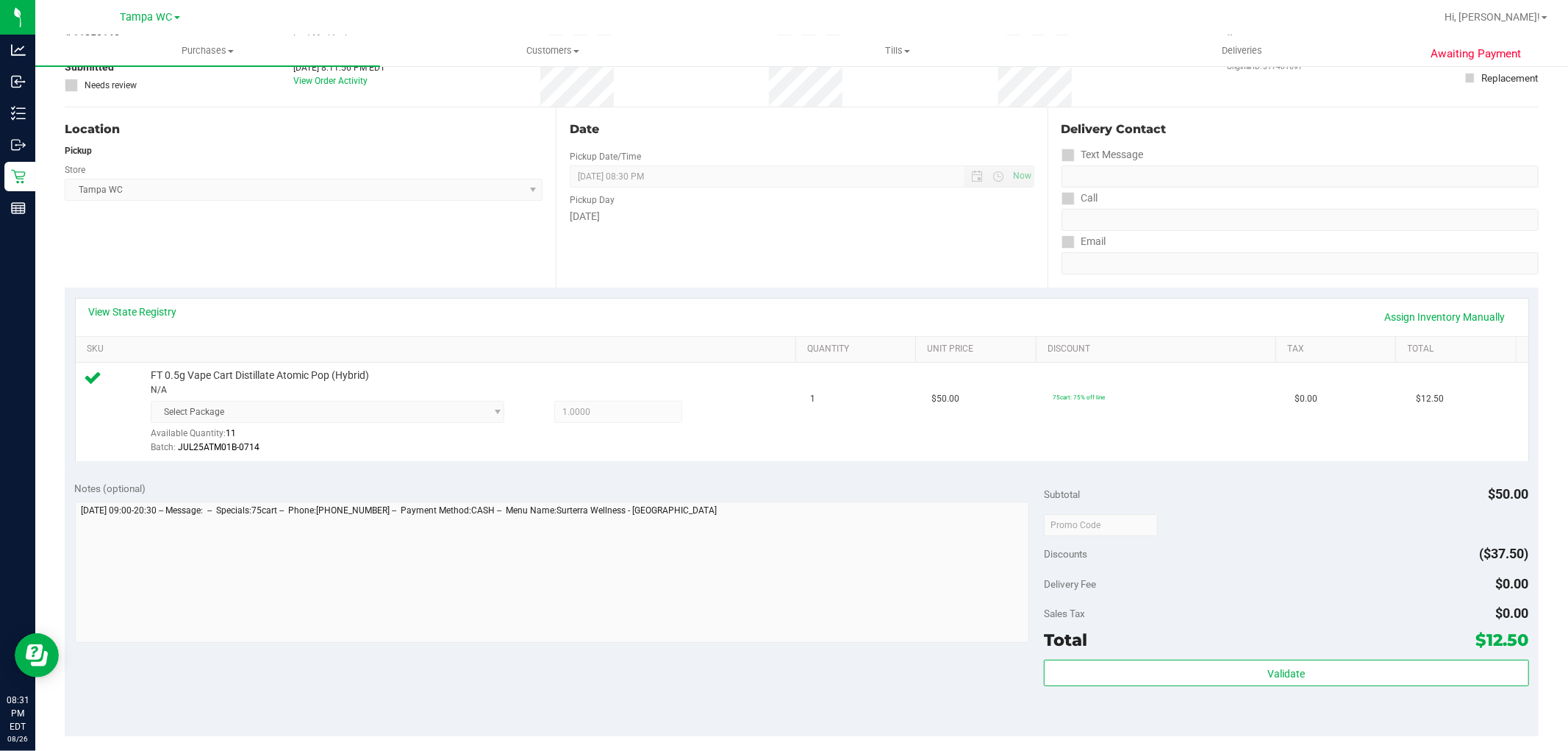
scroll to position [467, 0]
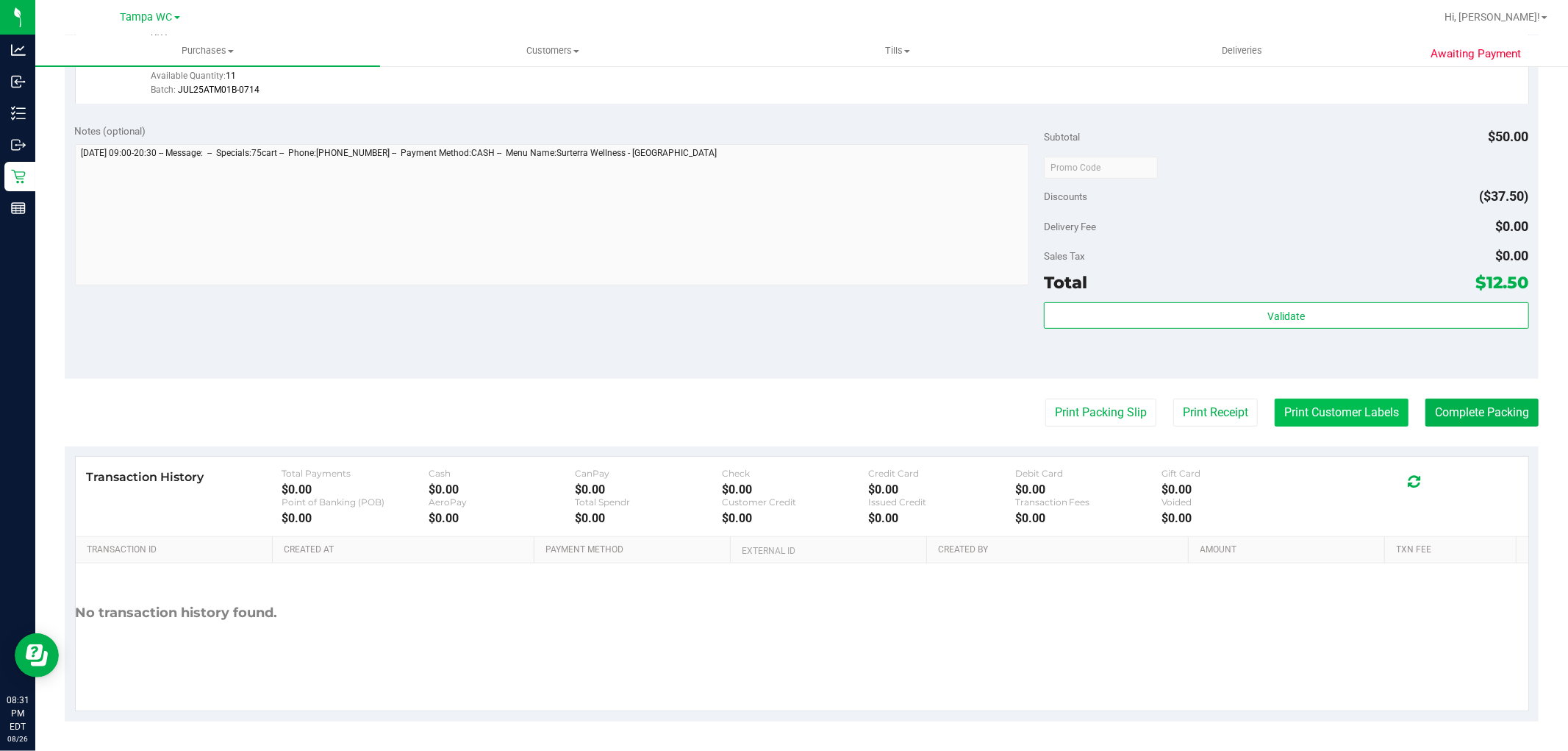
click at [1359, 421] on button "Print Customer Labels" at bounding box center [1341, 412] width 133 height 28
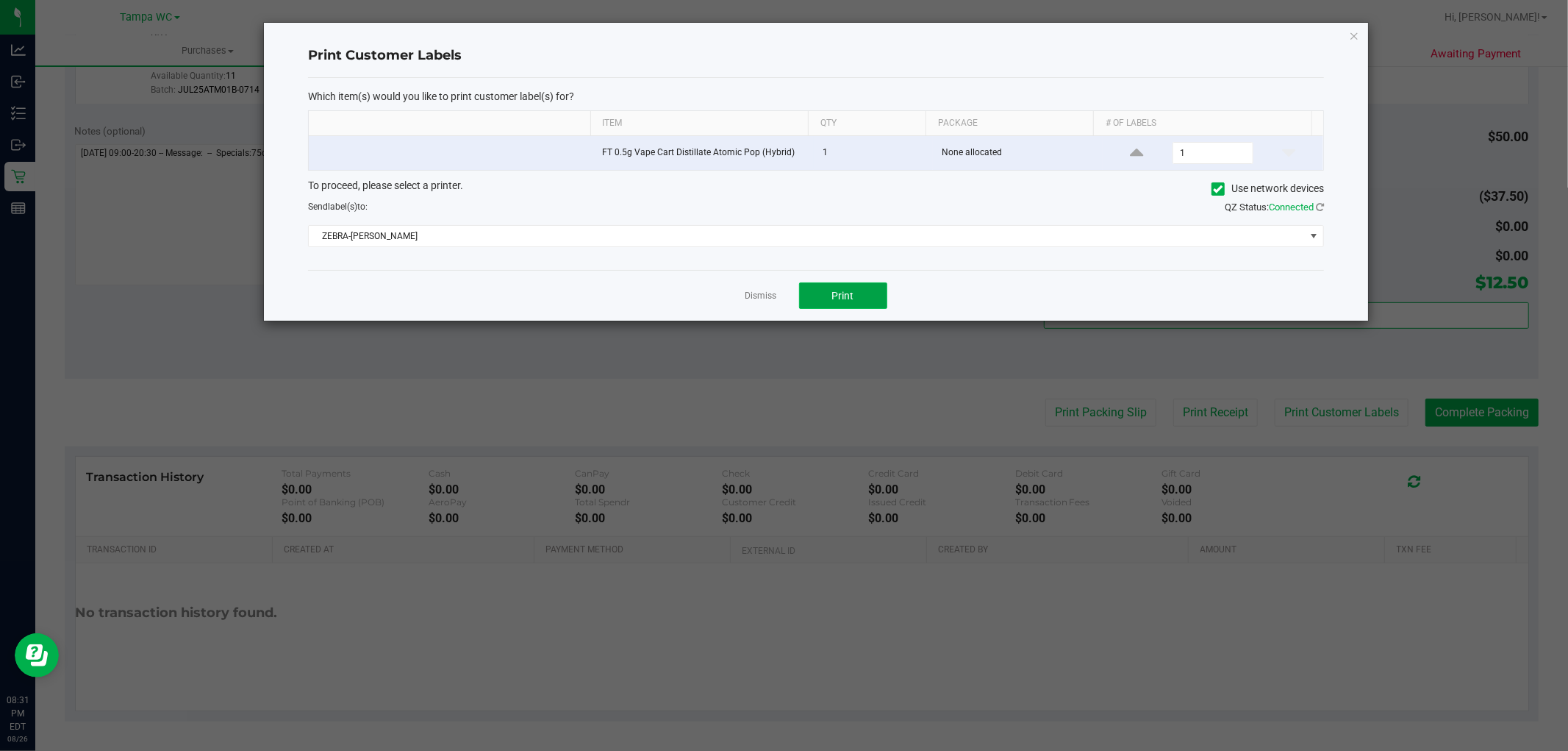
click at [816, 286] on button "Print" at bounding box center [843, 295] width 88 height 27
click at [768, 297] on link "Dismiss" at bounding box center [761, 296] width 32 height 13
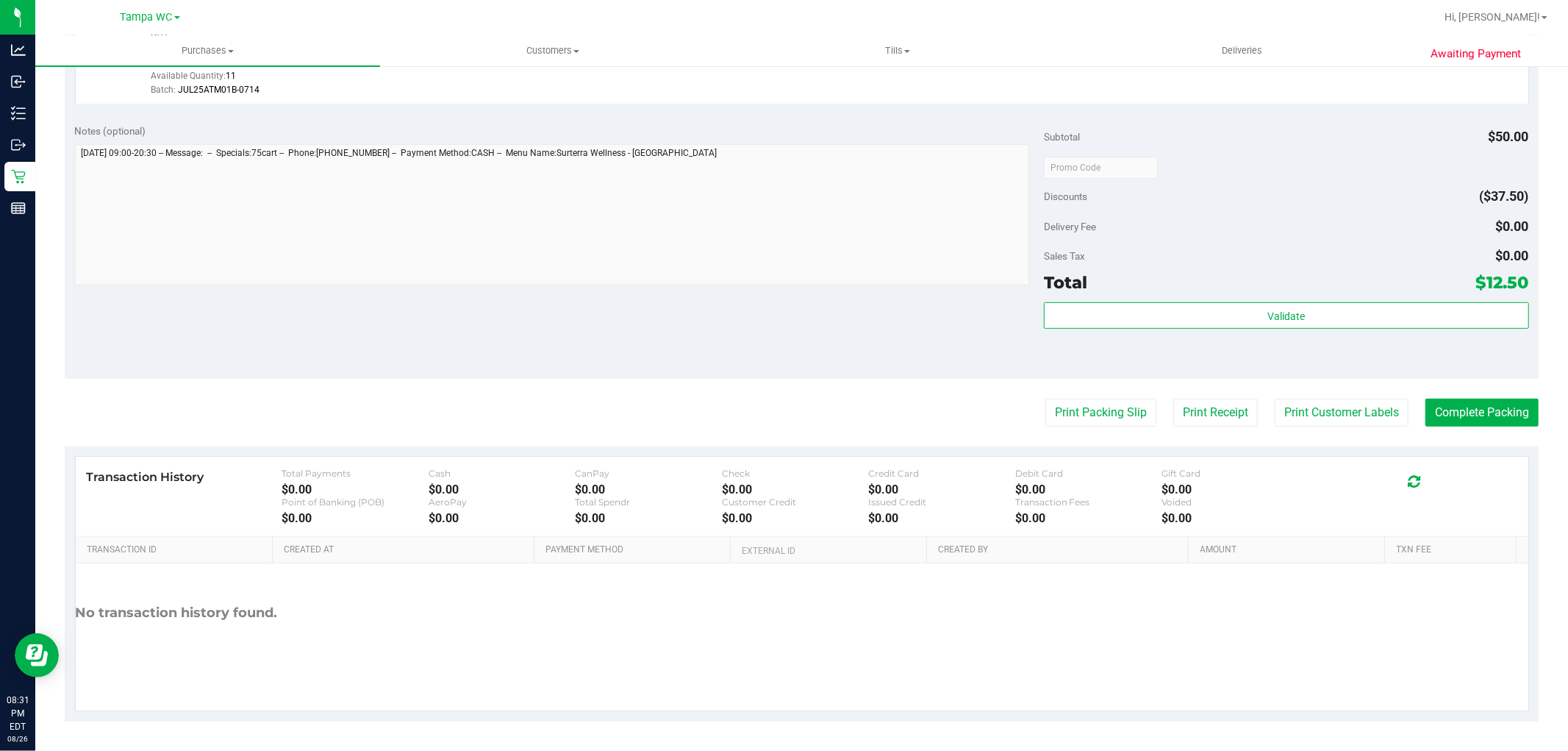
click at [1432, 328] on div "Validate" at bounding box center [1286, 316] width 485 height 28
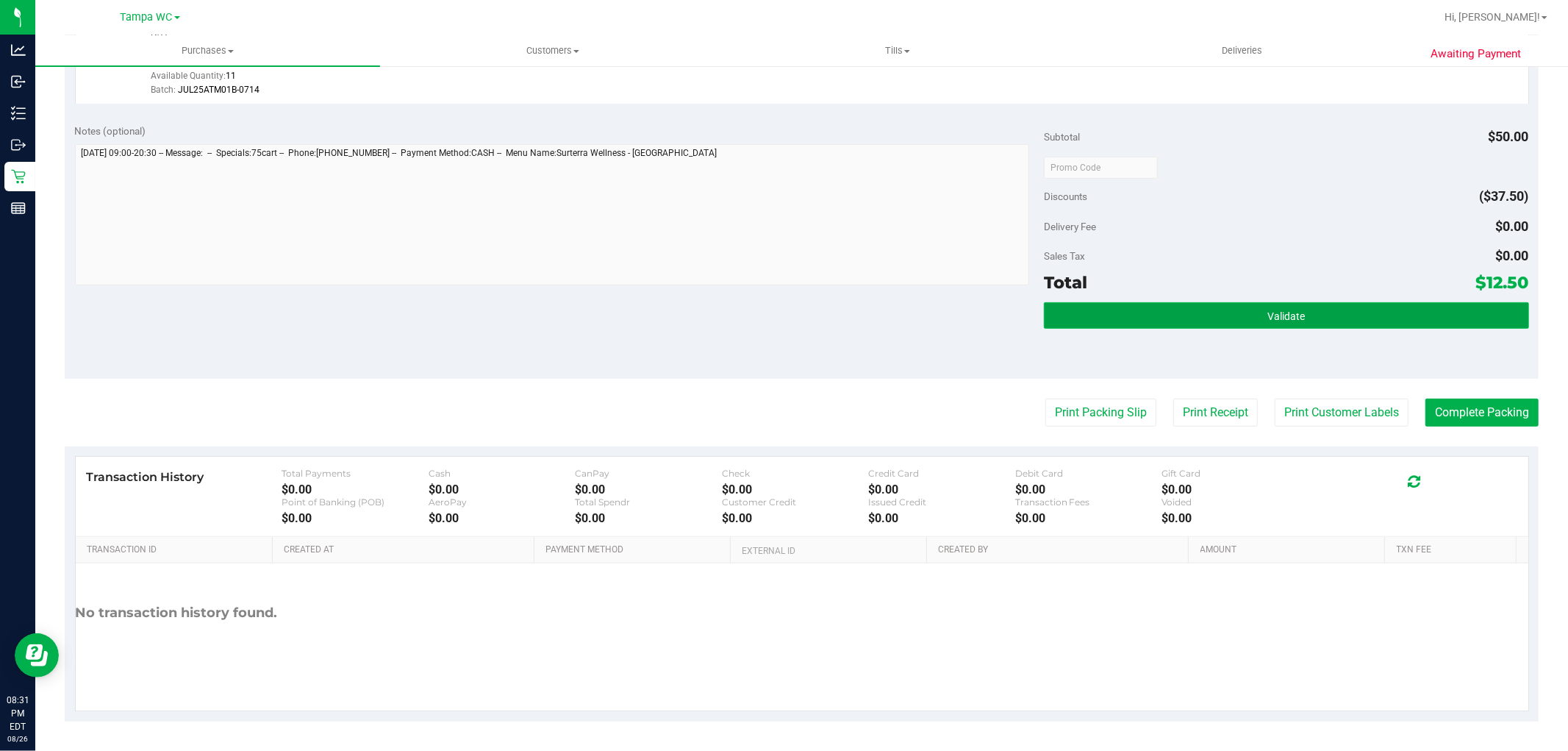
click at [1435, 318] on button "Validate" at bounding box center [1286, 315] width 485 height 27
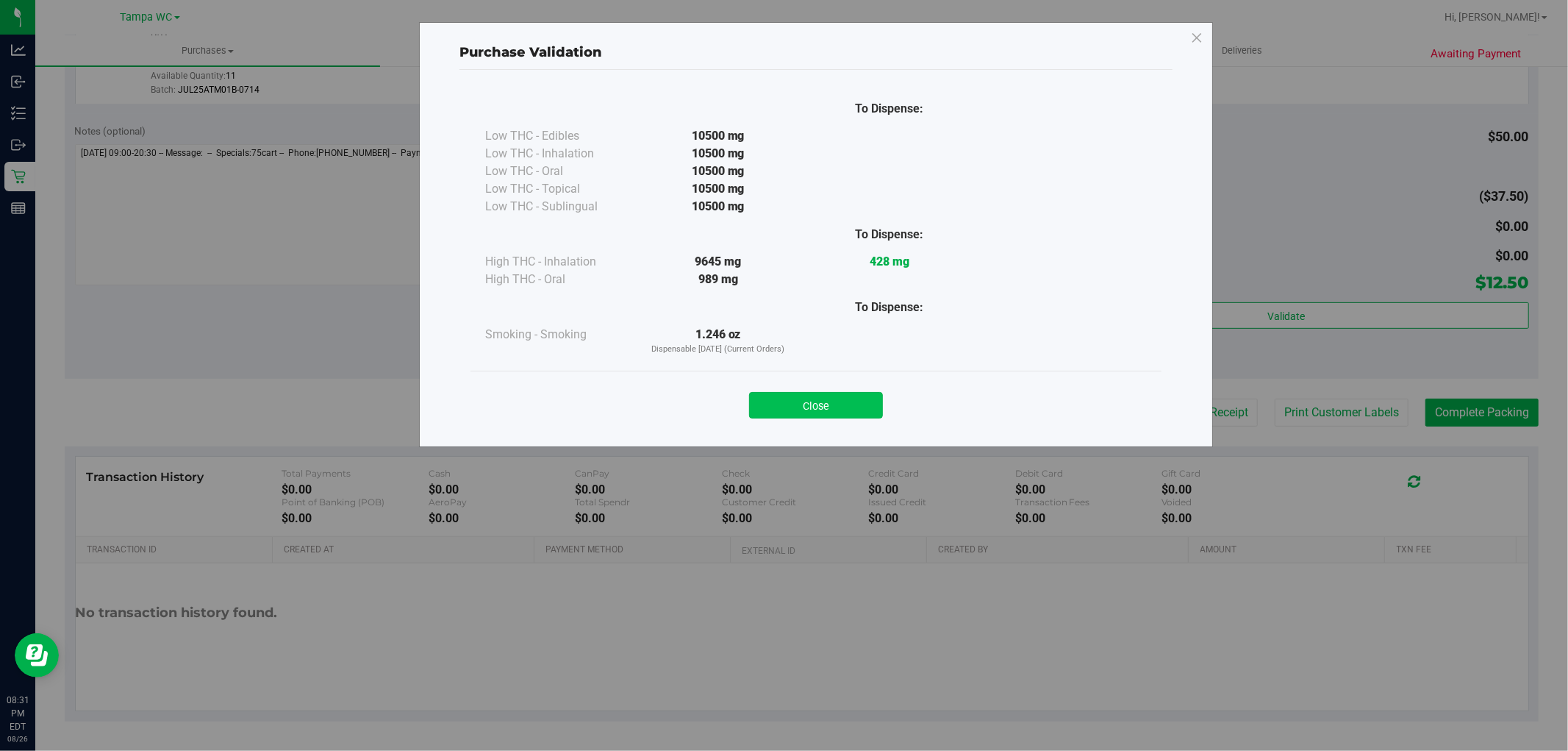
click at [865, 406] on button "Close" at bounding box center [816, 405] width 133 height 27
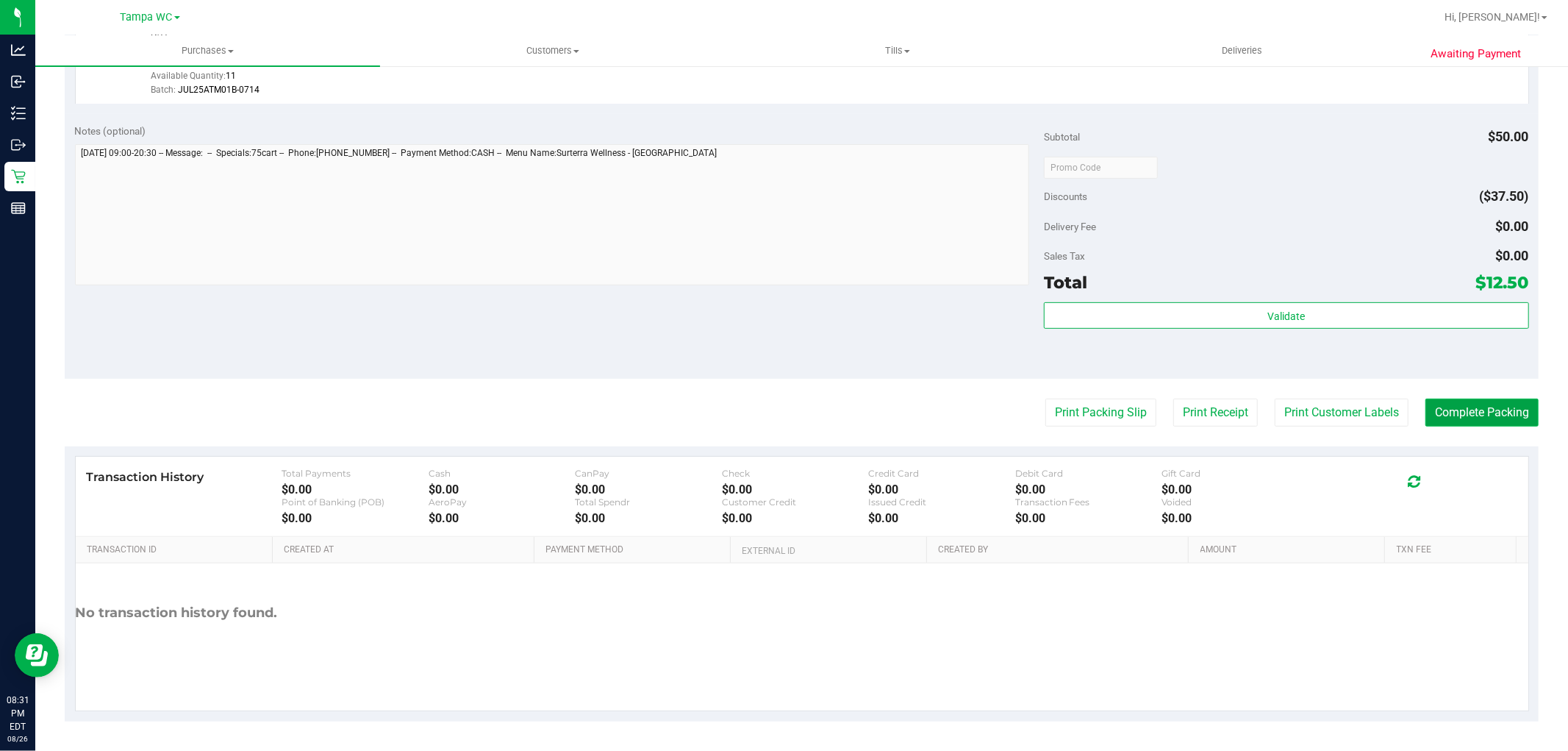
click at [1430, 410] on button "Complete Packing" at bounding box center [1482, 412] width 113 height 28
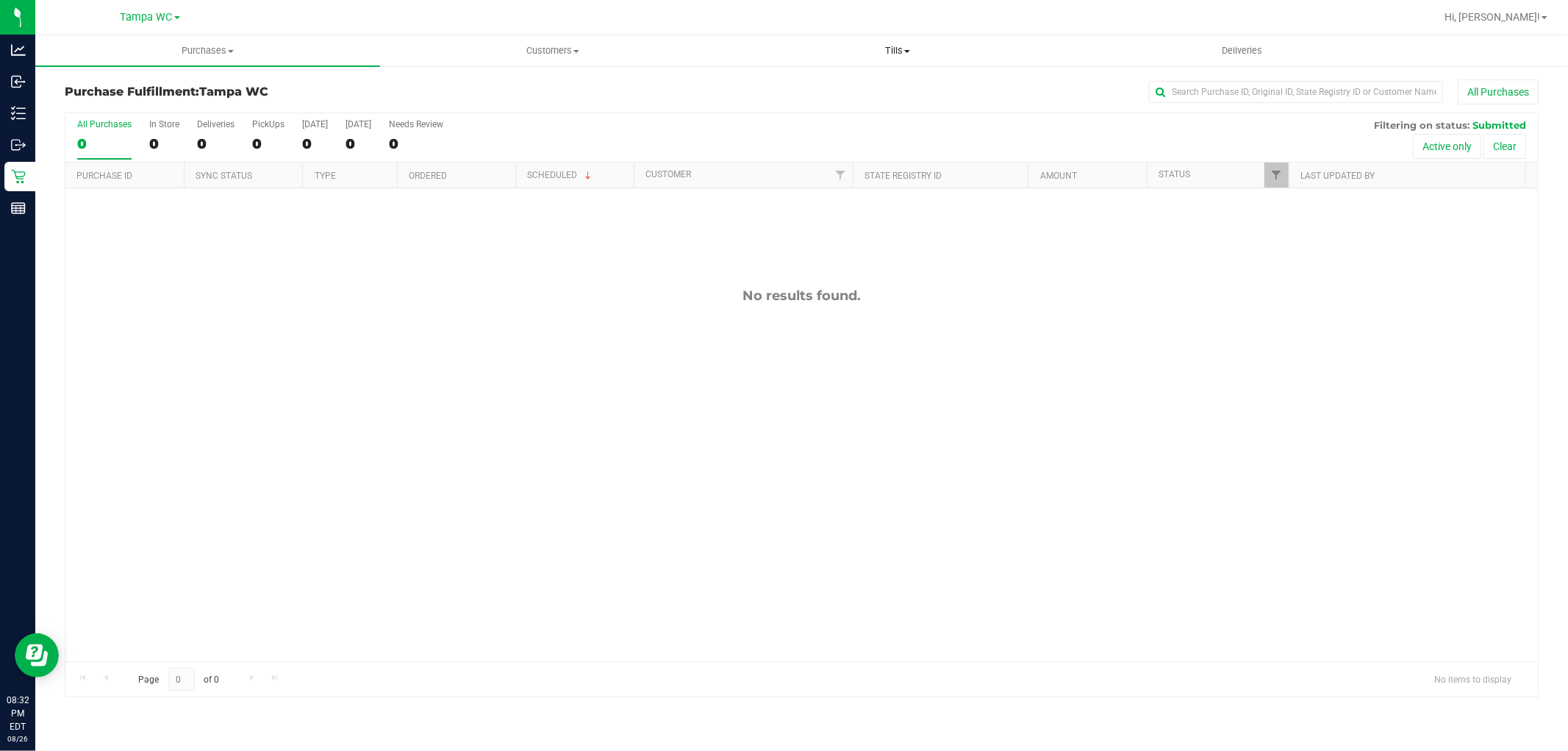
drag, startPoint x: 932, startPoint y: 66, endPoint x: 912, endPoint y: 61, distance: 20.6
click at [931, 65] on ul "Purchases Summary of purchases Fulfillment All purchases Customers All customer…" at bounding box center [819, 50] width 1568 height 32
click at [894, 54] on span "Tills" at bounding box center [898, 50] width 344 height 13
click at [567, 417] on div "No results found." at bounding box center [802, 474] width 1472 height 572
